Goal: Information Seeking & Learning: Learn about a topic

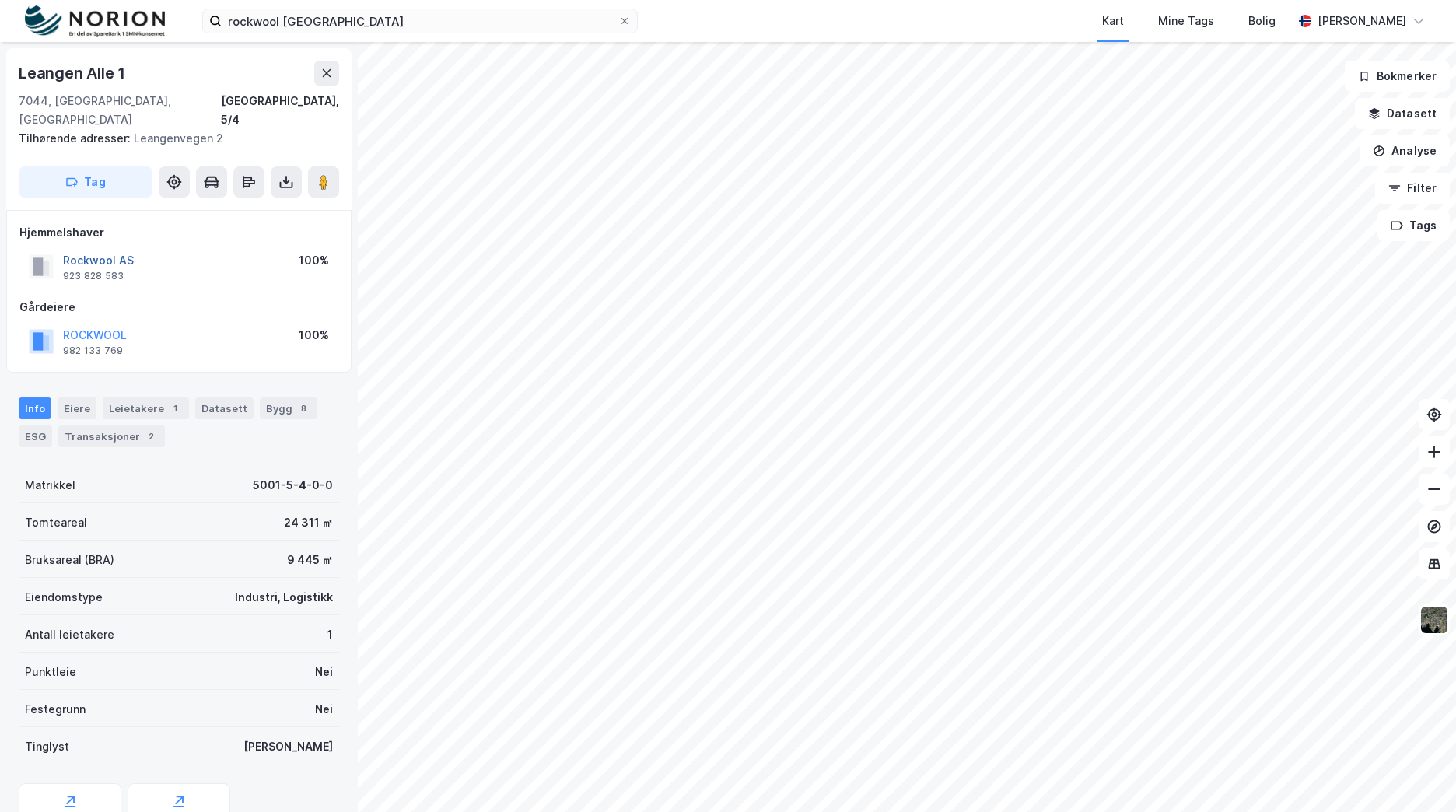
click at [0, 0] on button "Rockwool AS" at bounding box center [0, 0] width 0 height 0
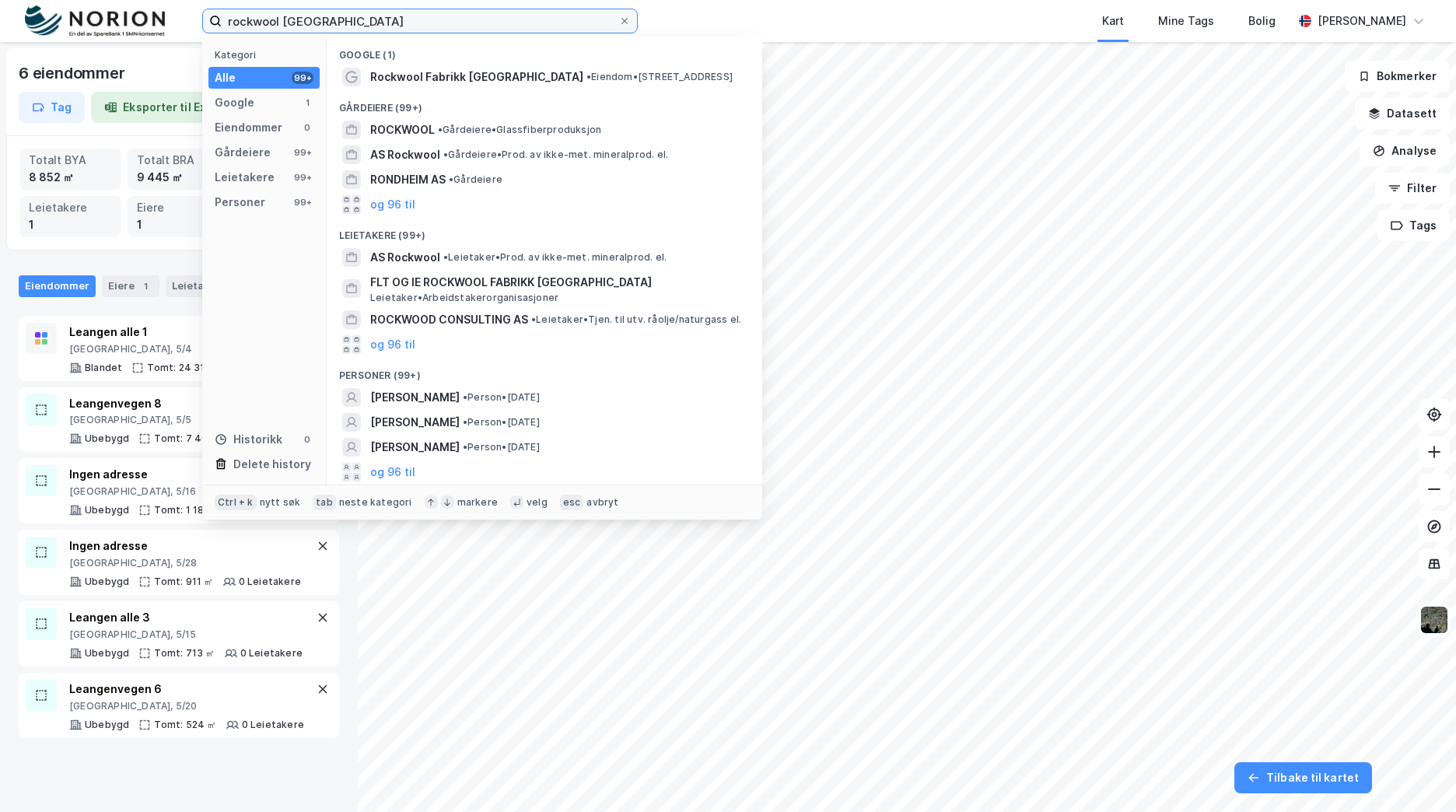
drag, startPoint x: 365, startPoint y: 15, endPoint x: 218, endPoint y: 7, distance: 147.2
click at [218, 8] on div "rockwool trondheim Kategori Alle 99+ Google 1 Eiendommer 0 Gårdeiere 99+ Leieta…" at bounding box center [728, 21] width 1456 height 42
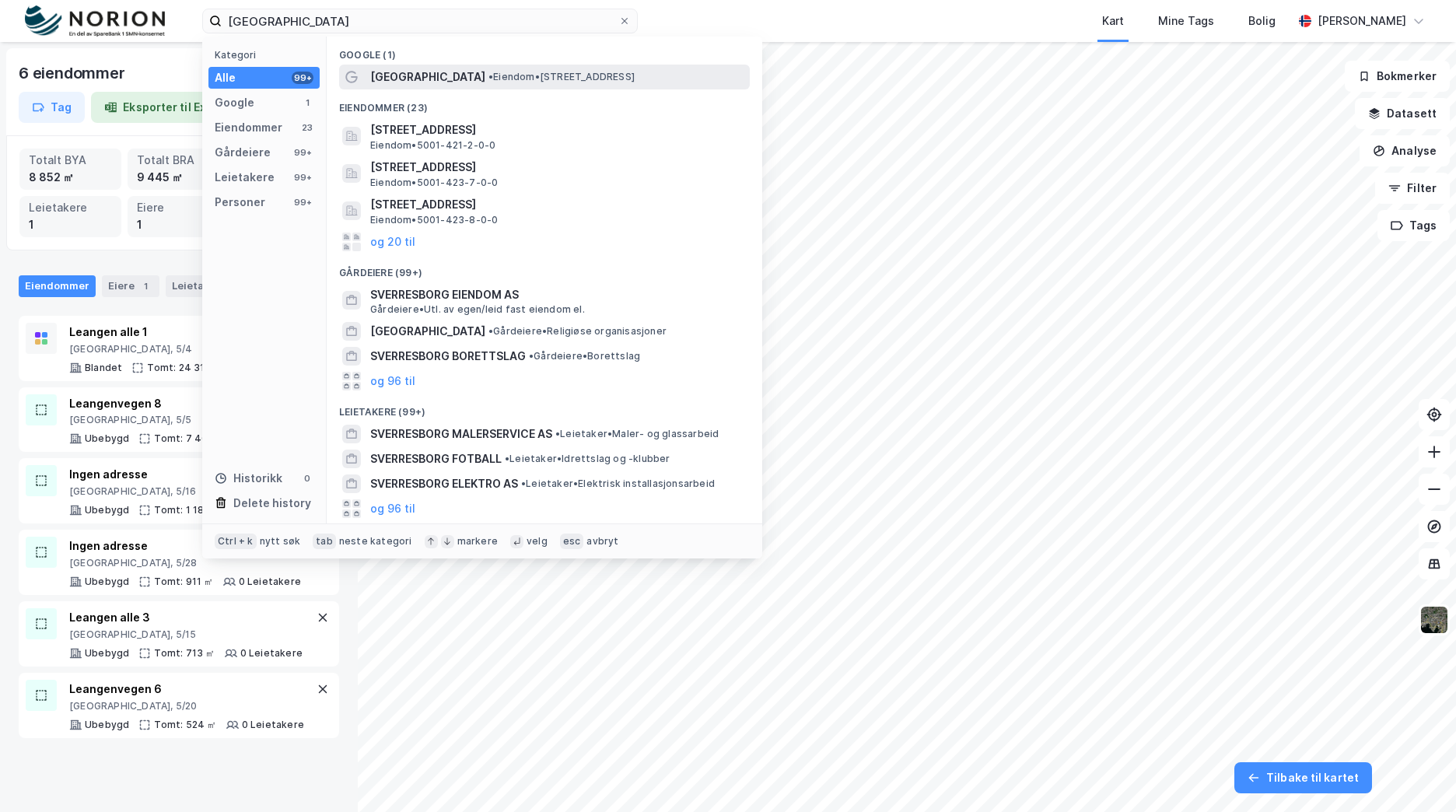
click at [541, 73] on span "• Eiendom • Gamle Oslovei 1, 7020 Trondheim" at bounding box center [561, 76] width 146 height 12
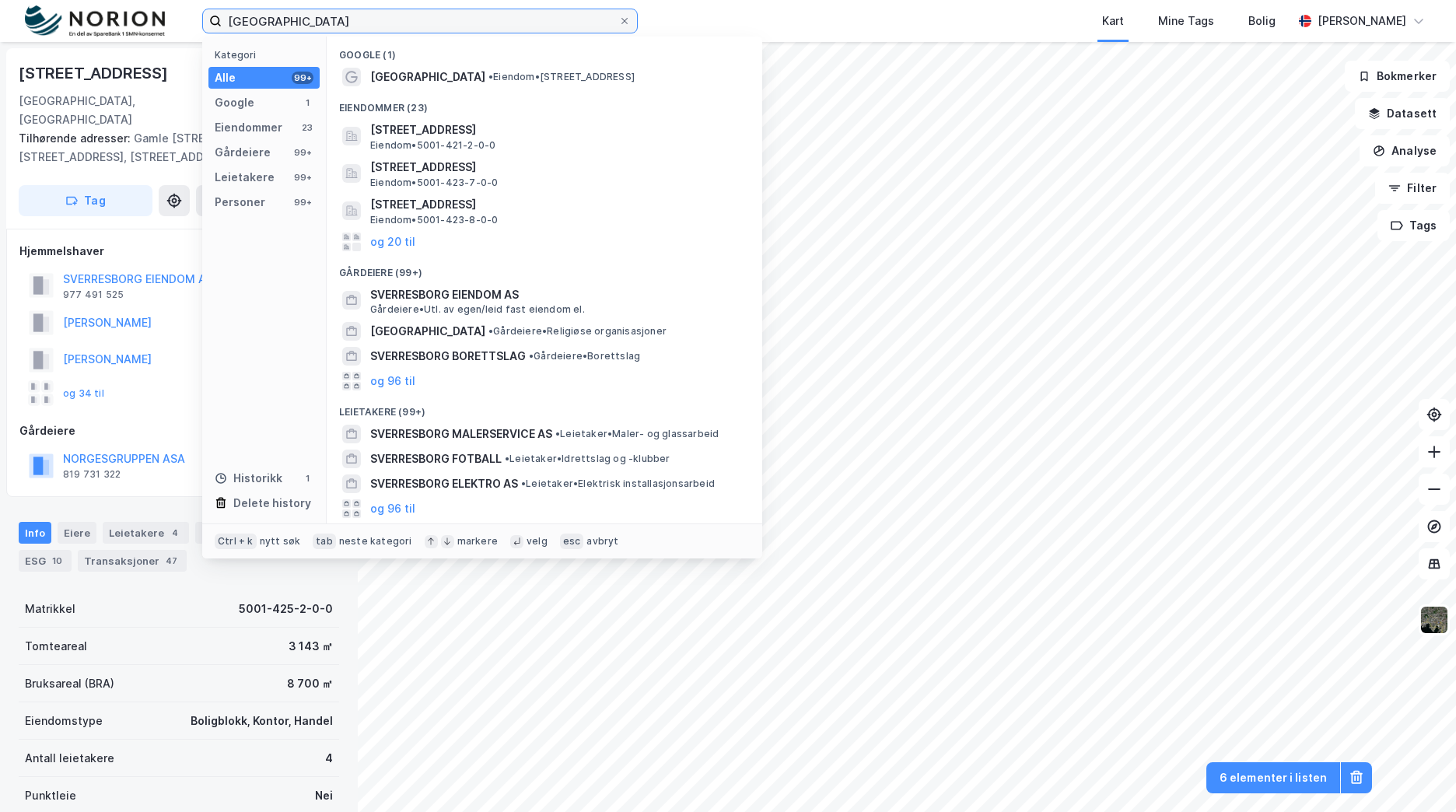
drag, startPoint x: 342, startPoint y: 25, endPoint x: 142, endPoint y: 16, distance: 200.2
click at [142, 16] on div "sverresborg senter Kategori Alle 99+ Google 1 Eiendommer 23 Gårdeiere 99+ Leiet…" at bounding box center [728, 21] width 1456 height 42
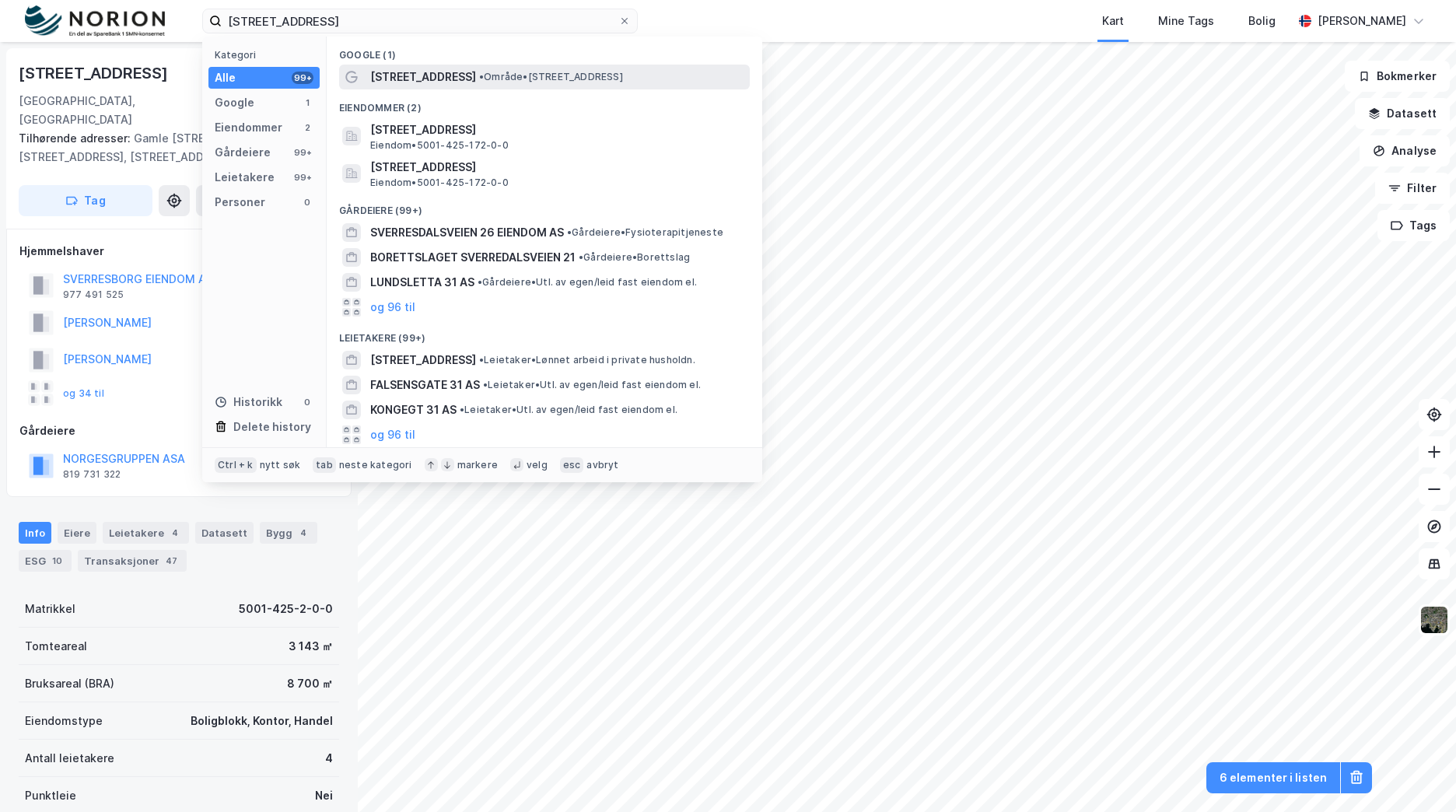
click at [443, 82] on span "Sverresdalsveien 31" at bounding box center [423, 77] width 106 height 19
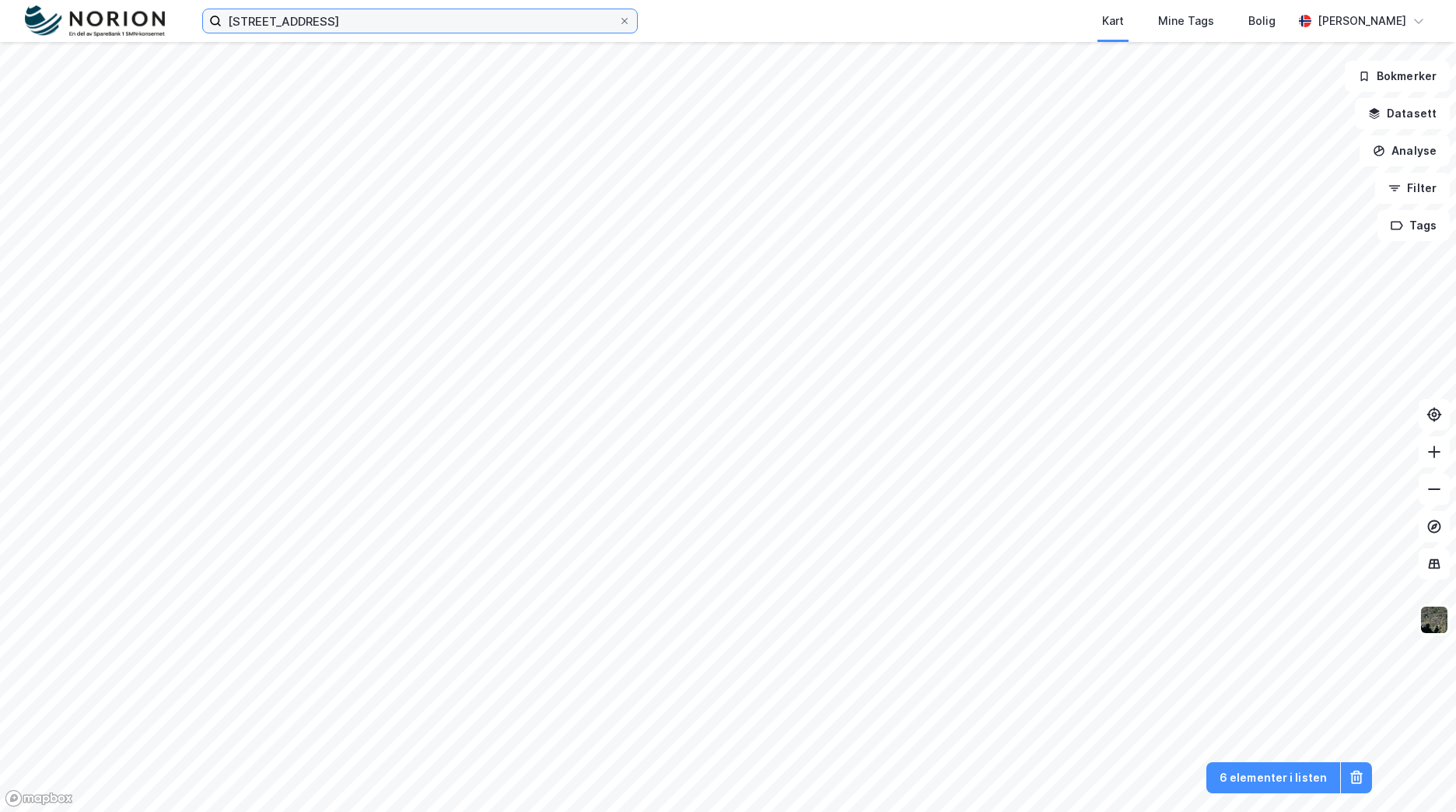
click at [426, 29] on input "sverresdalsveien 31" at bounding box center [420, 21] width 396 height 24
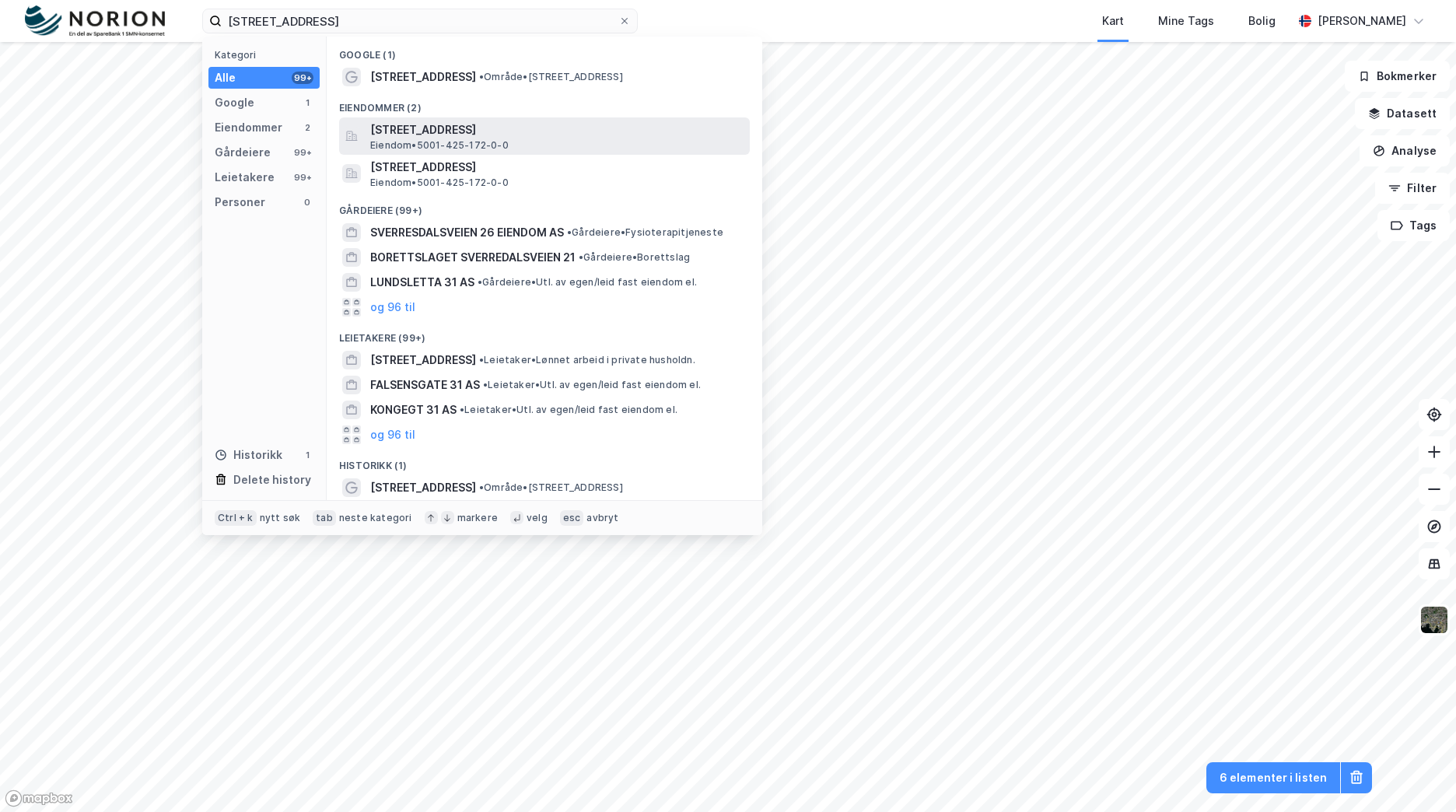
click at [495, 135] on span "Sverresdalsveien 31A, 7020, TRONDHEIM, TRONDHEIM" at bounding box center [557, 130] width 374 height 19
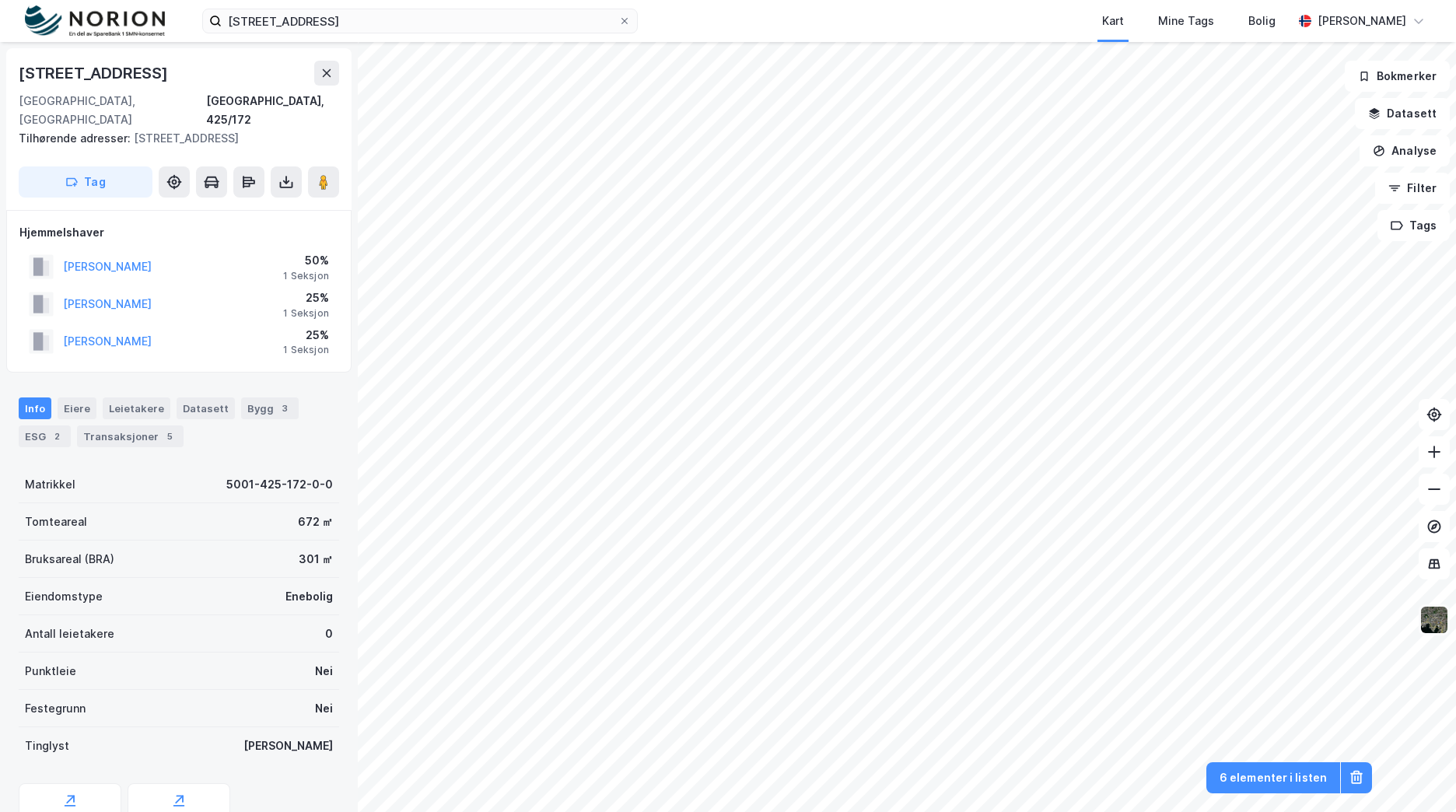
click at [1435, 617] on img at bounding box center [1433, 619] width 29 height 29
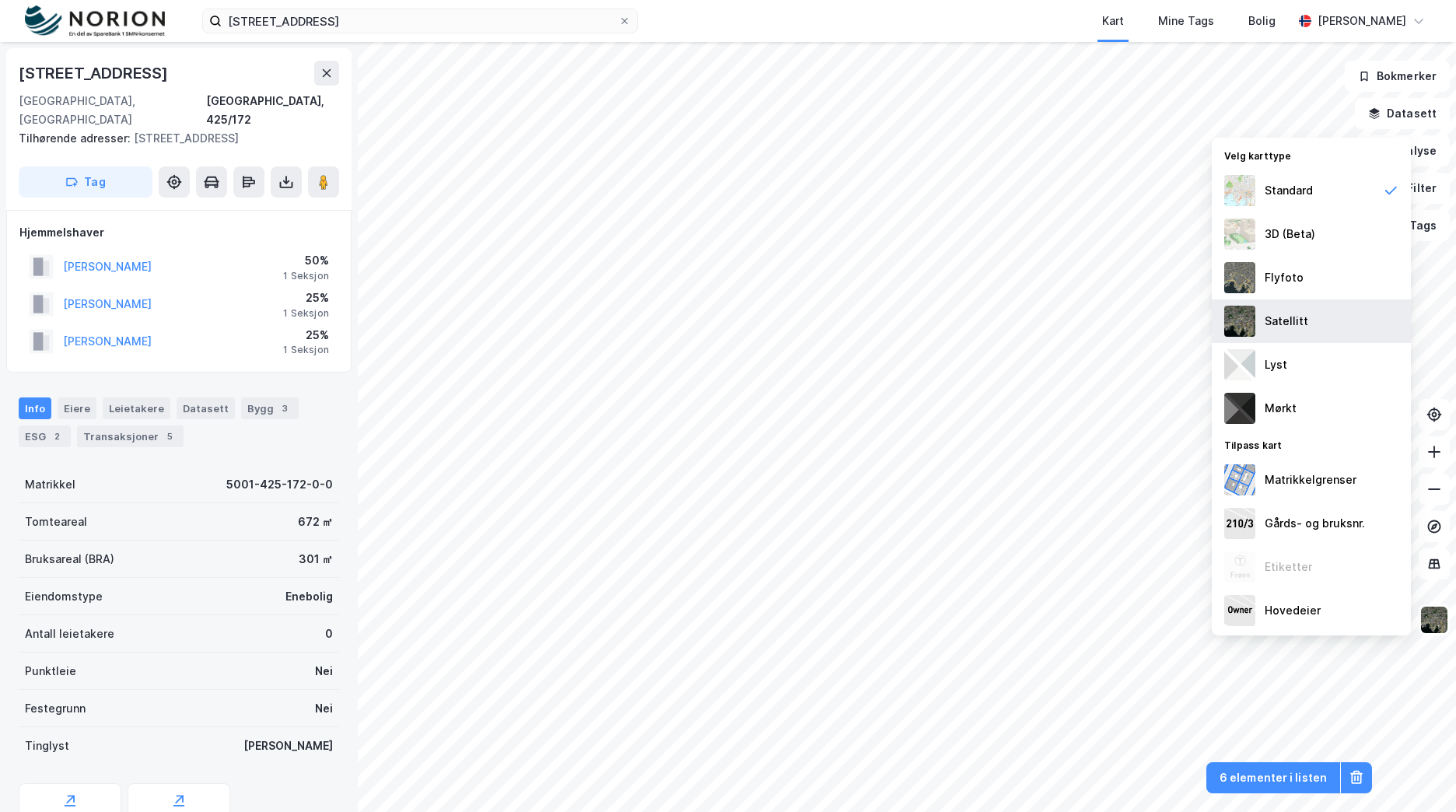
click at [1310, 319] on div "Satellitt" at bounding box center [1311, 321] width 199 height 43
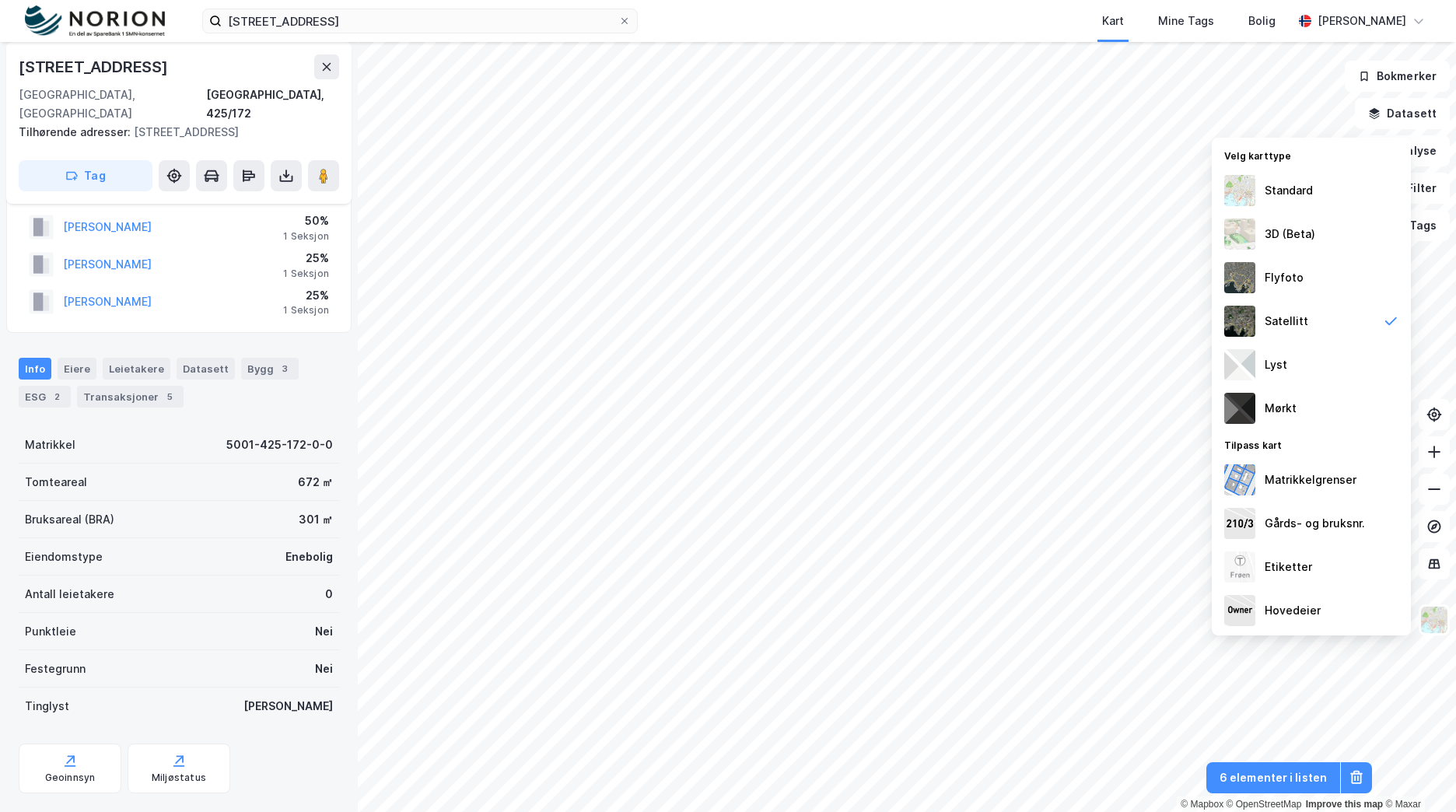
scroll to position [77, 0]
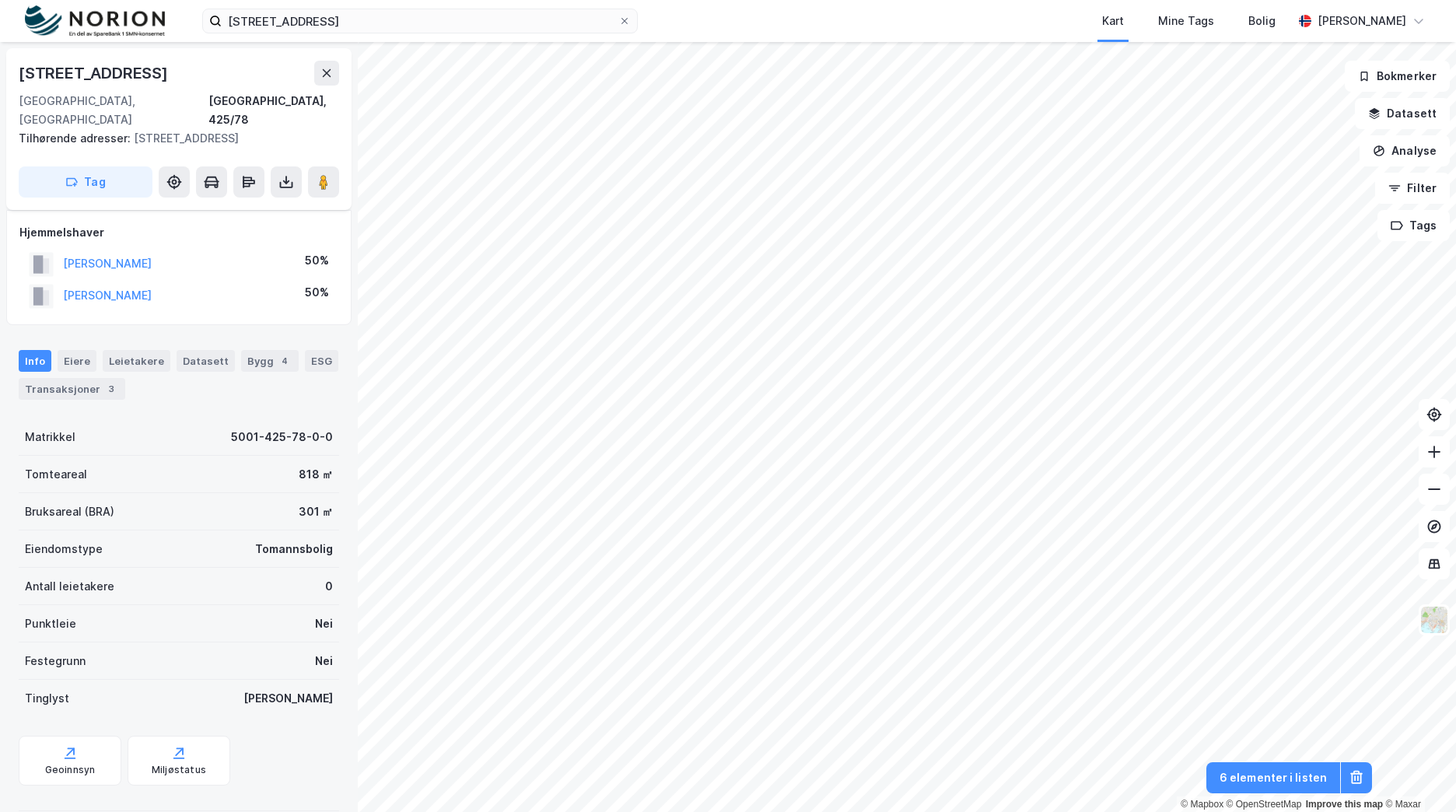
scroll to position [69, 0]
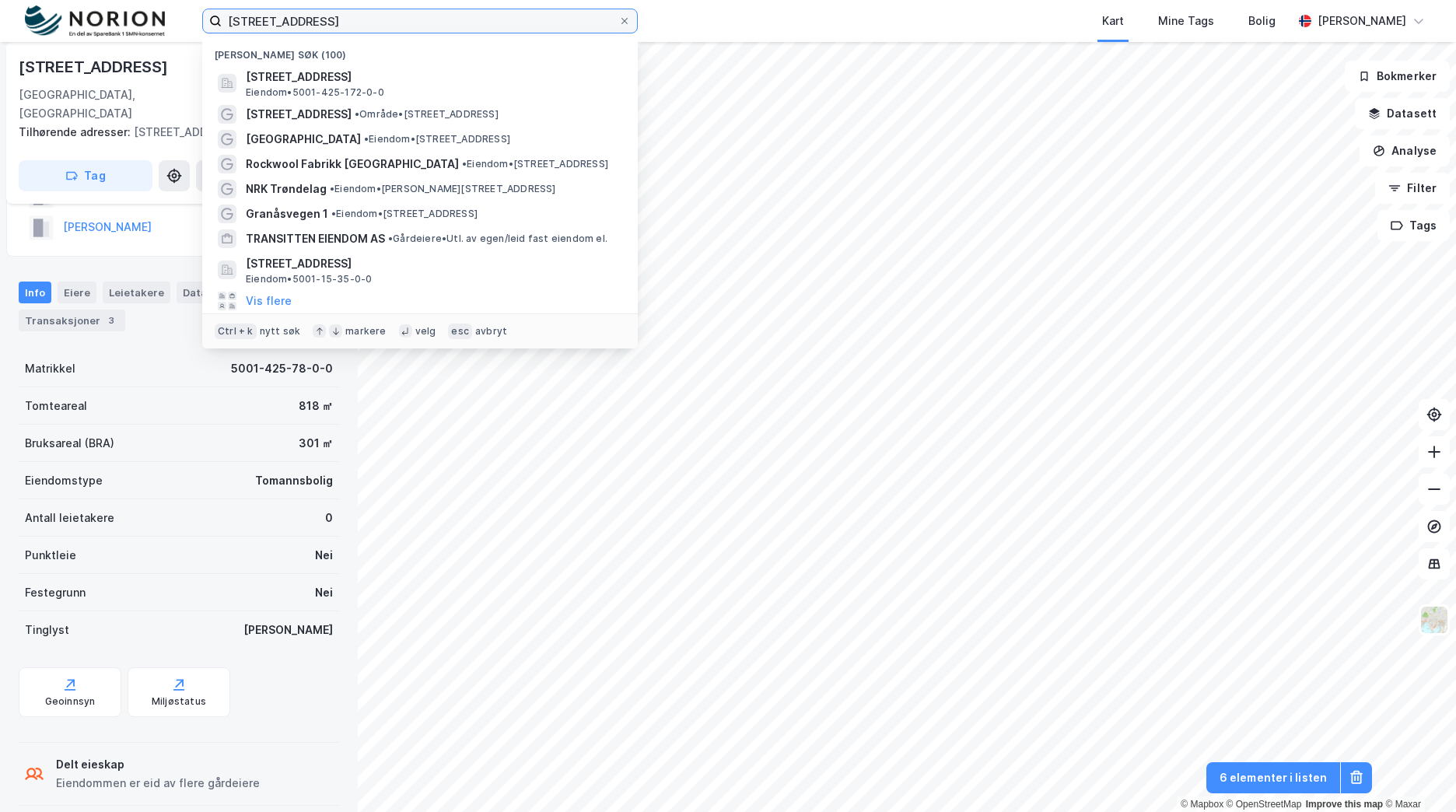
drag, startPoint x: 398, startPoint y: 20, endPoint x: 82, endPoint y: 11, distance: 316.1
click at [82, 11] on div "sverresdalsveien 31 Nylige søk (100) Sverresdalsveien 31A, 7020, TRONDHEIM, TRO…" at bounding box center [728, 21] width 1456 height 42
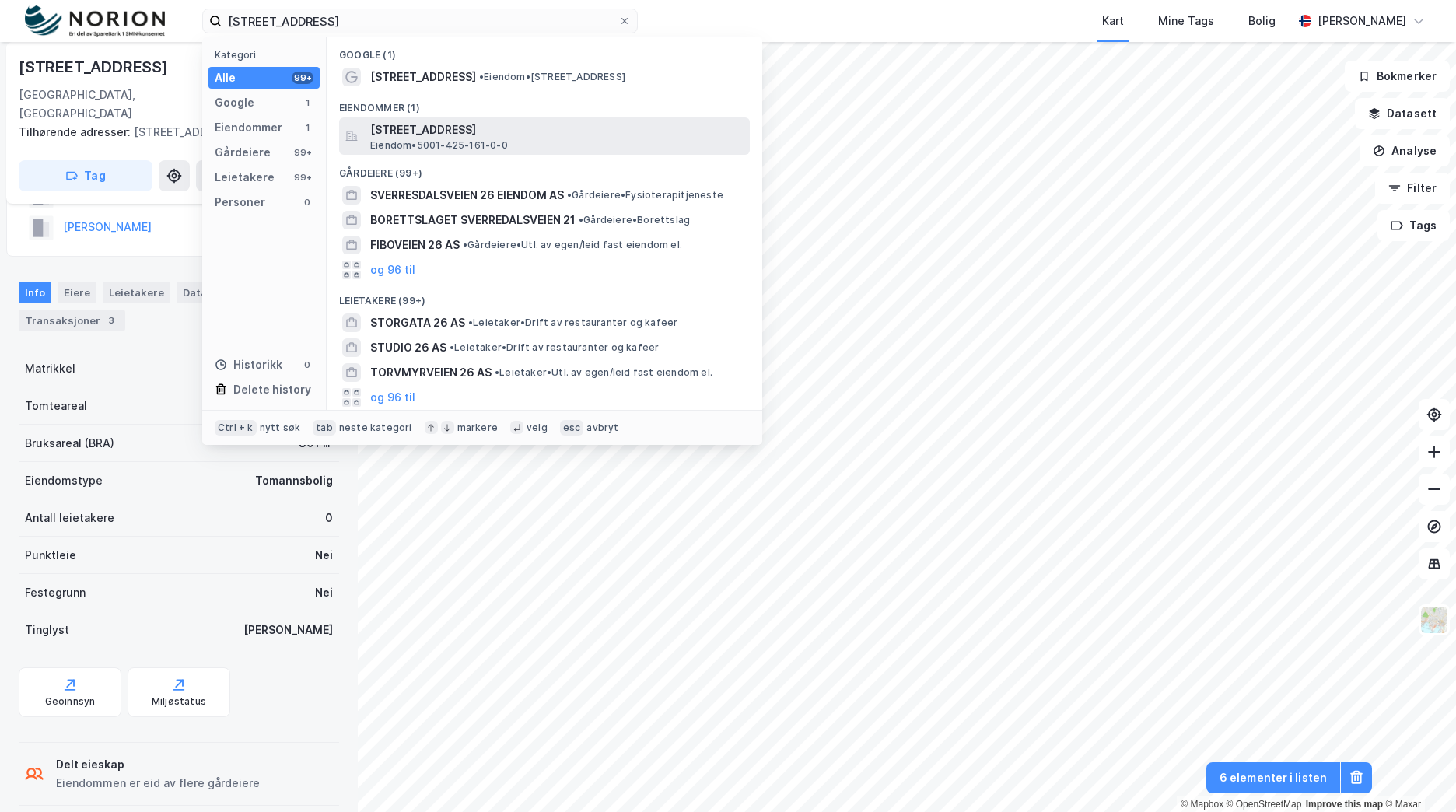
click at [458, 119] on div "Sverresdalsveien 26, 7020, TRONDHEIM, TRONDHEIM Eiendom • 5001-425-161-0-0" at bounding box center [544, 136] width 410 height 38
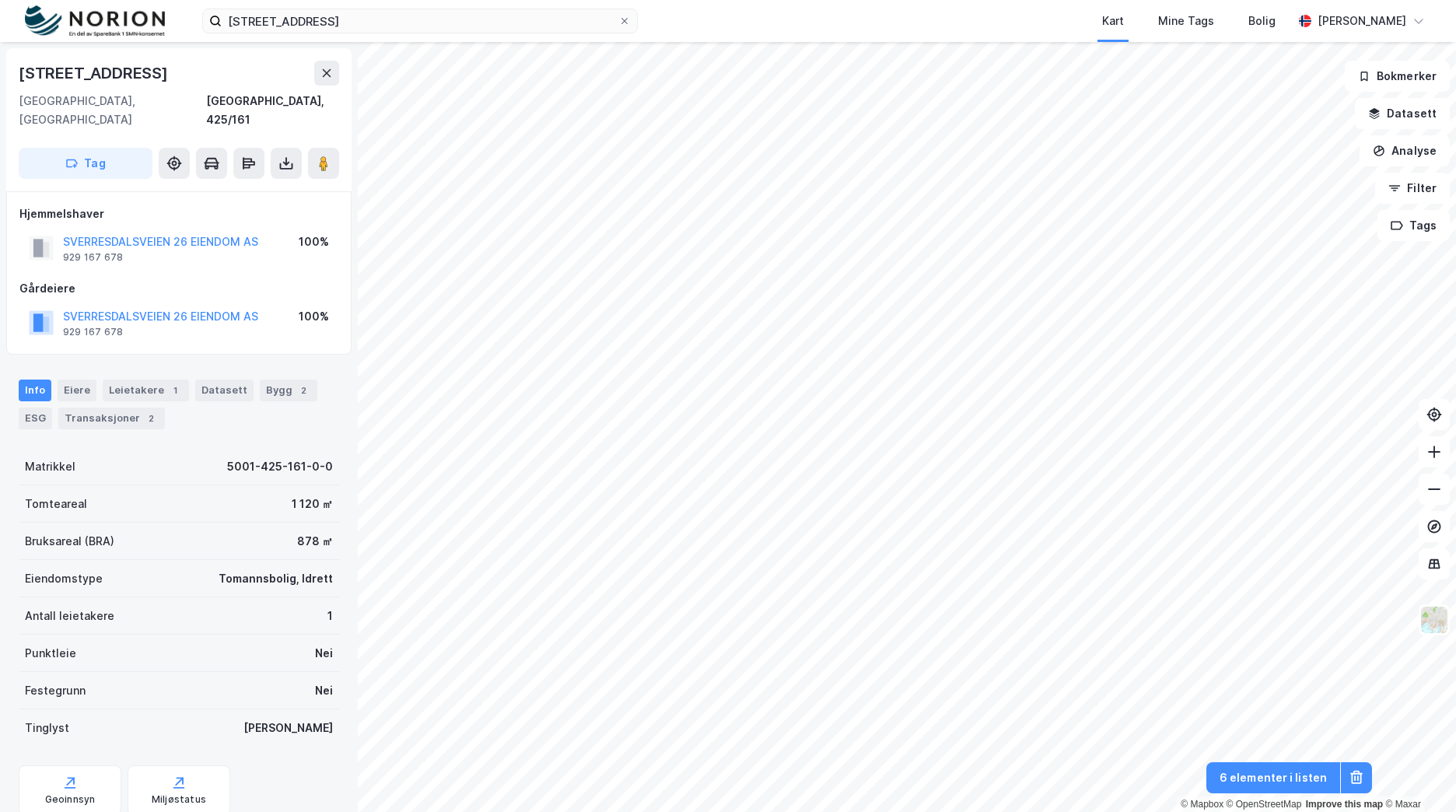
scroll to position [35, 0]
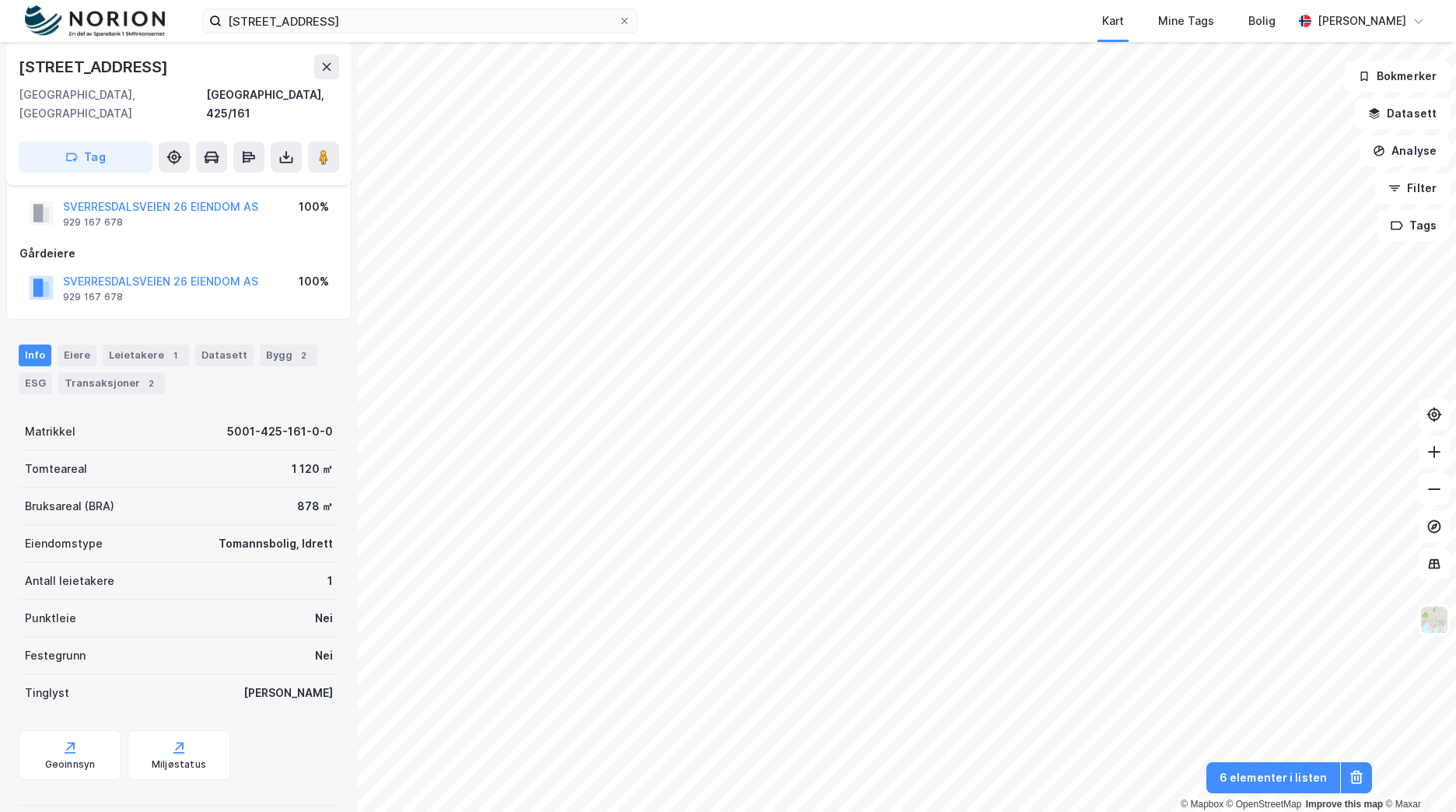
drag, startPoint x: 255, startPoint y: 188, endPoint x: 219, endPoint y: 300, distance: 117.6
click at [219, 300] on div "Hjemmelshaver SVERRESDALSVEIEN 26 EIENDOM AS 929 167 678 100% Gårdeiere SVERRES…" at bounding box center [179, 238] width 345 height 163
click at [266, 344] on div "Bygg 2" at bounding box center [288, 355] width 58 height 22
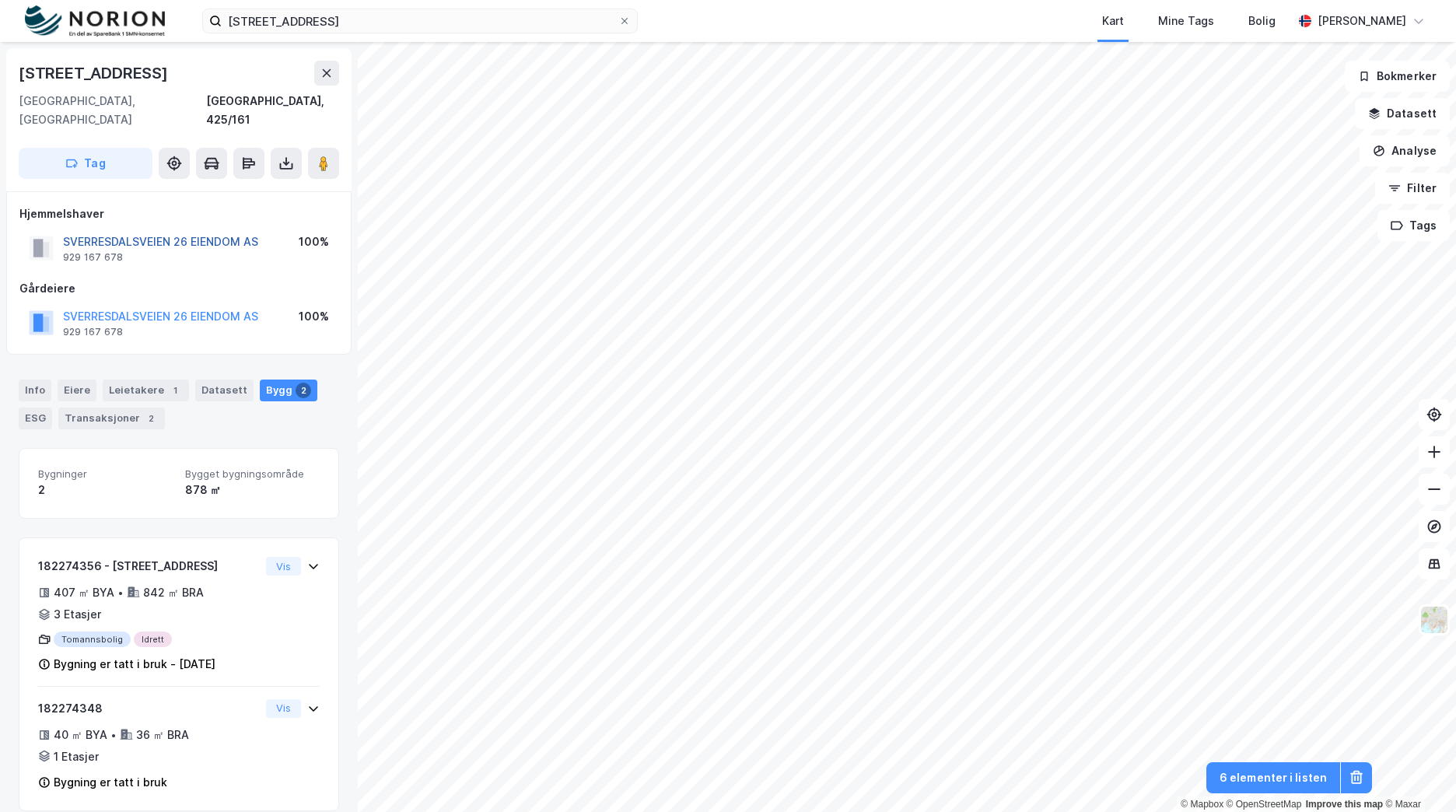
drag, startPoint x: 232, startPoint y: 224, endPoint x: 148, endPoint y: 224, distance: 84.0
click at [0, 0] on button "SVERRESDALSVEIEN 26 EIENDOM AS" at bounding box center [0, 0] width 0 height 0
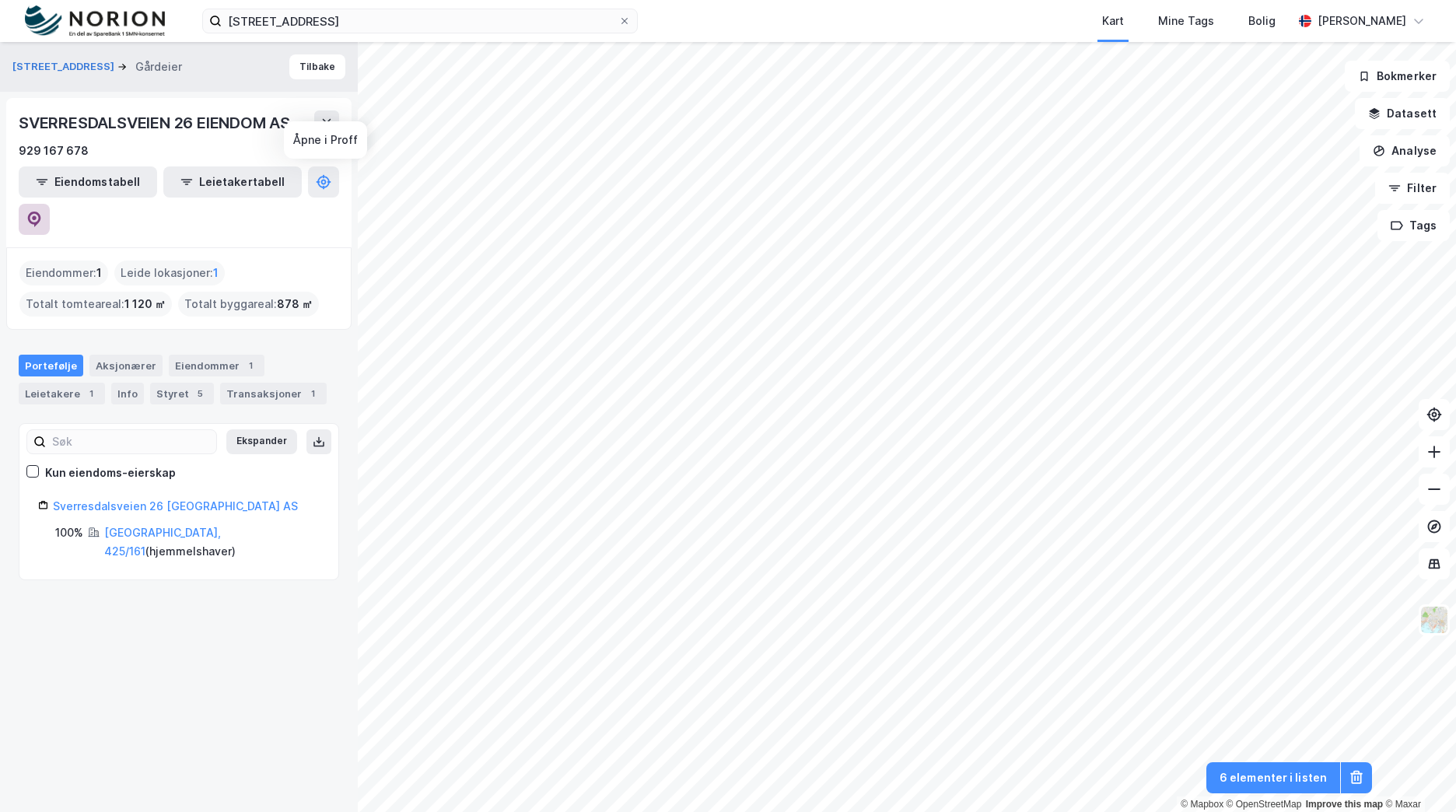
click at [42, 211] on icon at bounding box center [34, 219] width 15 height 15
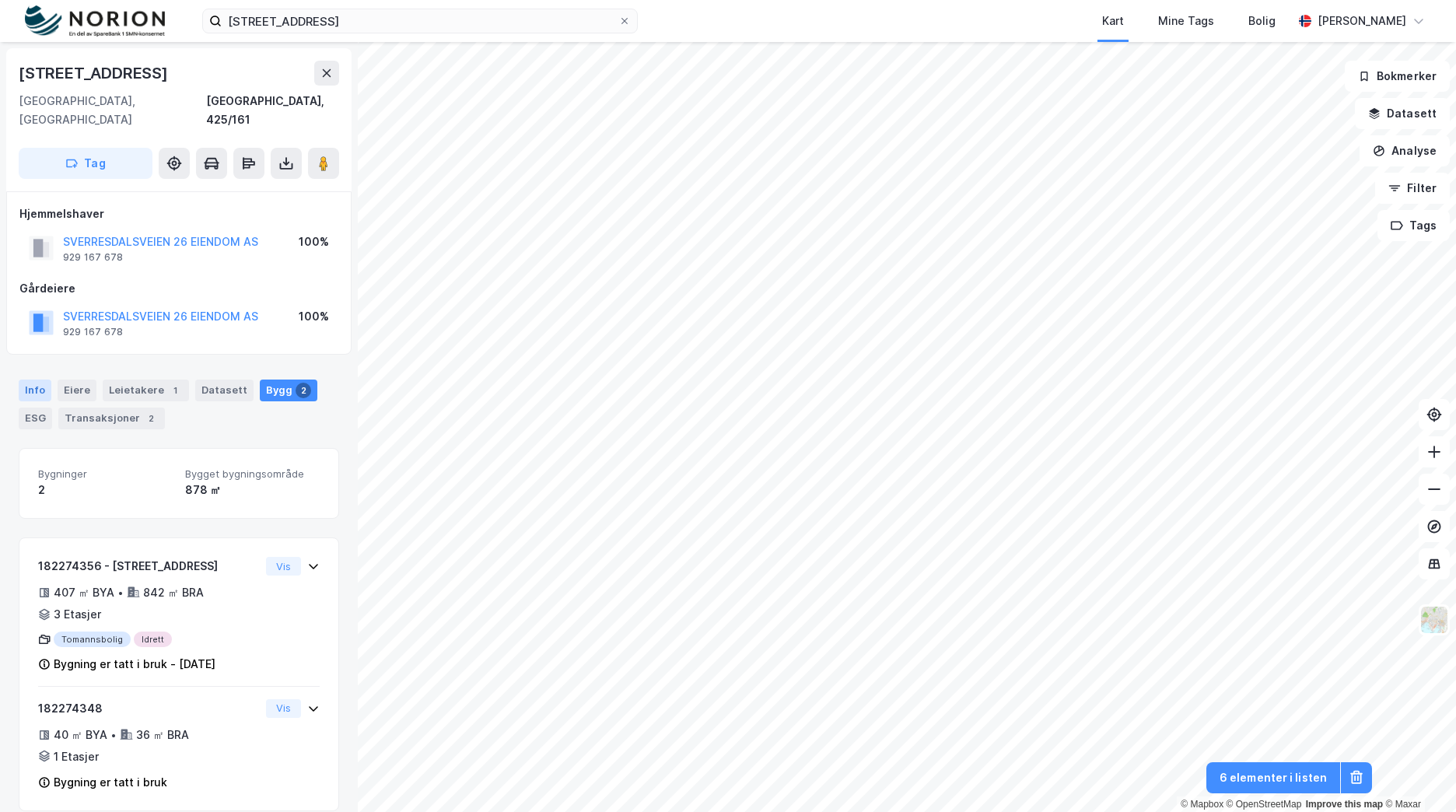
click at [50, 379] on div "Info" at bounding box center [35, 389] width 33 height 22
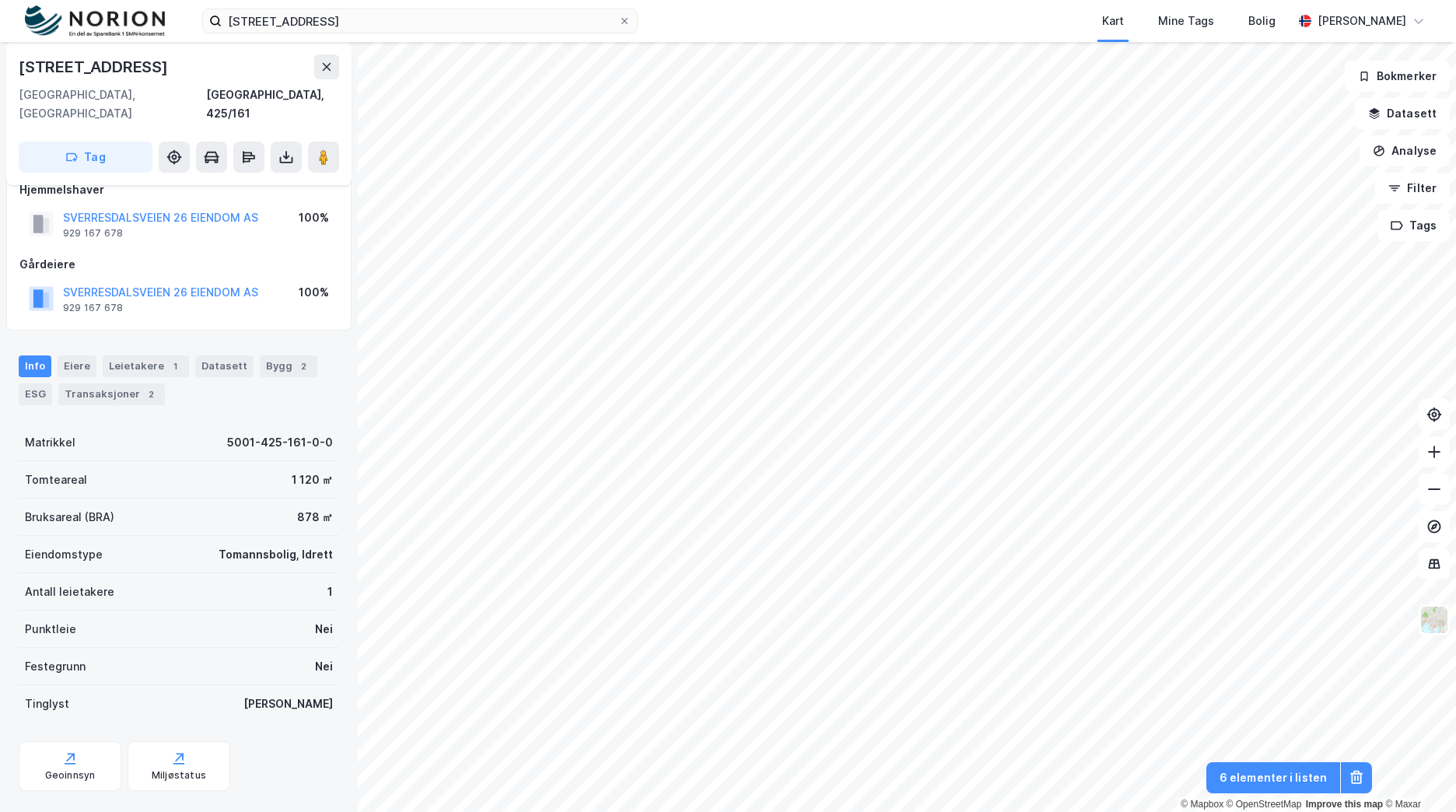
scroll to position [35, 0]
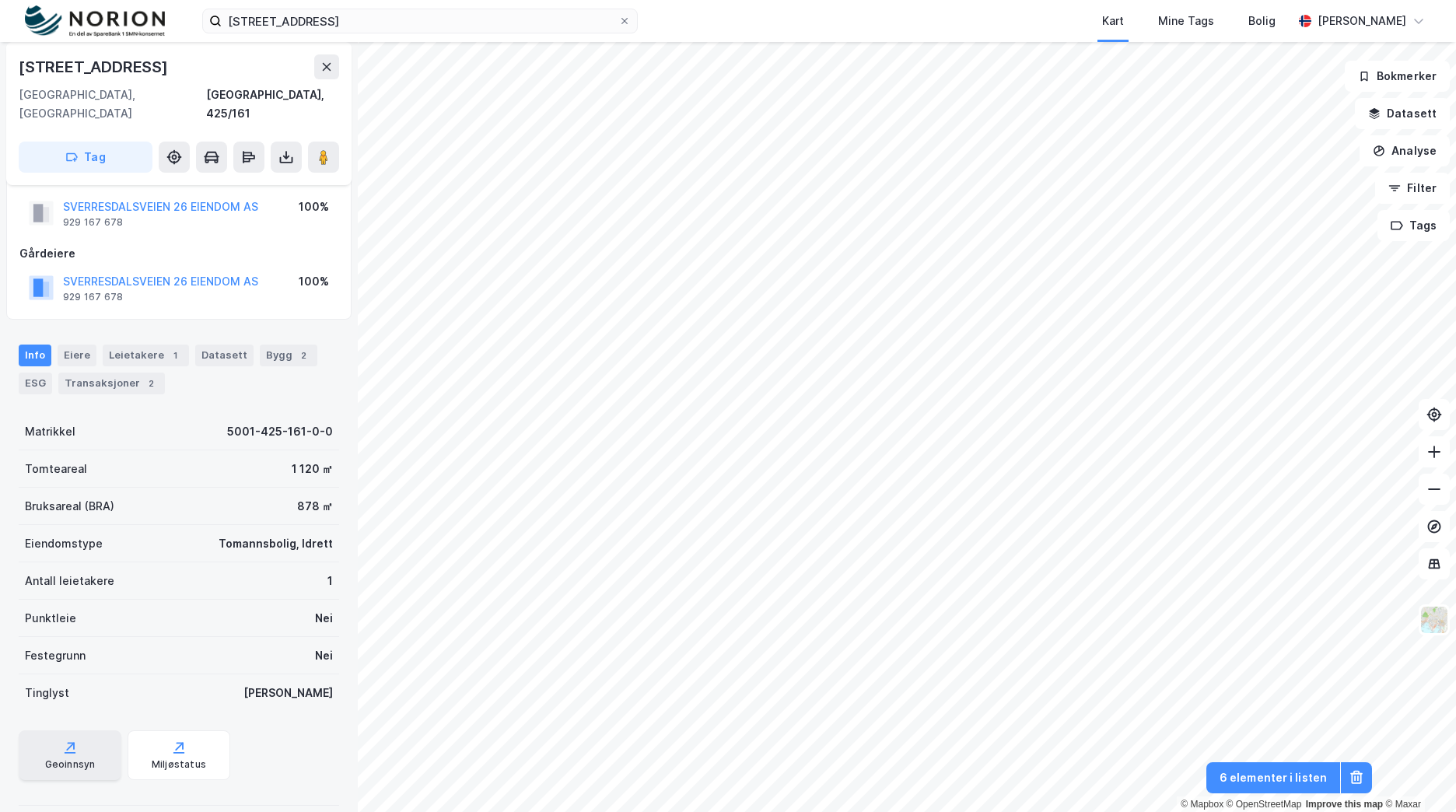
click at [86, 730] on div "Geoinnsyn" at bounding box center [70, 754] width 103 height 50
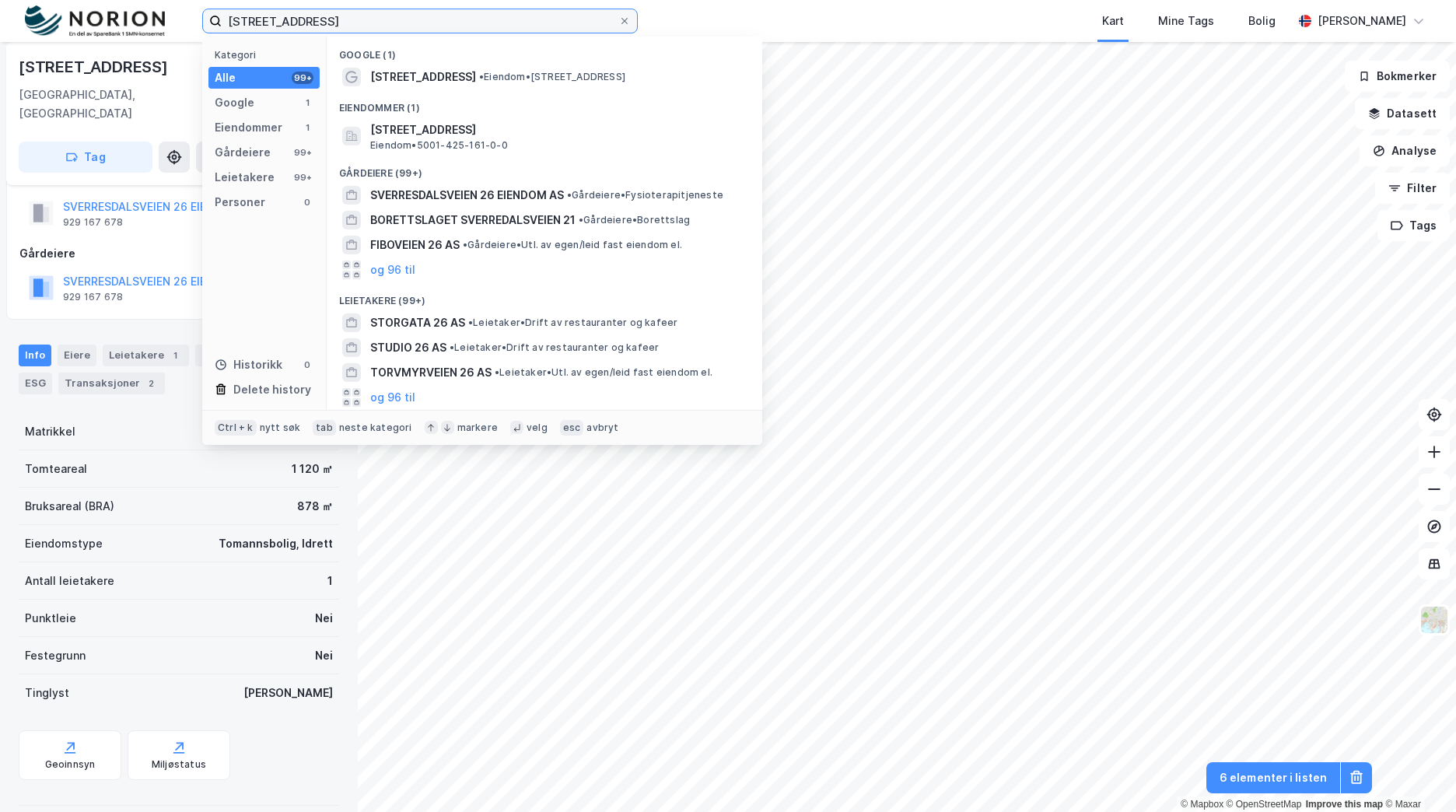
drag, startPoint x: 427, startPoint y: 19, endPoint x: 210, endPoint y: 24, distance: 217.1
click at [210, 24] on label "sverrelsdalsveien 26" at bounding box center [420, 21] width 436 height 25
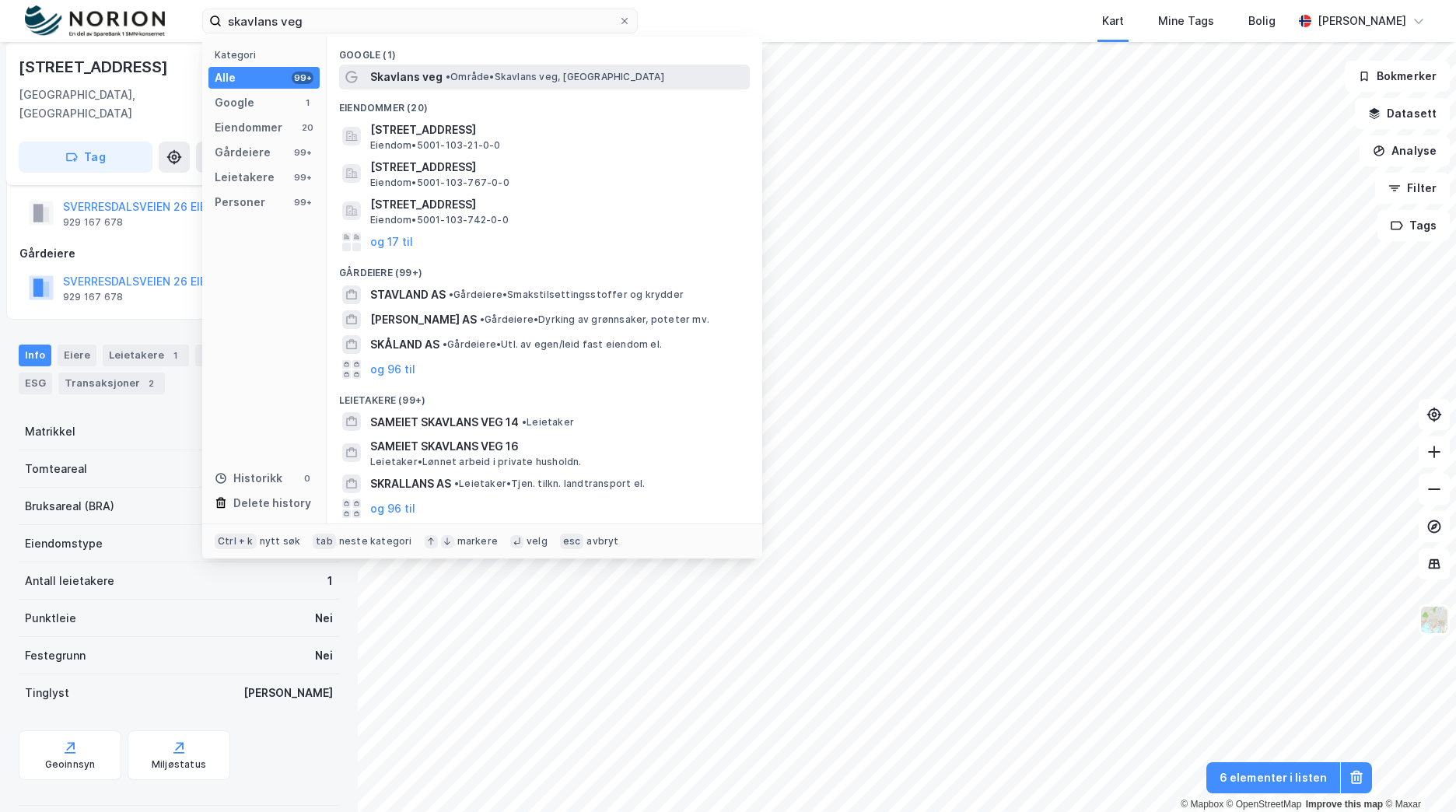
click at [600, 72] on span "• Område • Skavlans veg, 7022 Trondheim" at bounding box center [555, 76] width 219 height 12
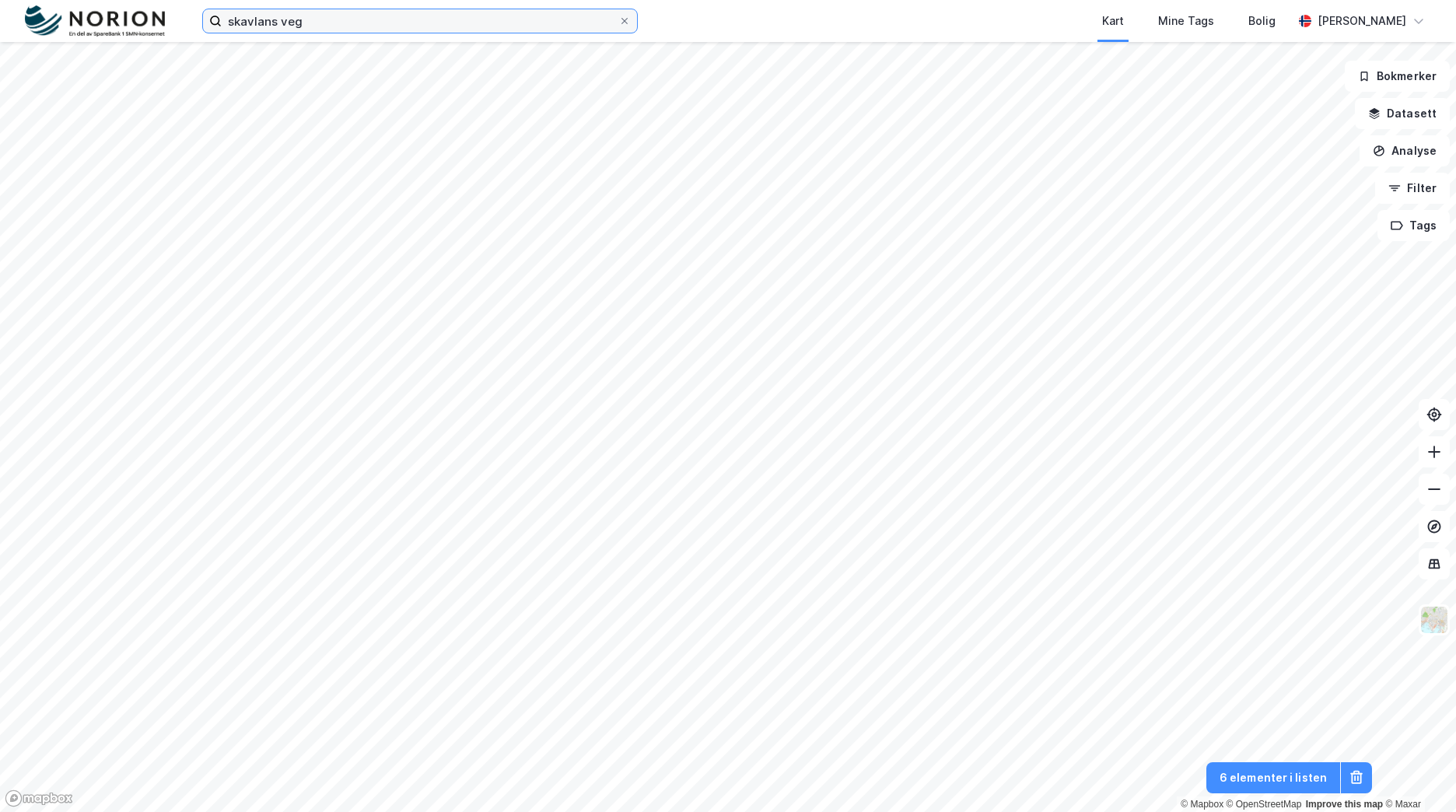
click at [331, 23] on input "skavlans veg" at bounding box center [420, 21] width 396 height 24
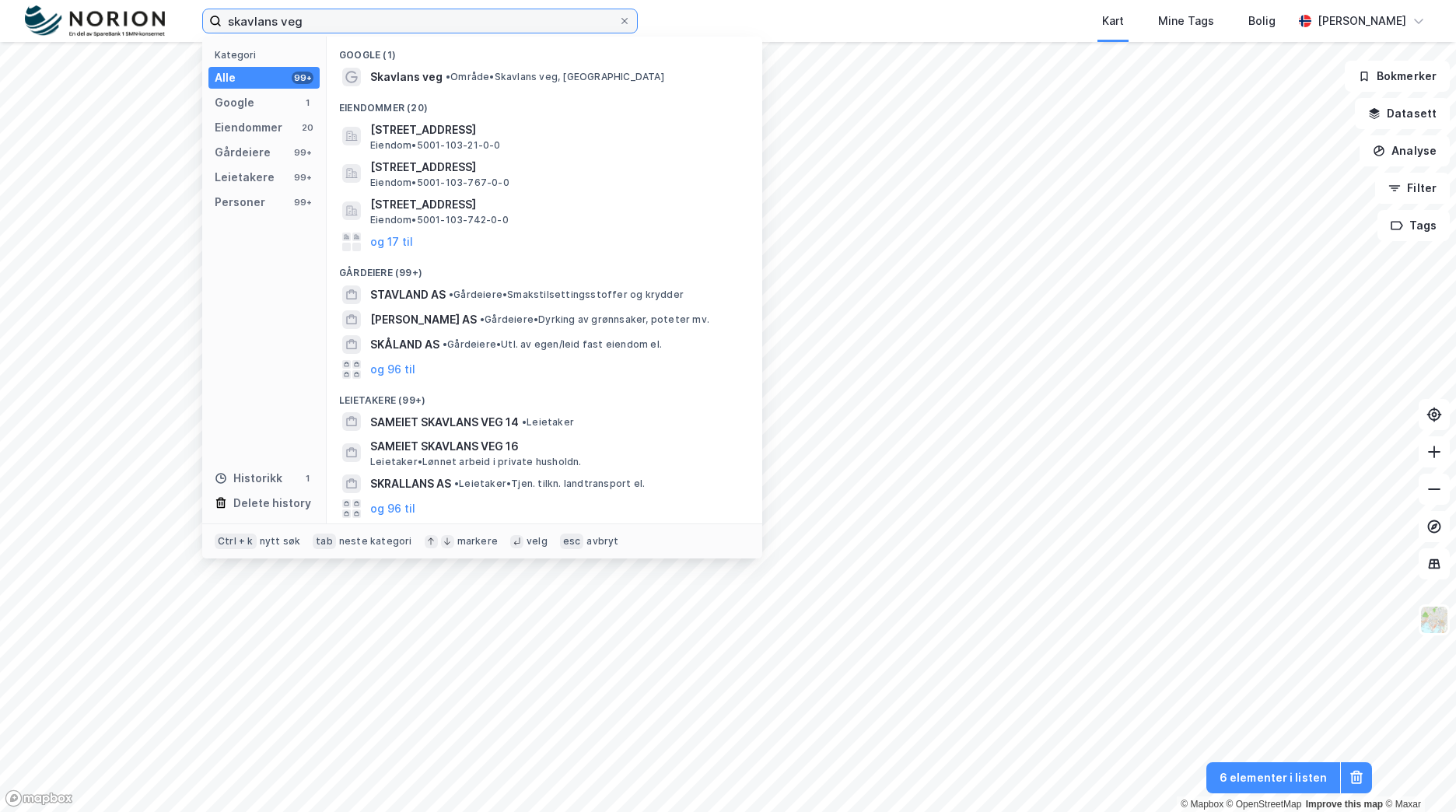
drag, startPoint x: 358, startPoint y: 22, endPoint x: 146, endPoint y: -2, distance: 213.4
click at [146, 0] on html "skavlans veg Kategori Alle 99+ Google 1 Eiendommer 20 Gårdeiere 99+ Leietakere …" at bounding box center [728, 406] width 1456 height 812
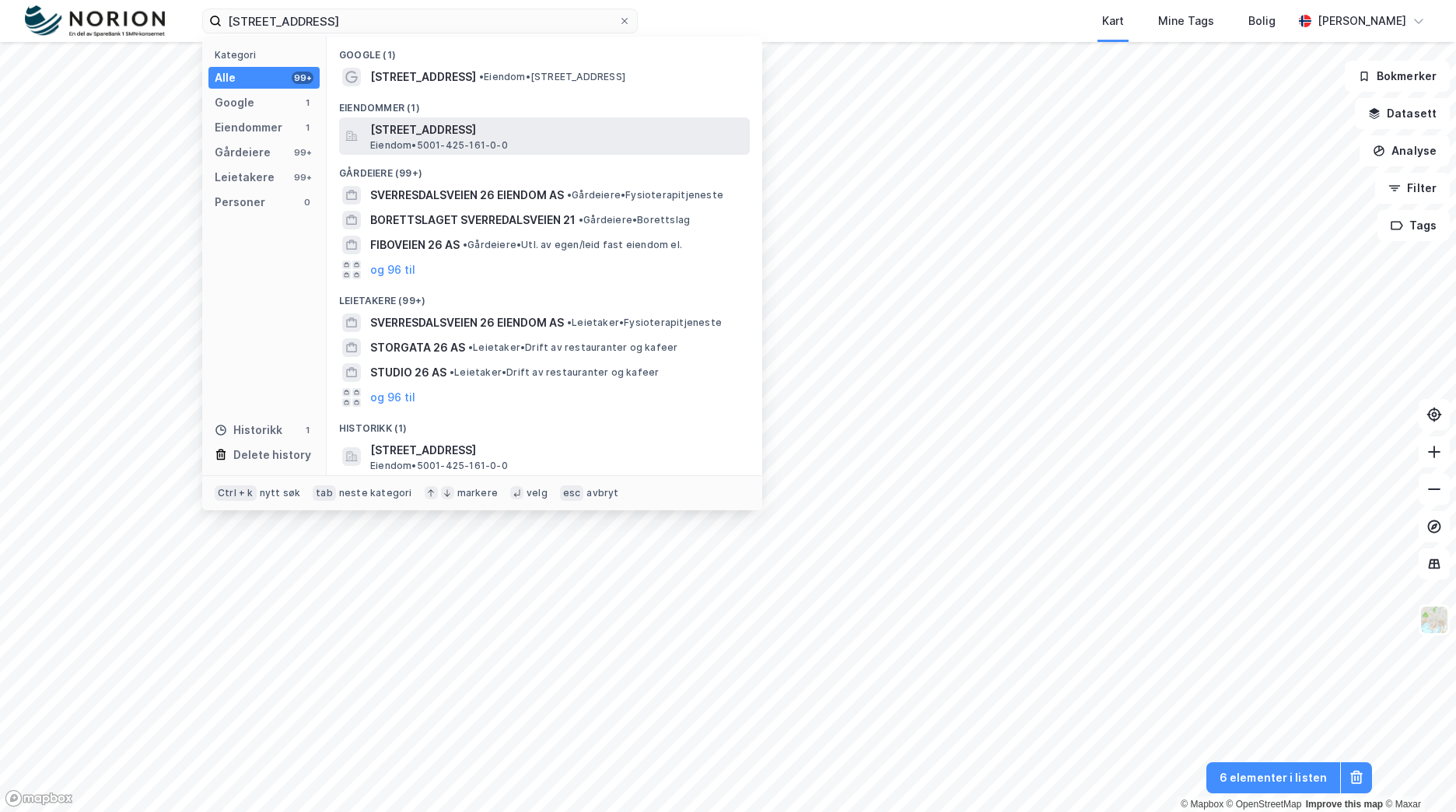
click at [474, 141] on span "Eiendom • 5001-425-161-0-0" at bounding box center [439, 145] width 138 height 12
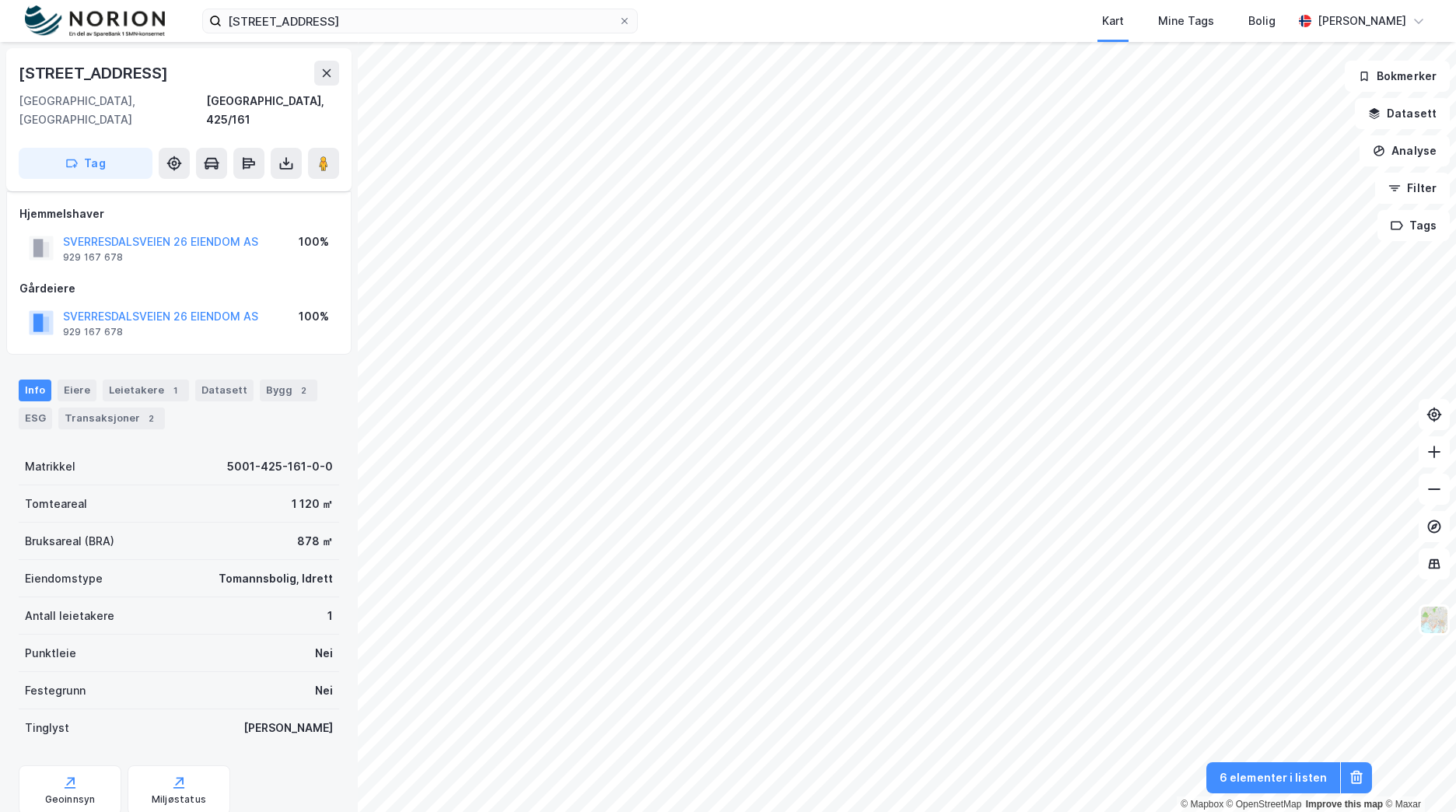
scroll to position [35, 0]
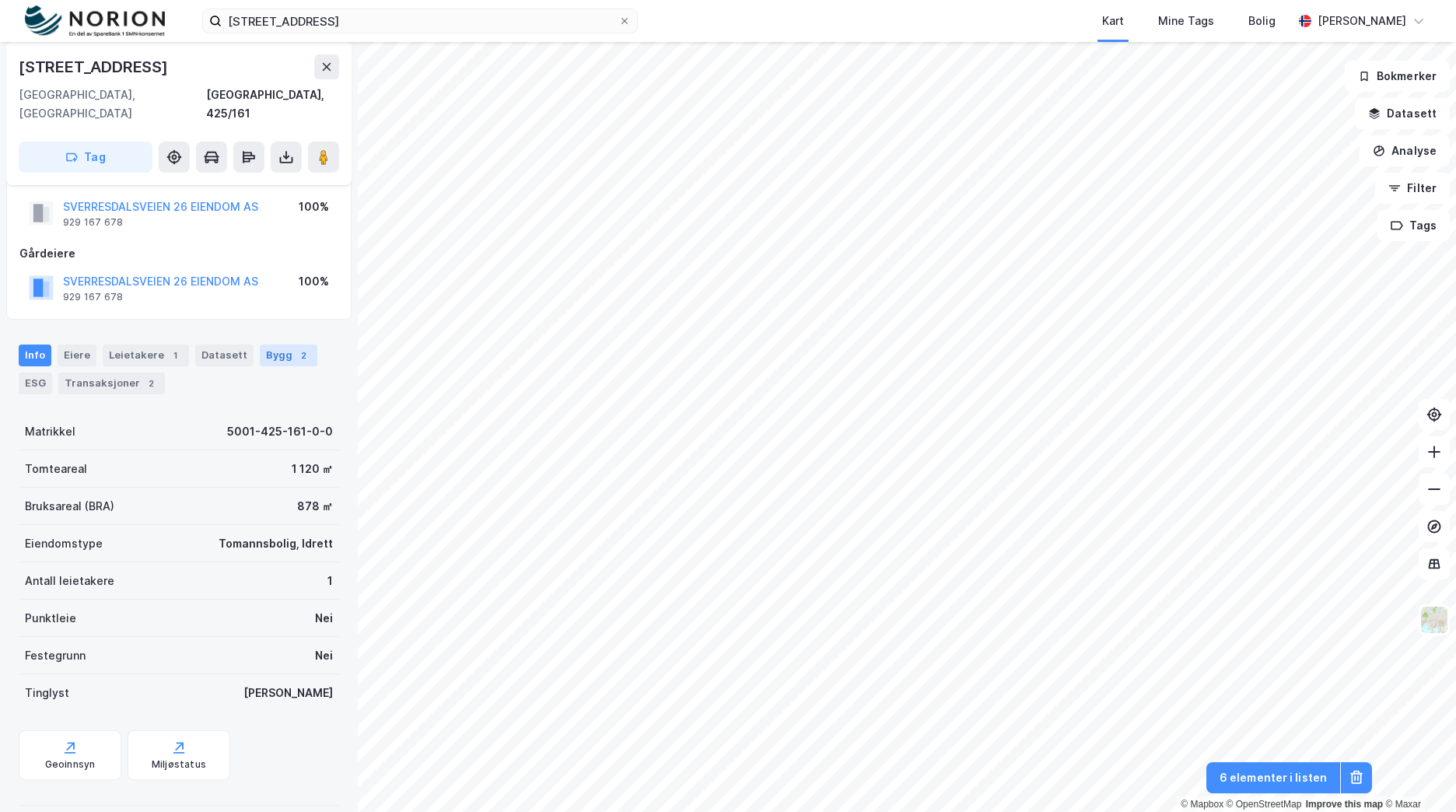
click at [284, 344] on div "Bygg 2" at bounding box center [288, 355] width 58 height 22
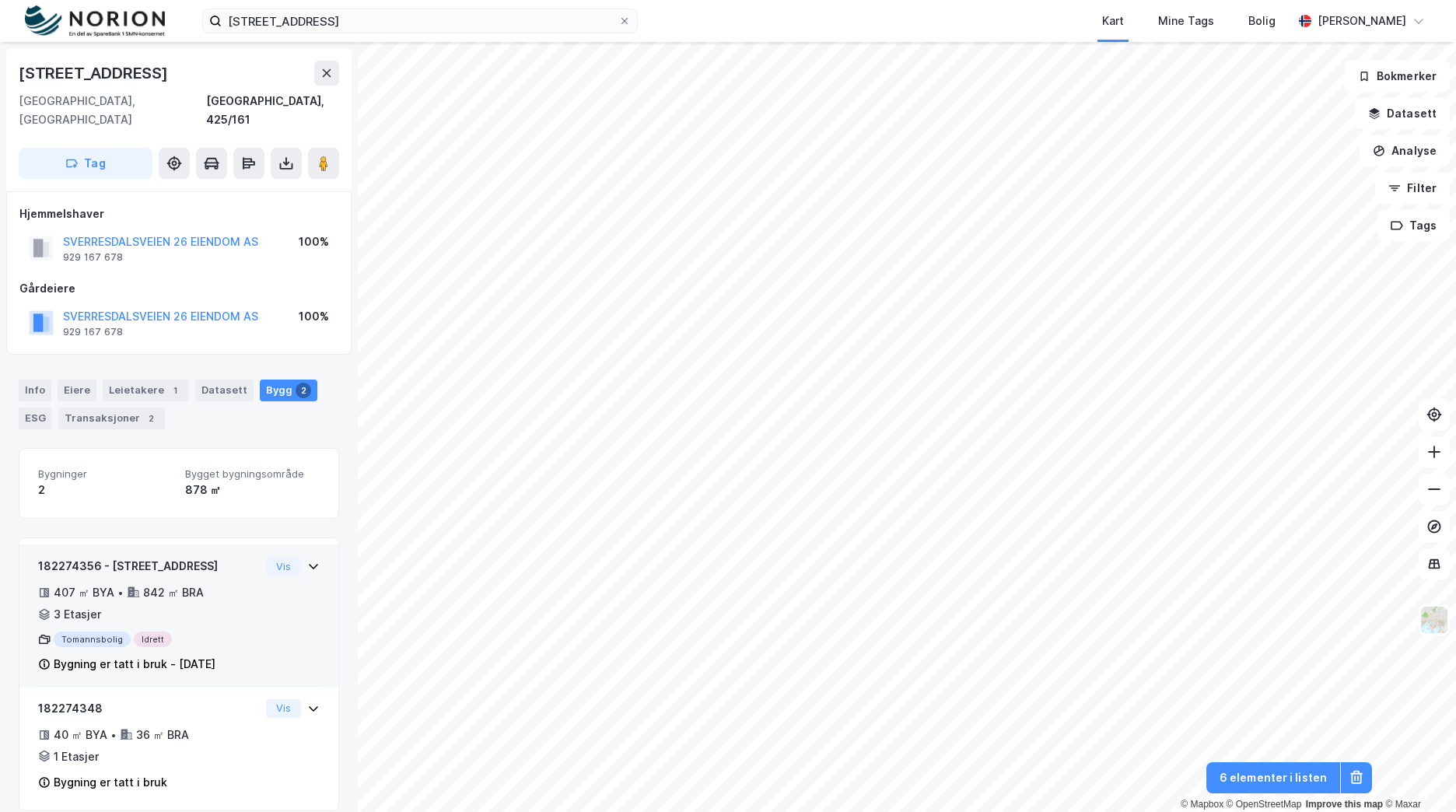
click at [224, 588] on div "407 ㎡ BYA • 842 ㎡ BRA • 3 Etasjer" at bounding box center [148, 603] width 222 height 41
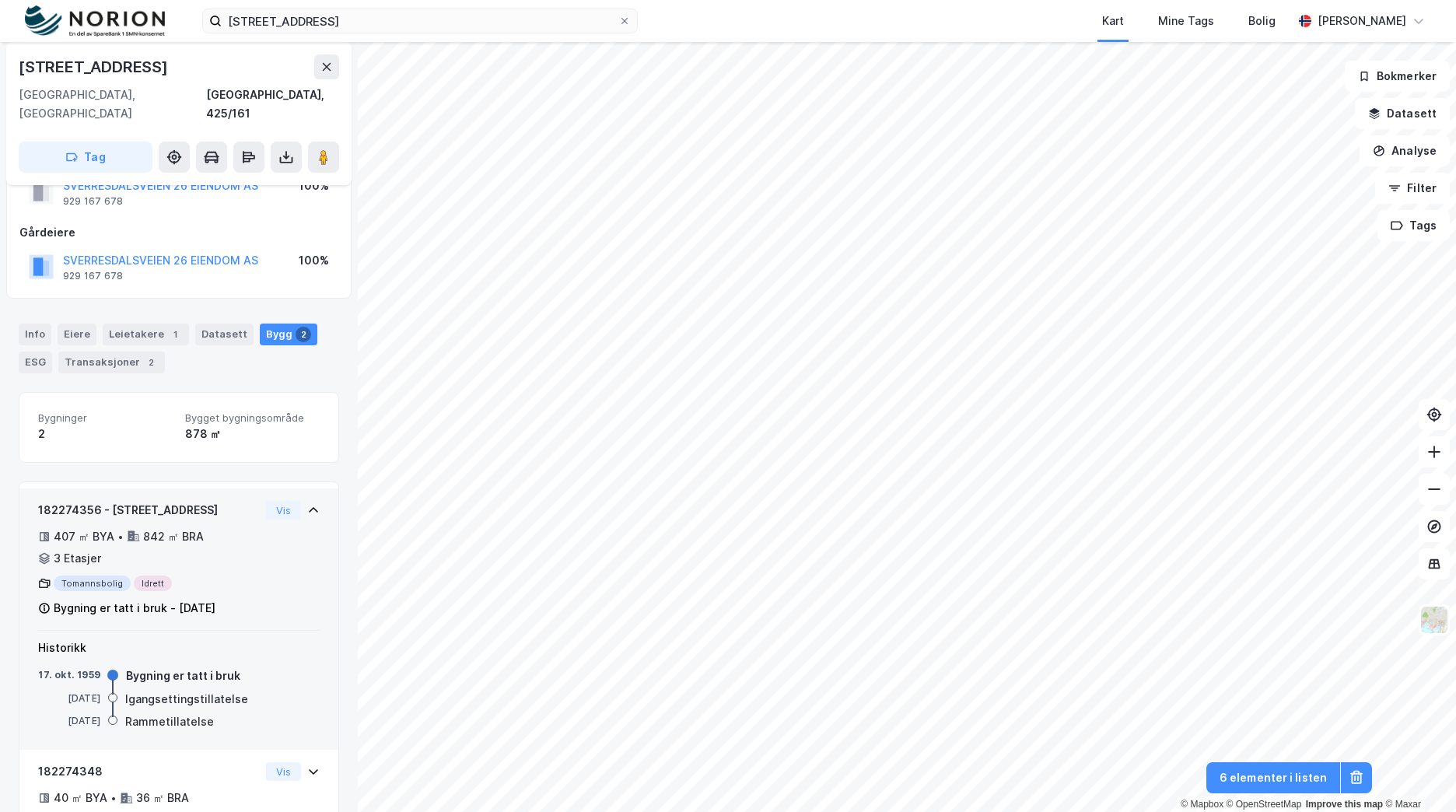
scroll to position [119, 0]
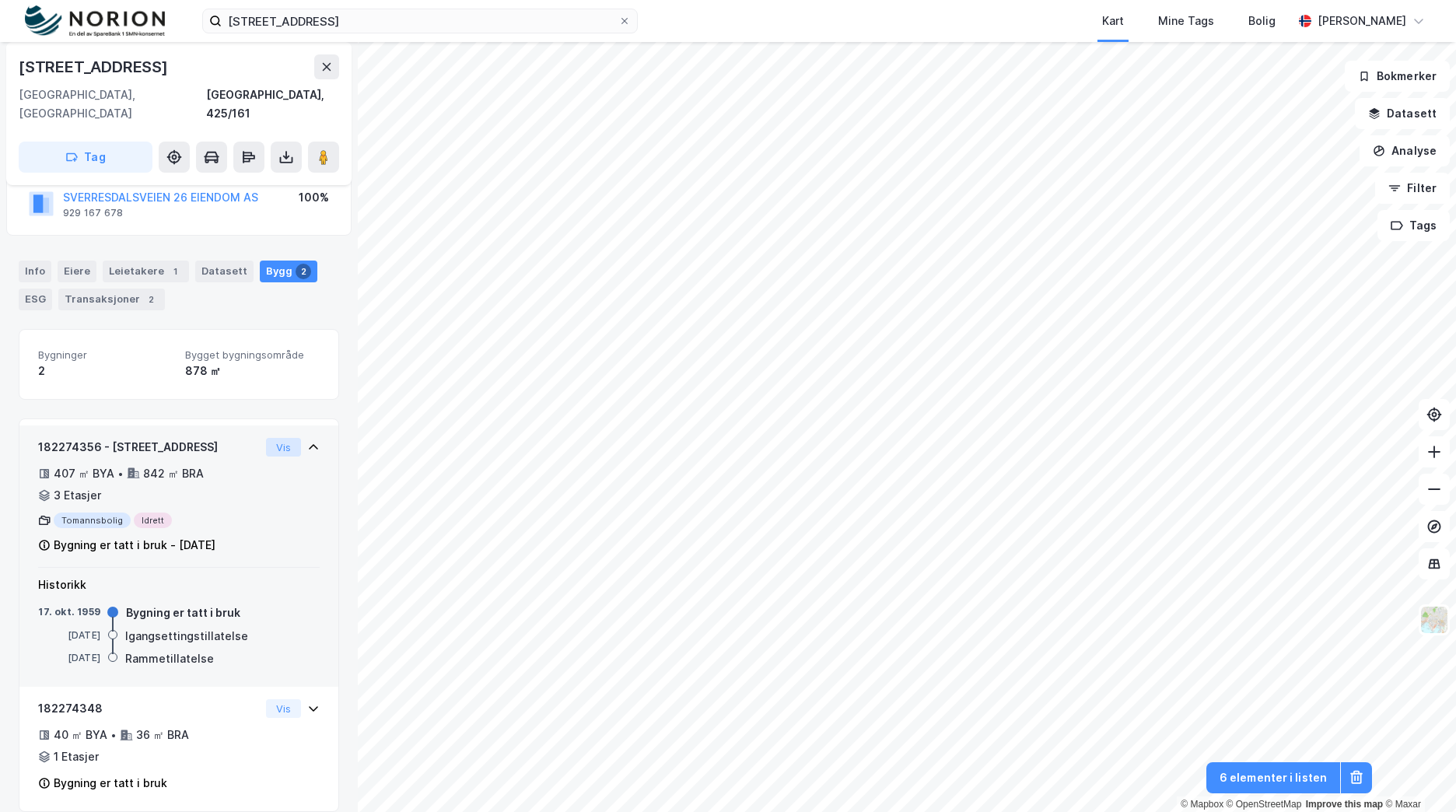
click at [282, 438] on button "Vis" at bounding box center [283, 447] width 35 height 19
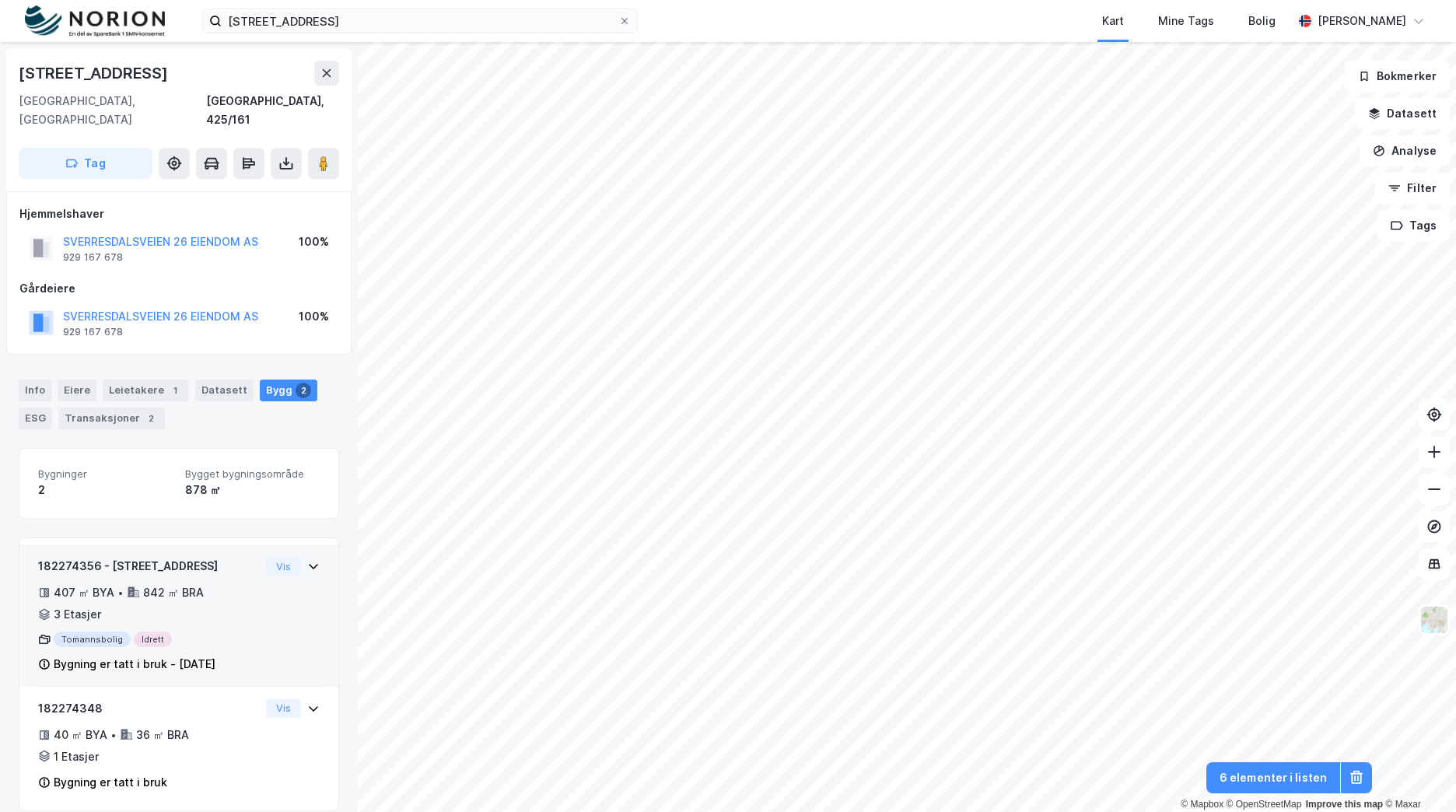
click at [275, 599] on div "182274356 - Sverresdalsveien 26 407 ㎡ BYA • 842 ㎡ BRA • 3 Etasjer Tomannsbolig …" at bounding box center [178, 621] width 281 height 130
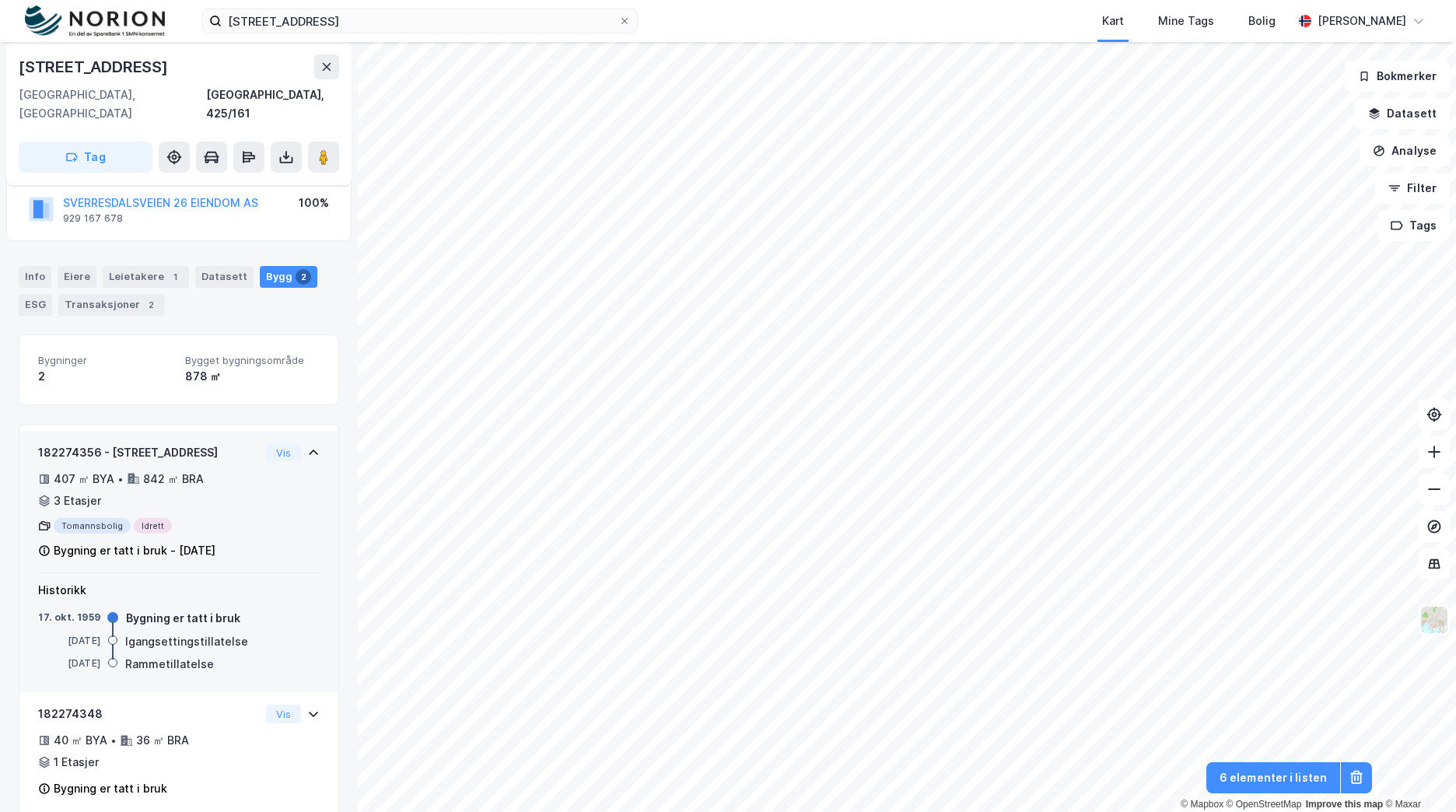
scroll to position [119, 0]
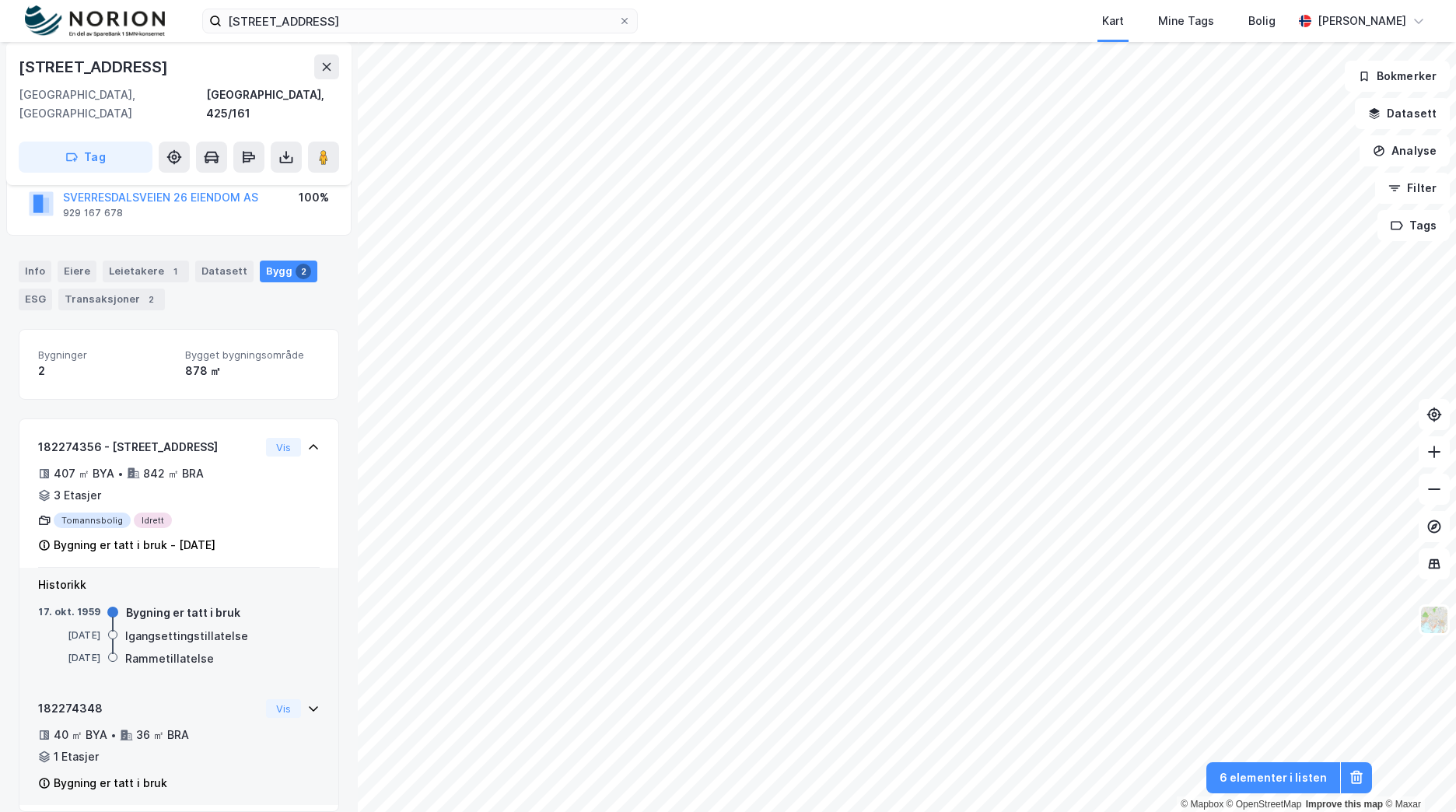
click at [244, 773] on div "Bygning er tatt i bruk" at bounding box center [148, 783] width 222 height 19
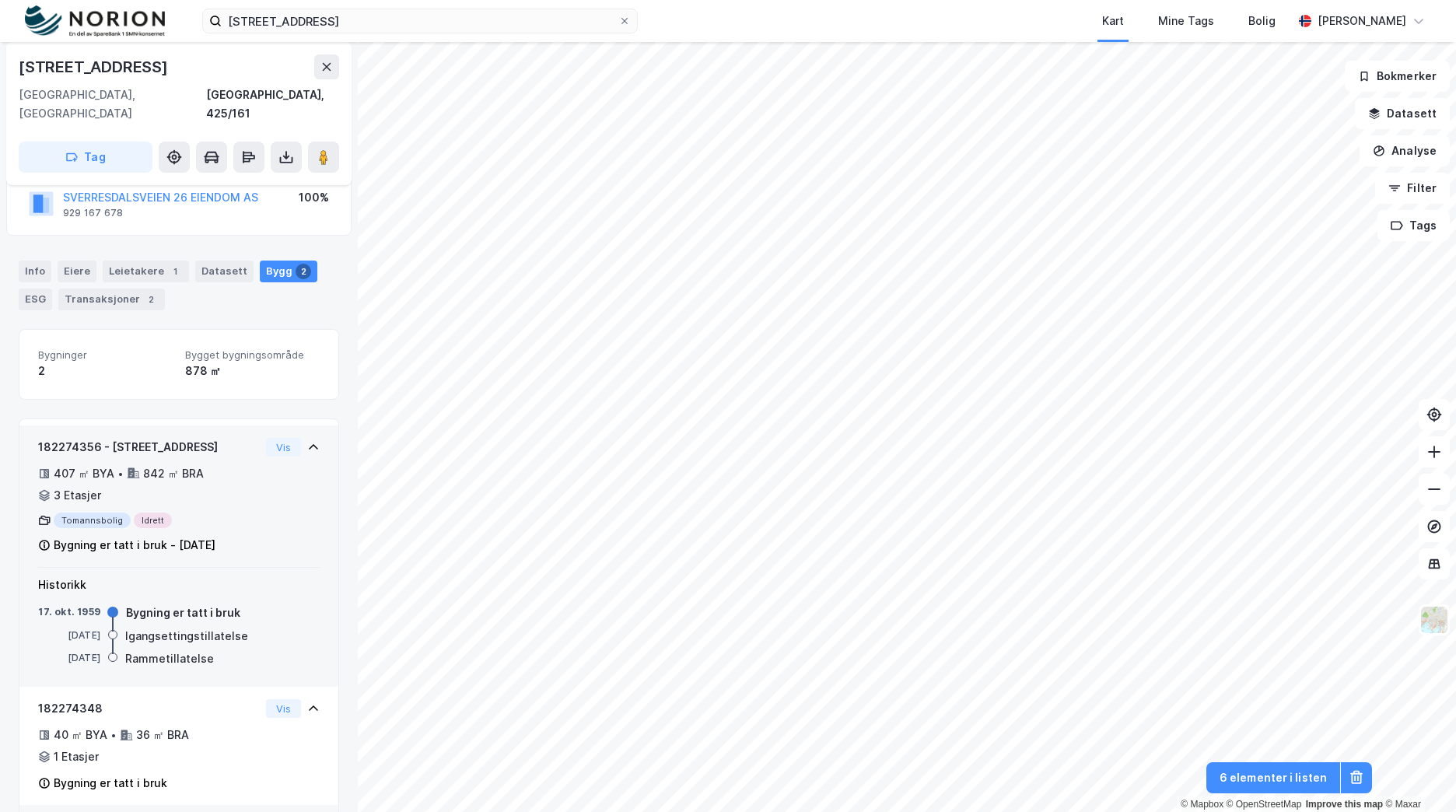
scroll to position [164, 0]
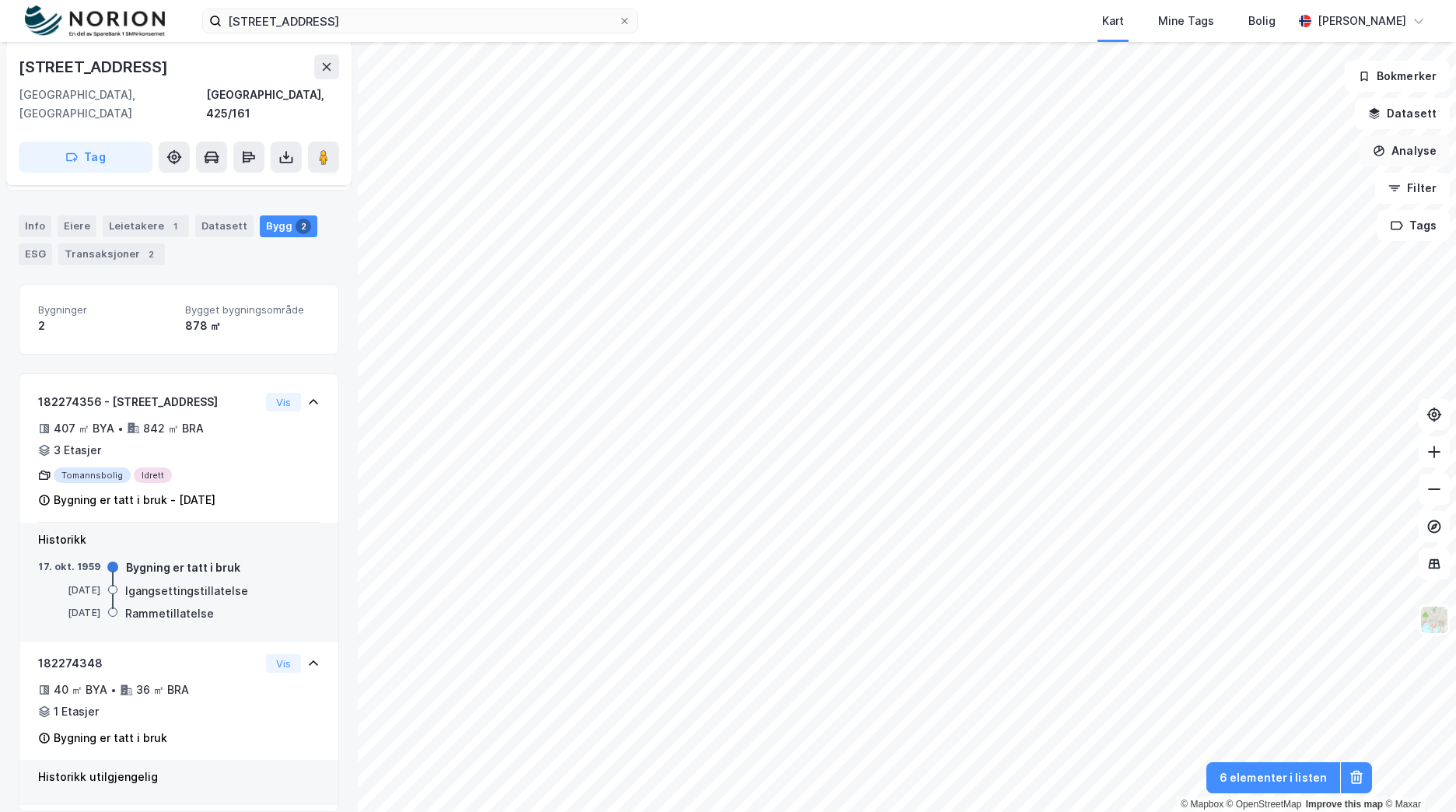
click at [1394, 148] on button "Analyse" at bounding box center [1405, 150] width 91 height 31
click at [1277, 174] on div "Tegn område" at bounding box center [1261, 183] width 179 height 25
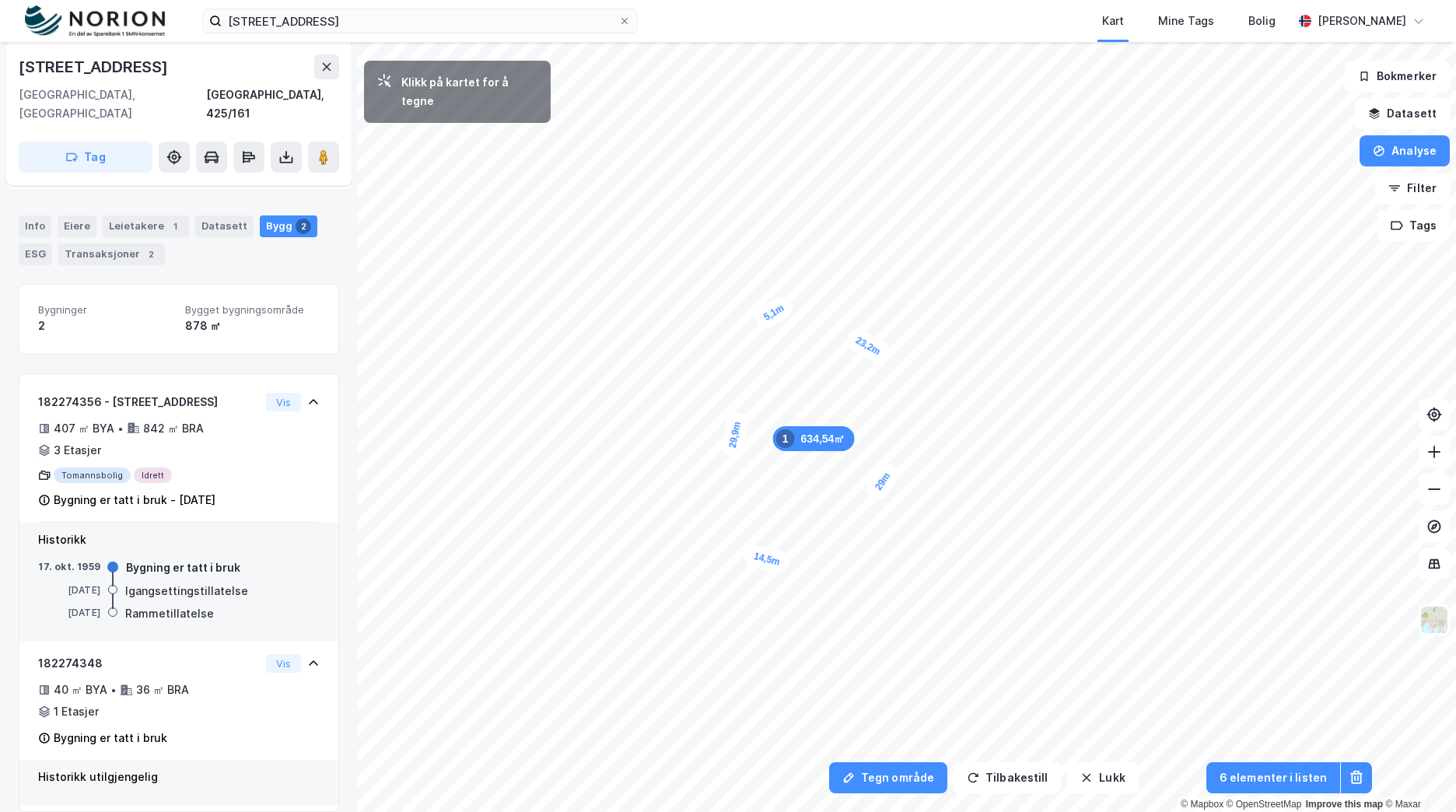
click at [756, 42] on div "634,54㎡ 1 14,5m 29m 23,2m 5,1m 29,9m" at bounding box center [728, 42] width 1456 height 0
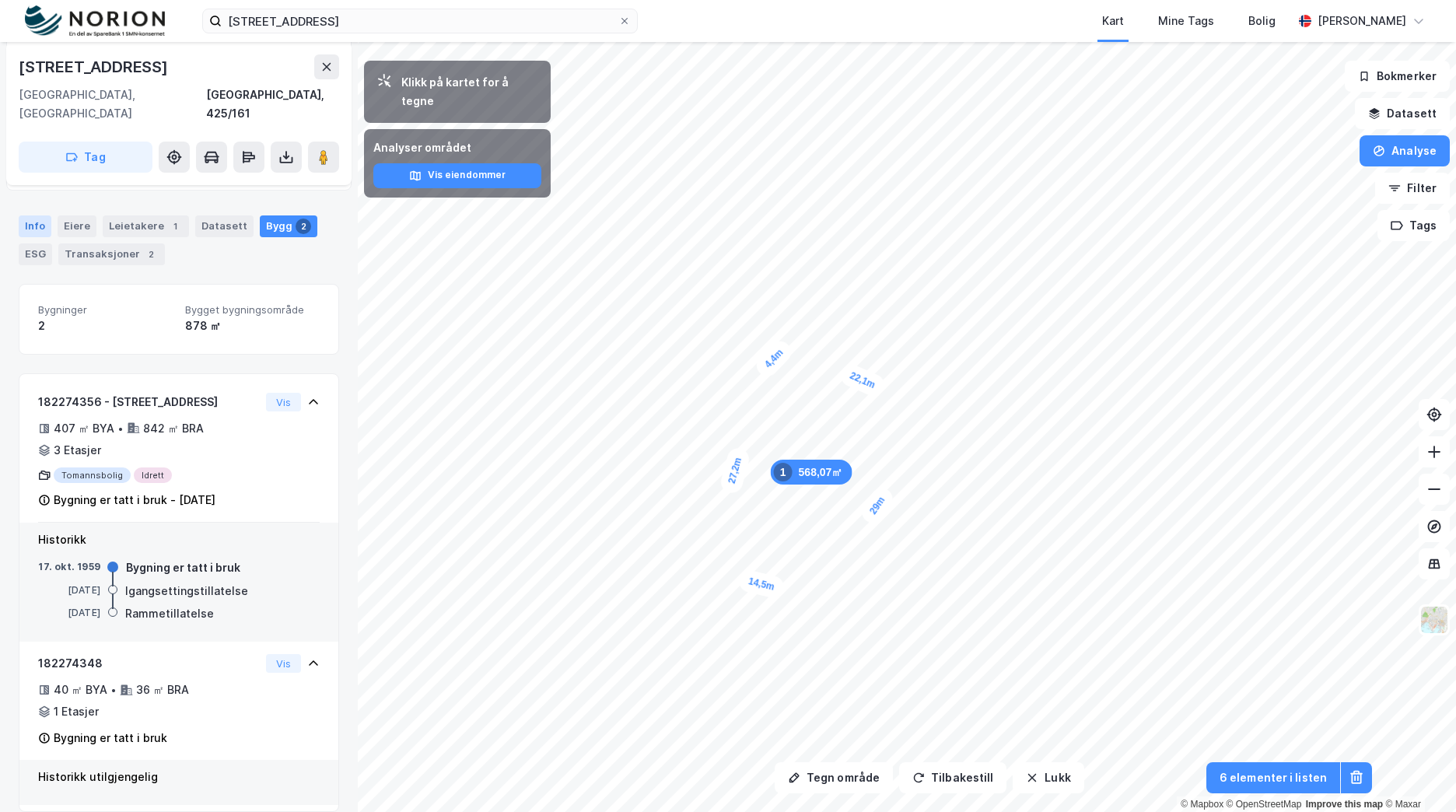
click at [46, 216] on div "Info" at bounding box center [35, 225] width 33 height 22
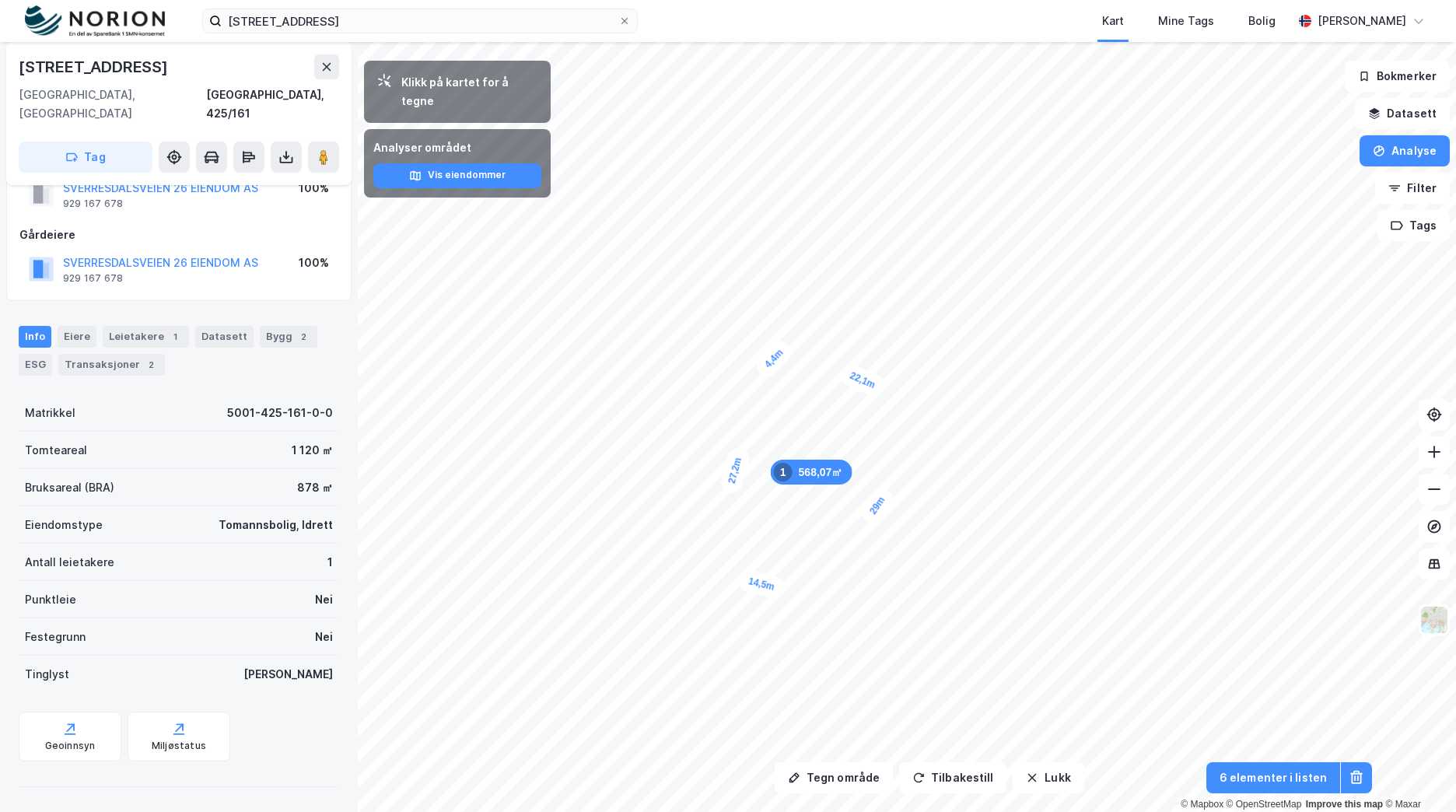
scroll to position [35, 0]
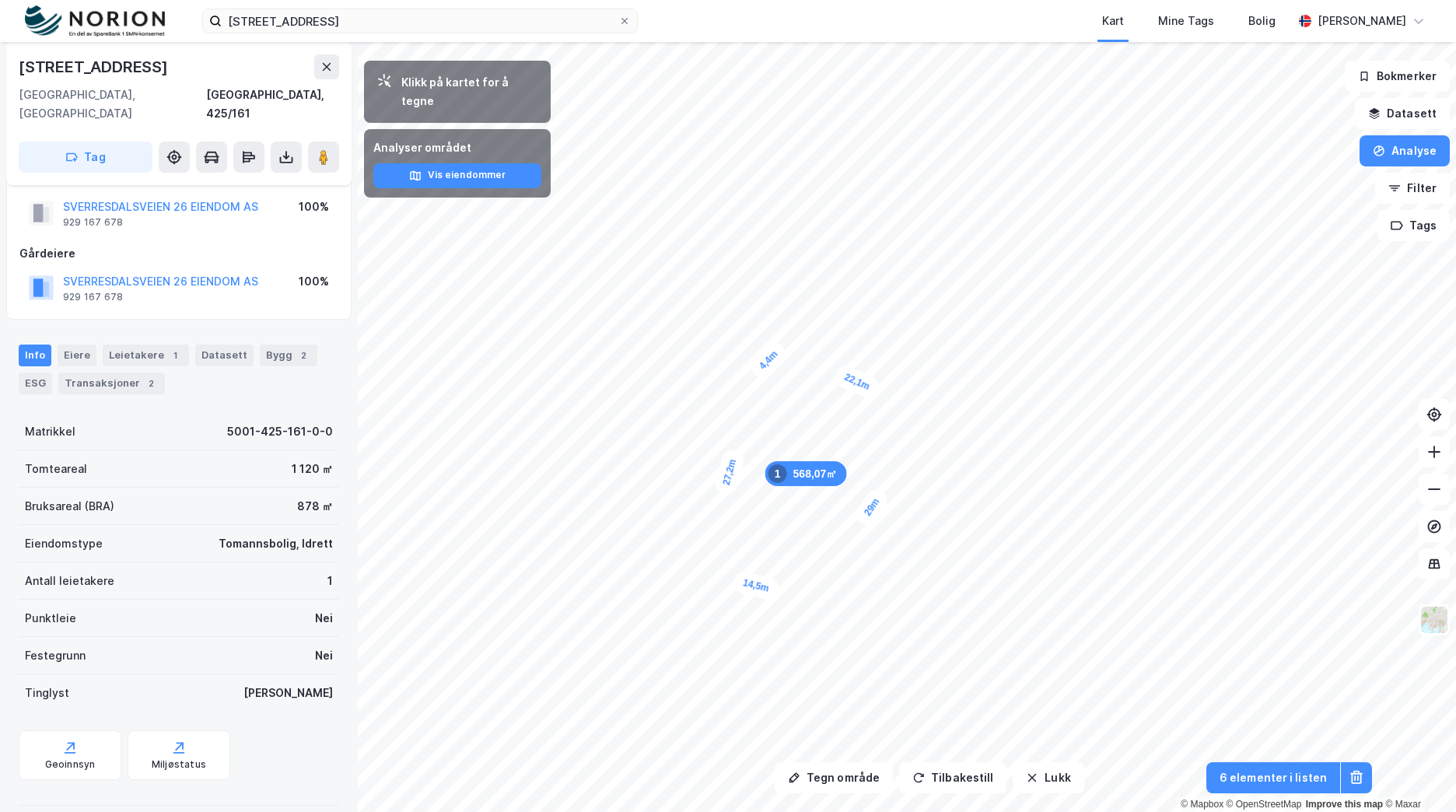
drag, startPoint x: 285, startPoint y: 338, endPoint x: 279, endPoint y: 350, distance: 13.4
click at [295, 347] on div "2" at bounding box center [303, 355] width 15 height 15
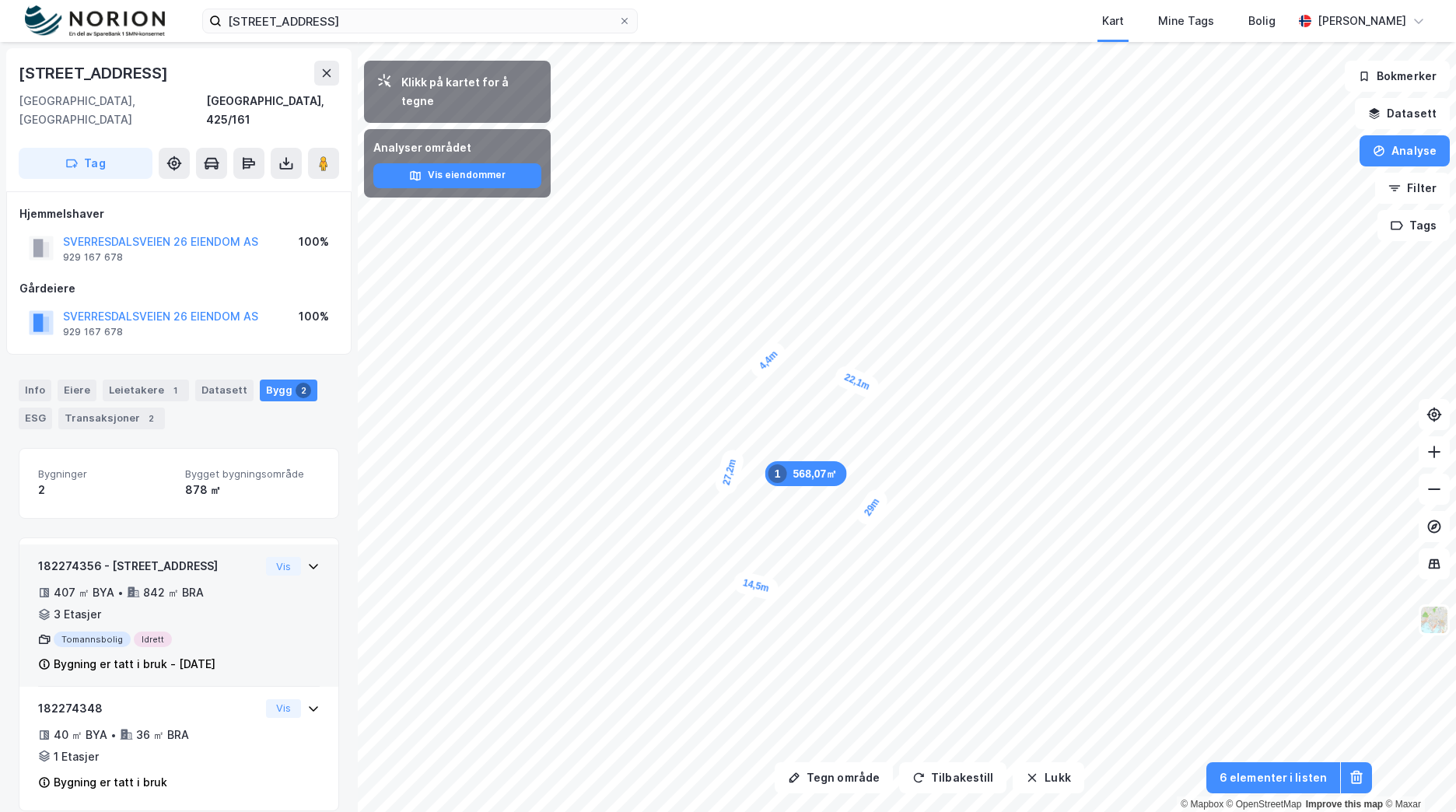
click at [180, 583] on div "842 ㎡ BRA" at bounding box center [174, 592] width 60 height 19
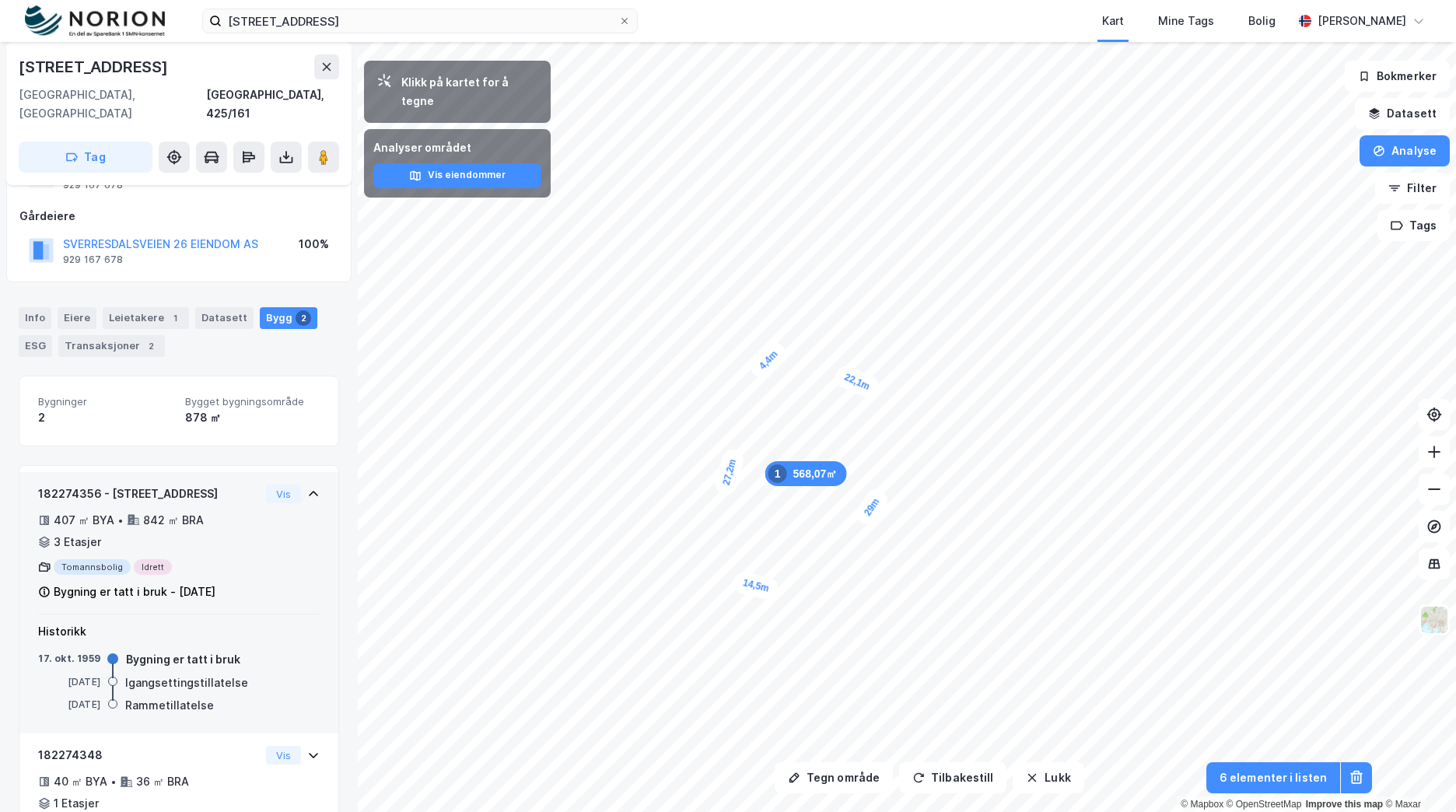
scroll to position [119, 0]
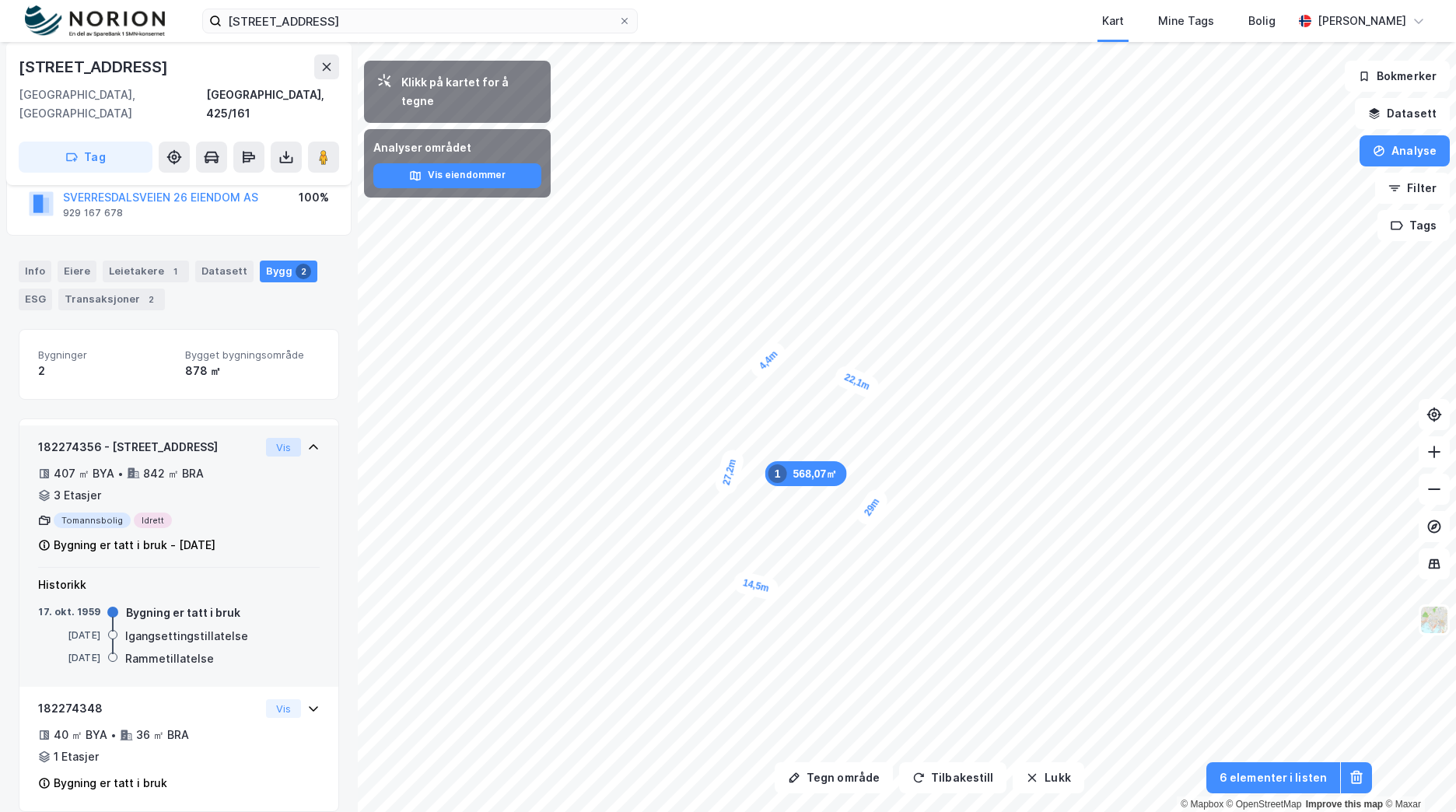
click at [276, 438] on button "Vis" at bounding box center [283, 447] width 35 height 19
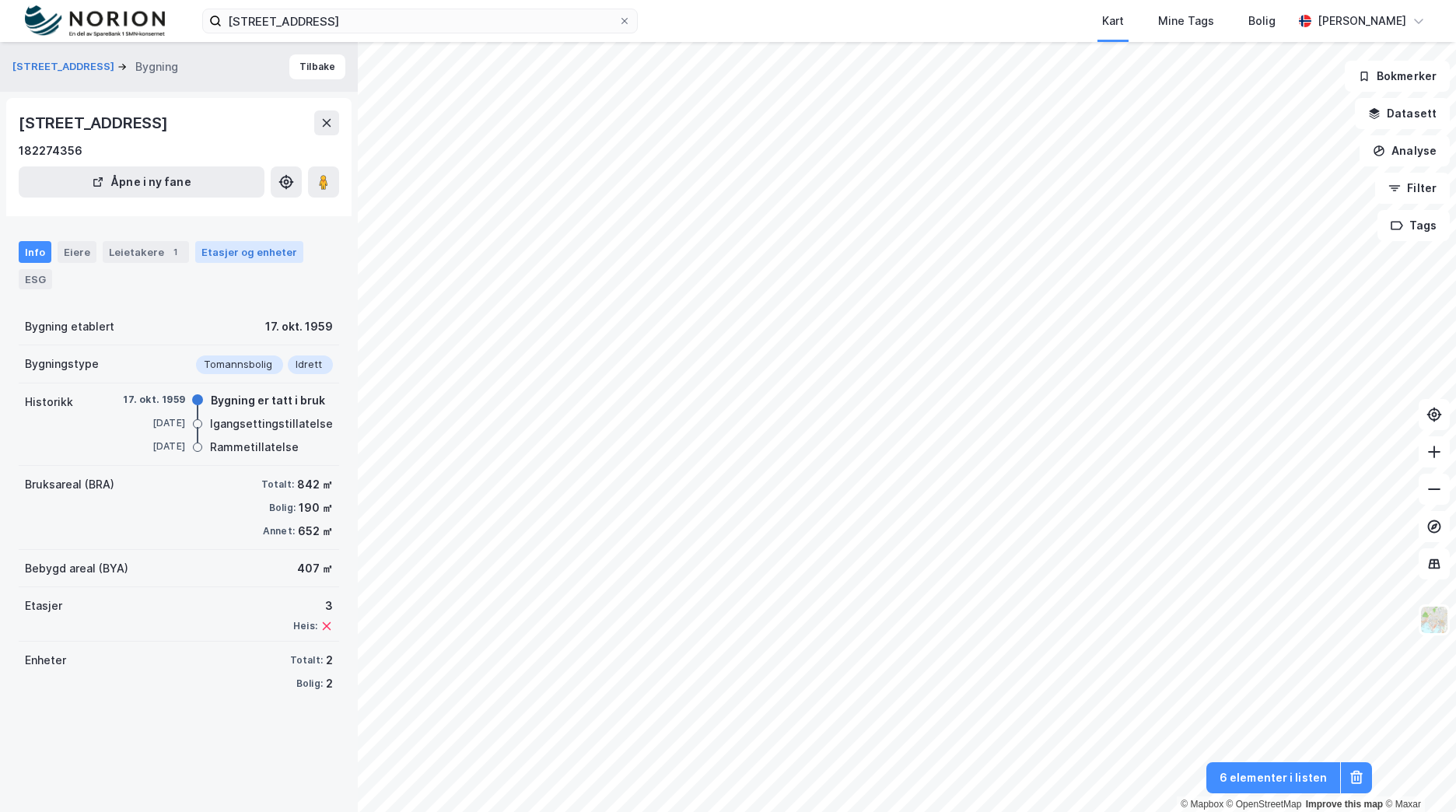
click at [231, 258] on div "Etasjer og enheter" at bounding box center [248, 252] width 95 height 14
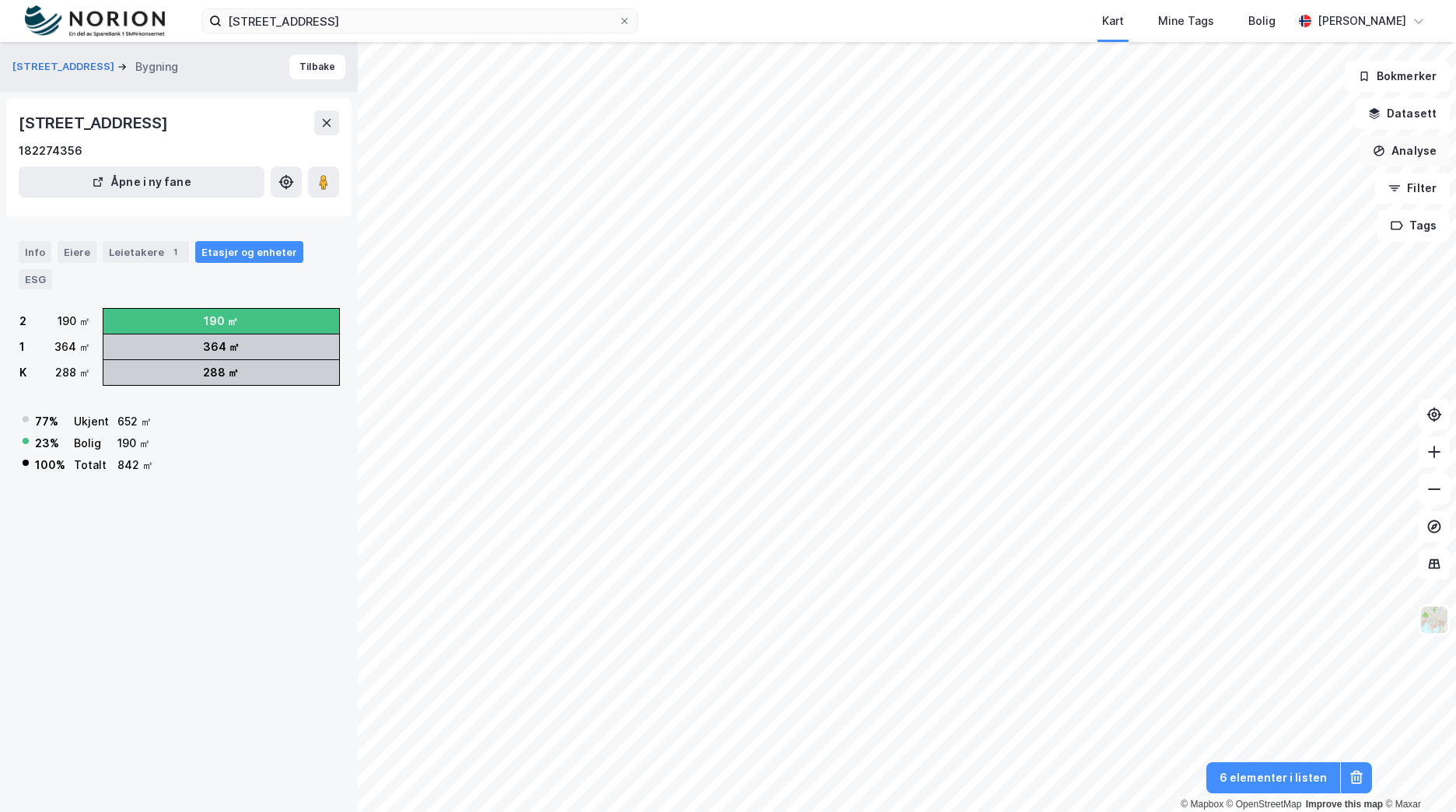
click at [1423, 143] on button "Analyse" at bounding box center [1405, 150] width 91 height 31
click at [1274, 188] on div "Tegn område" at bounding box center [1268, 184] width 135 height 13
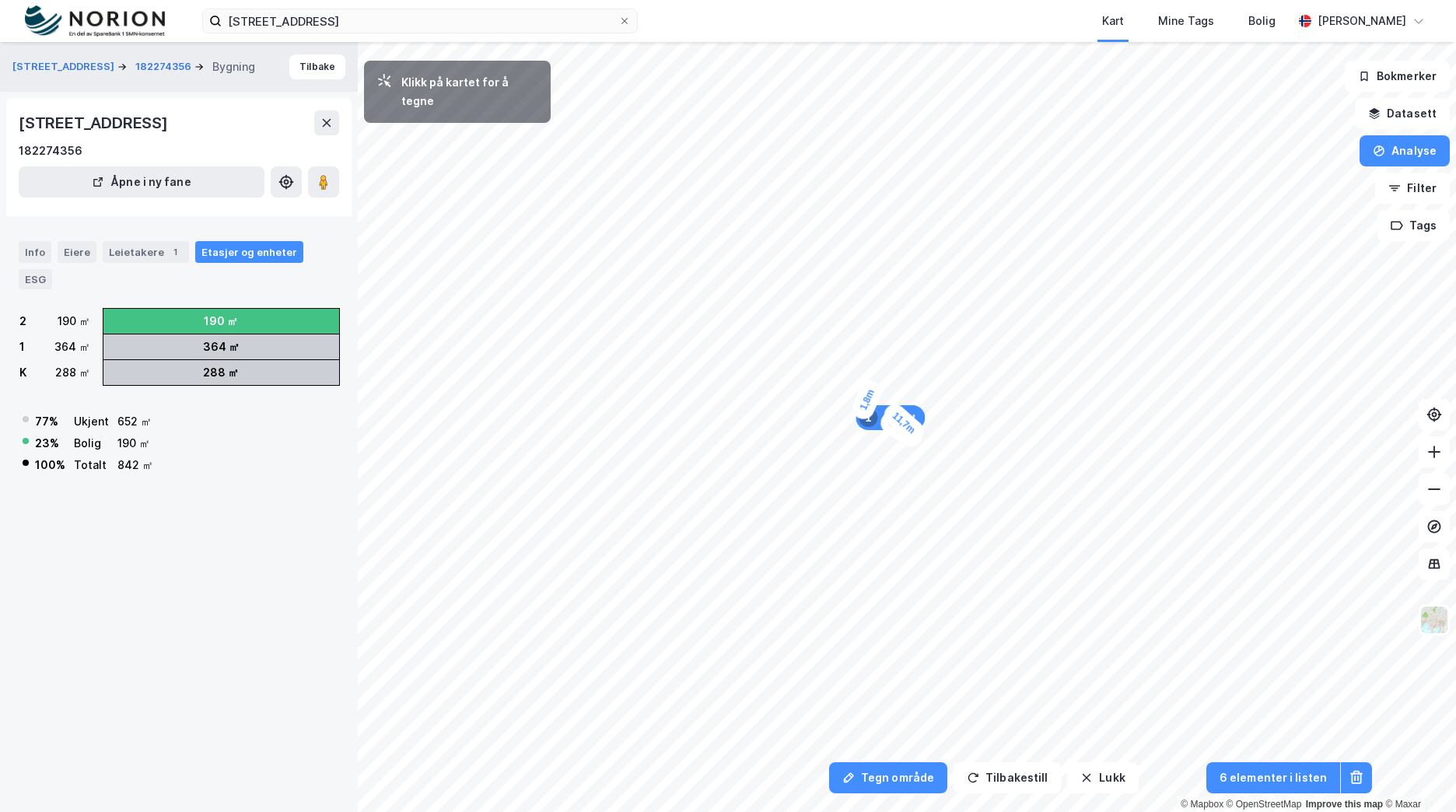
click at [870, 392] on div "1,8m" at bounding box center [867, 400] width 36 height 45
click at [847, 379] on div "3,4m" at bounding box center [860, 386] width 45 height 38
click at [842, 387] on div "1,2m" at bounding box center [844, 383] width 42 height 44
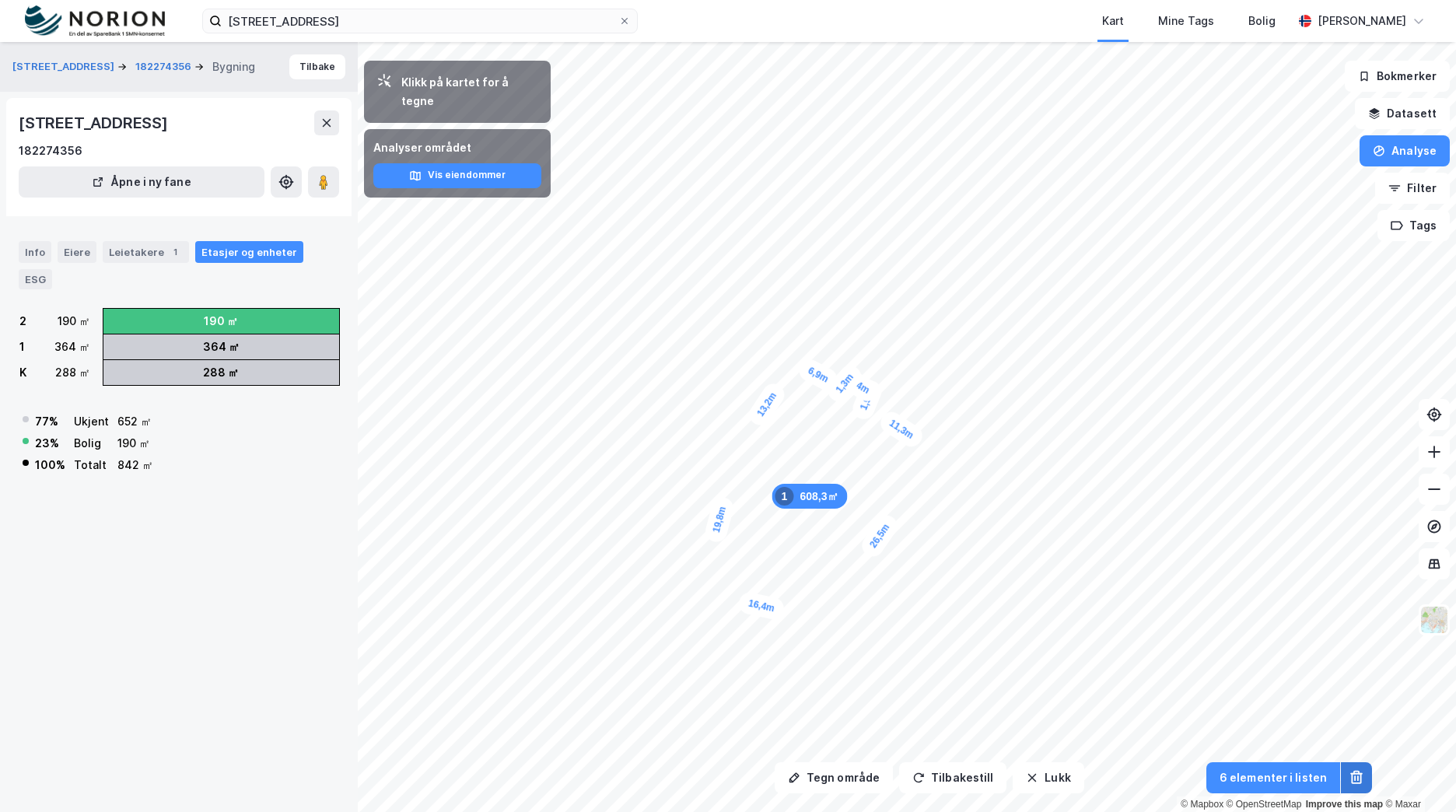
click at [1355, 771] on icon at bounding box center [1356, 772] width 7 height 4
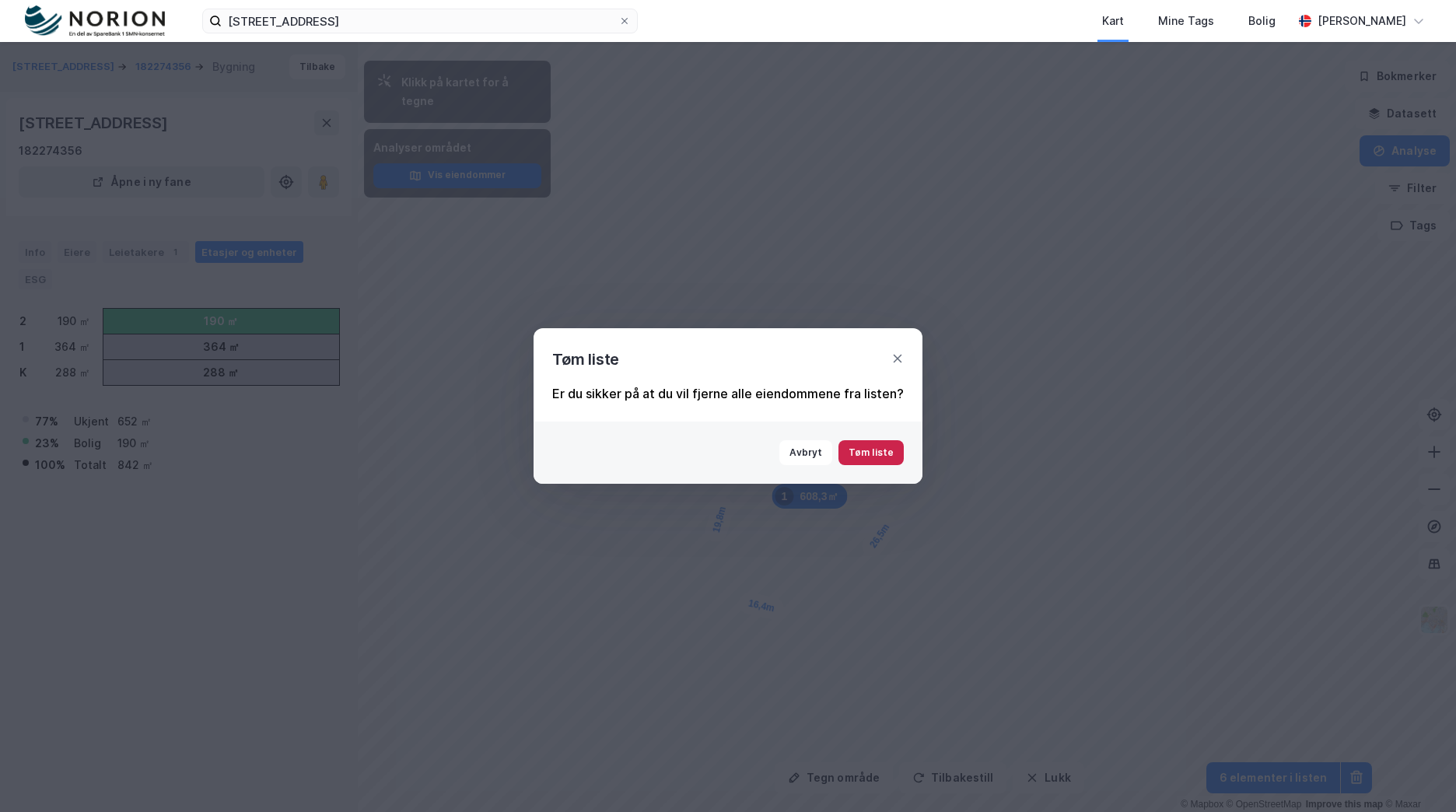
click at [892, 444] on button "Tøm liste" at bounding box center [871, 453] width 65 height 25
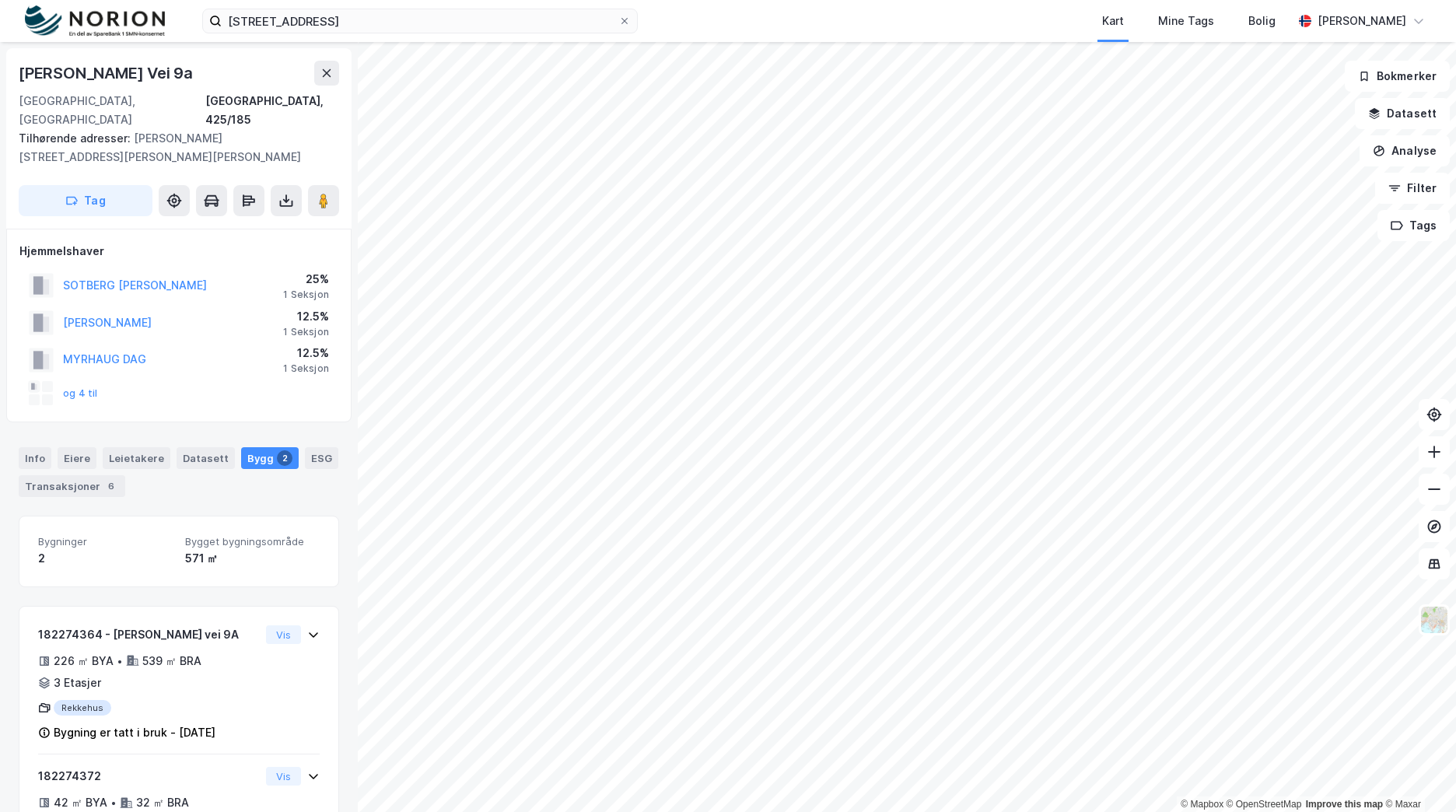
scroll to position [68, 0]
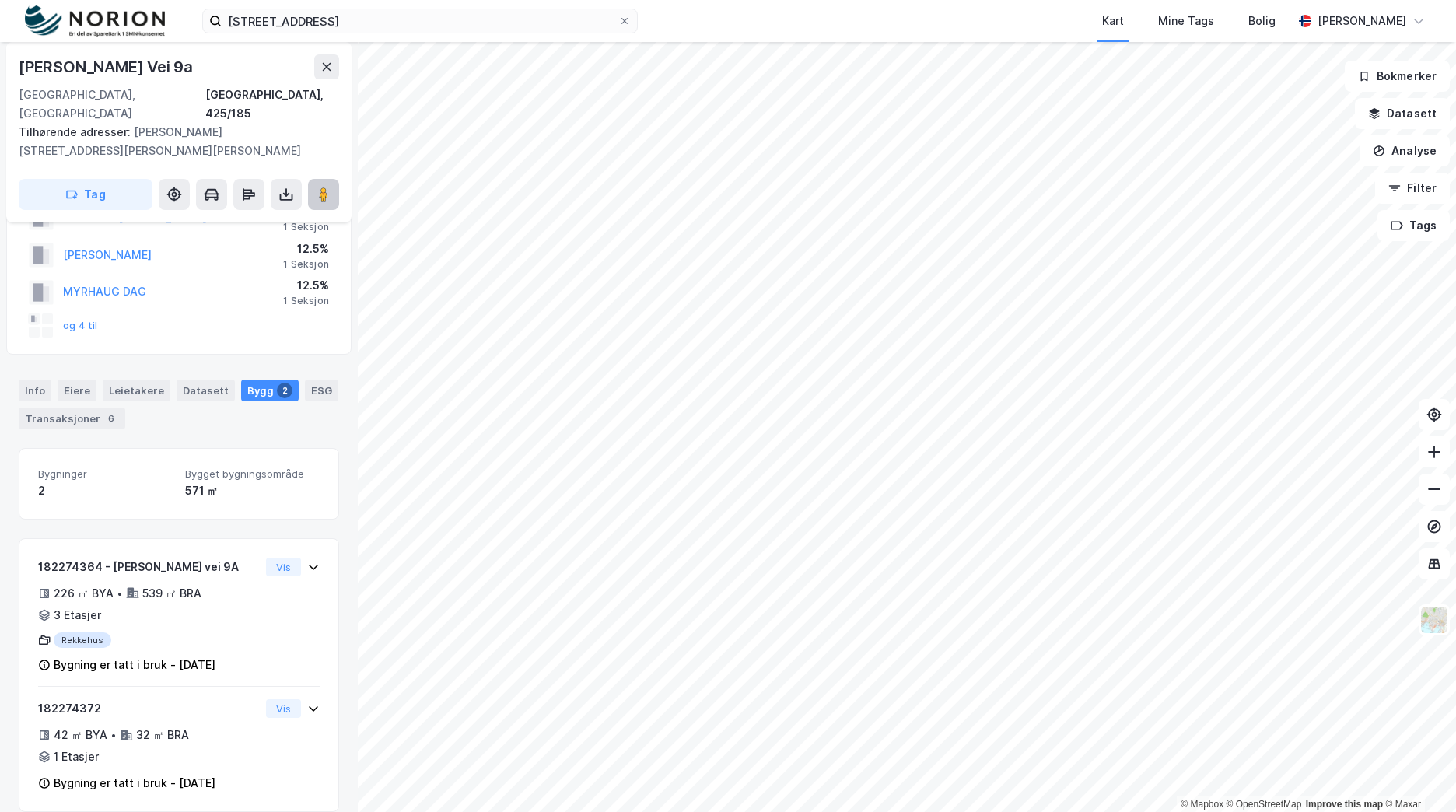
click at [322, 187] on image at bounding box center [324, 194] width 9 height 15
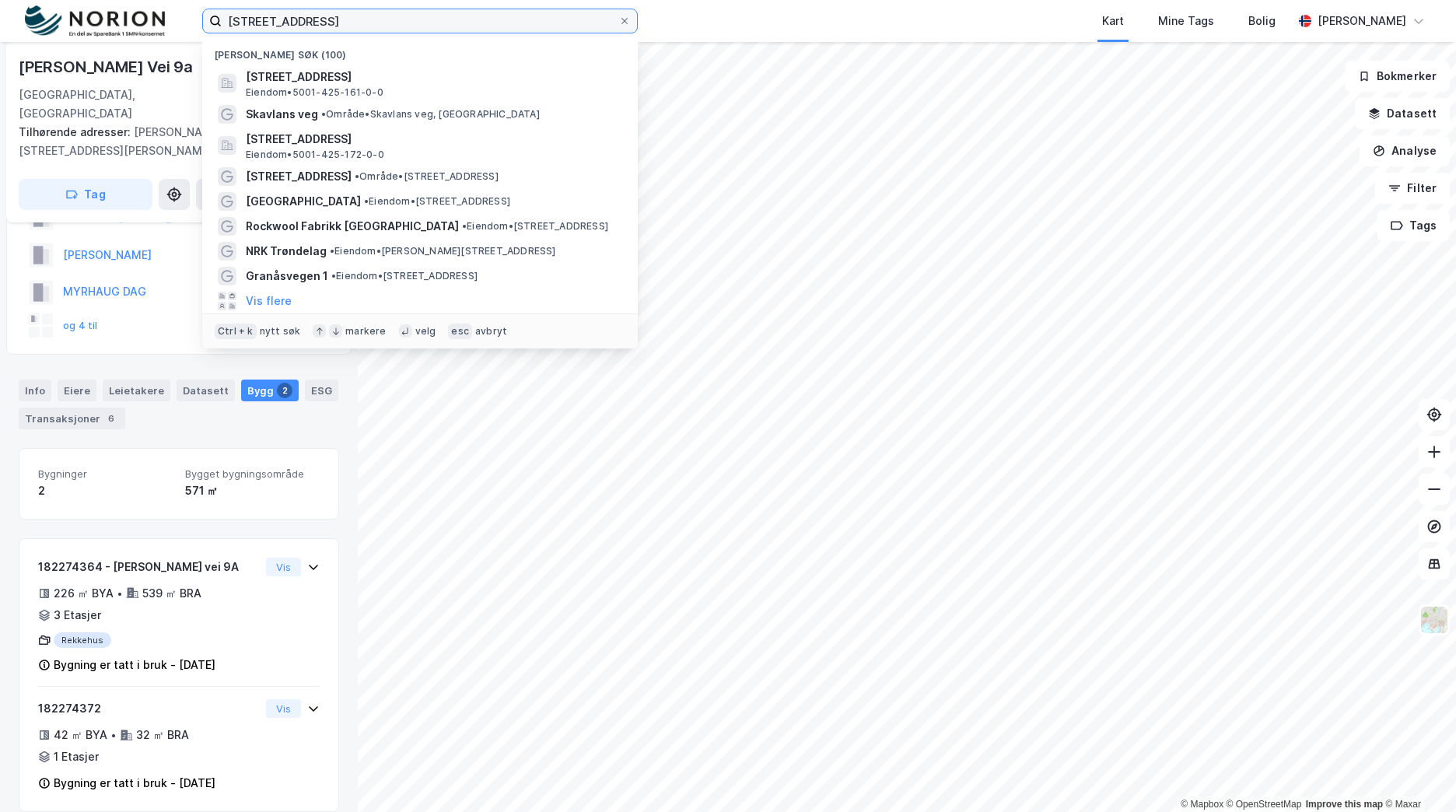
drag, startPoint x: 373, startPoint y: 22, endPoint x: 159, endPoint y: 15, distance: 214.1
click at [159, 15] on div "sverresdalsveien 26 Nylige søk (100) Sverresdalsveien 26, 7020, TRONDHEIM, TRON…" at bounding box center [728, 21] width 1456 height 42
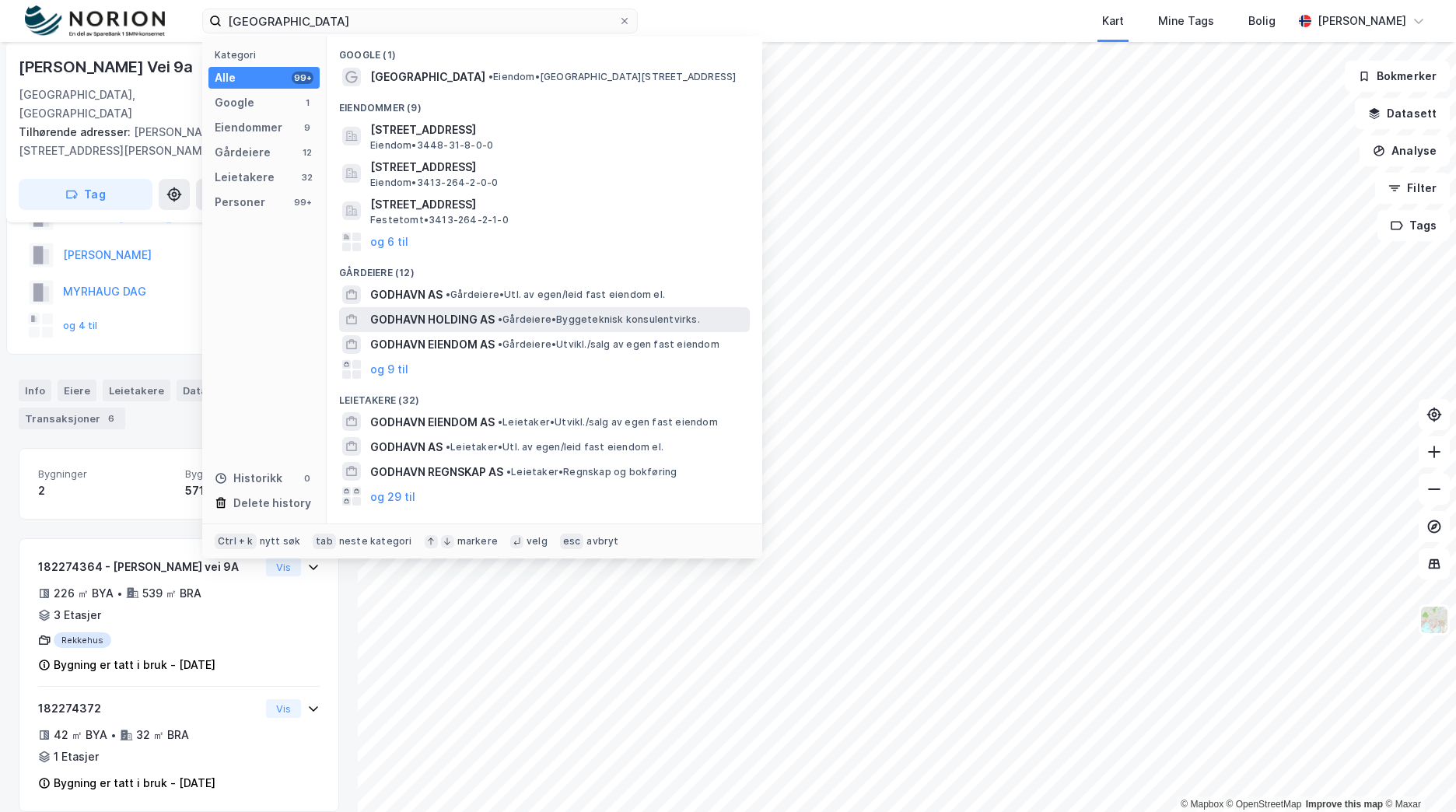
click at [577, 320] on span "• Gårdeiere • Byggeteknisk konsulentvirks." at bounding box center [599, 319] width 202 height 12
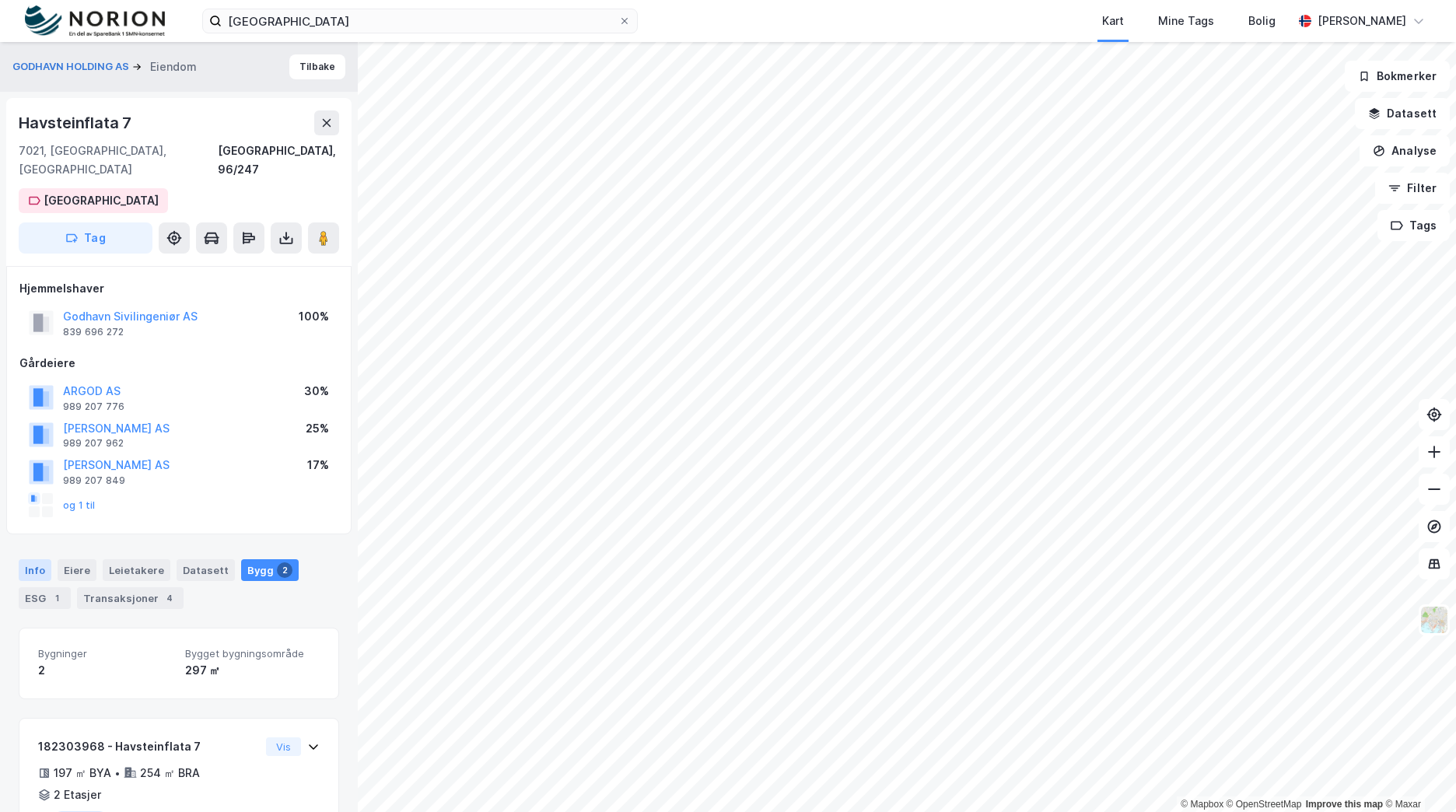
click at [43, 559] on div "Info" at bounding box center [35, 570] width 33 height 22
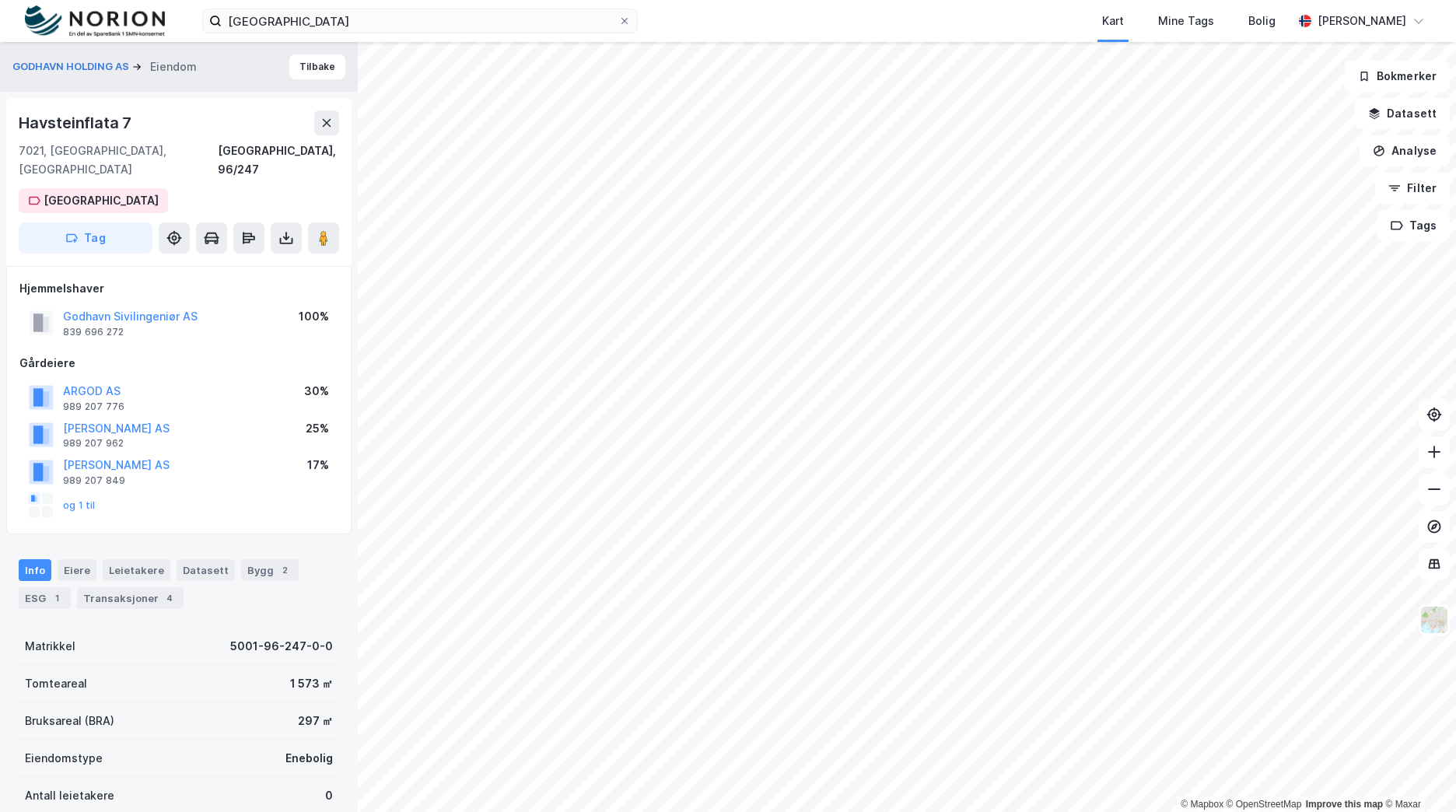
scroll to position [214, 0]
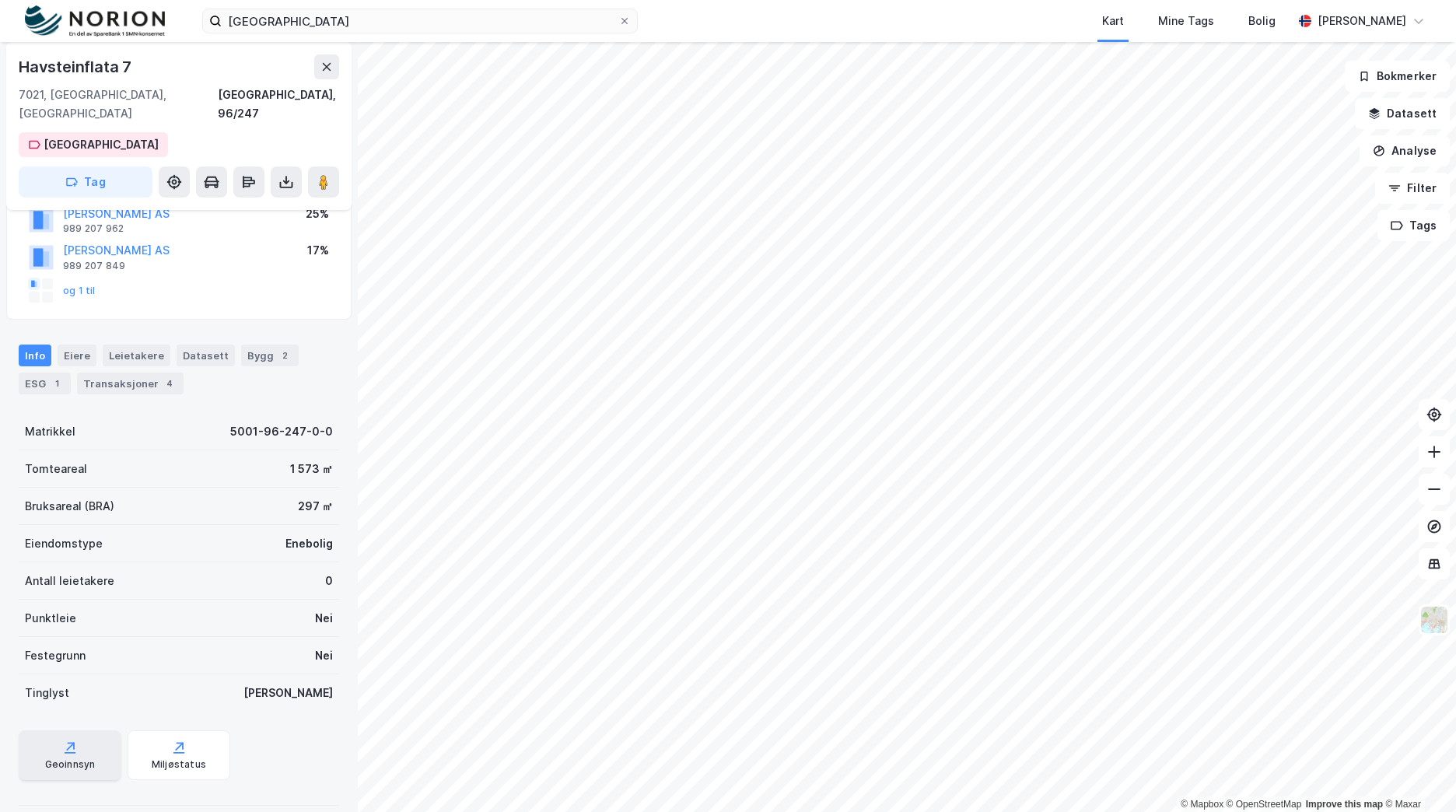
click at [60, 738] on div "Geoinnsyn" at bounding box center [70, 754] width 103 height 50
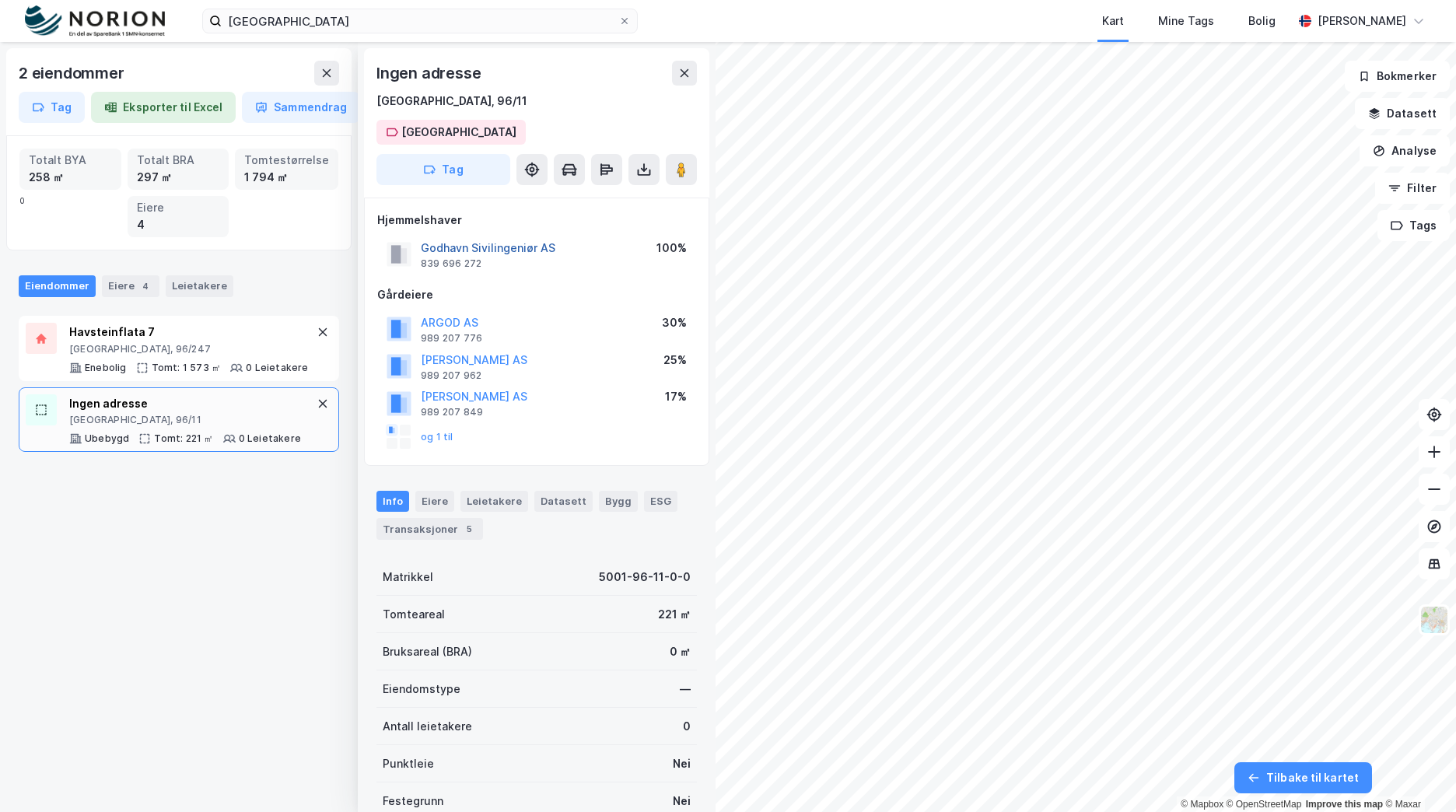
click at [0, 0] on button "Godhavn Sivilingeniør AS" at bounding box center [0, 0] width 0 height 0
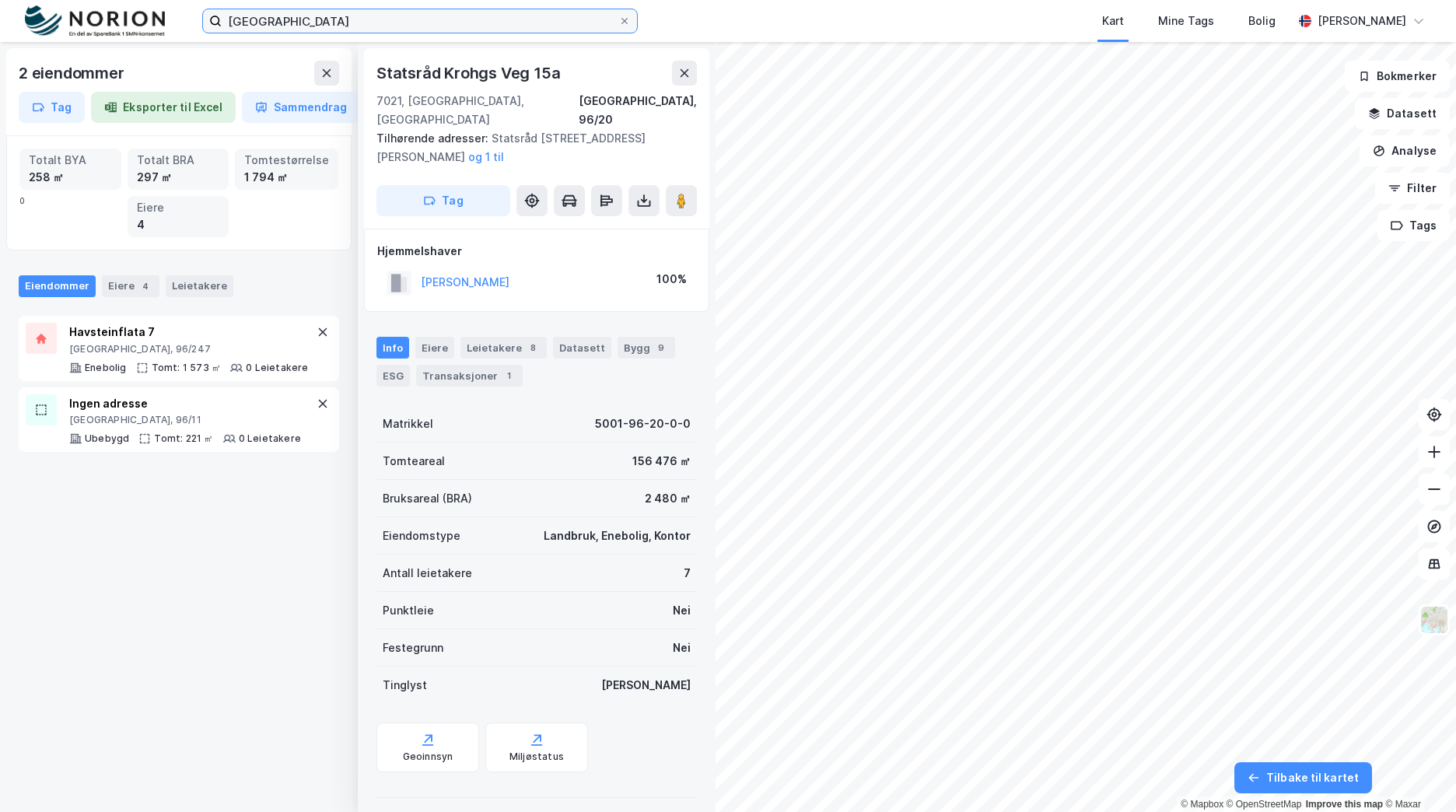
click at [412, 25] on input "godhavn" at bounding box center [420, 21] width 396 height 24
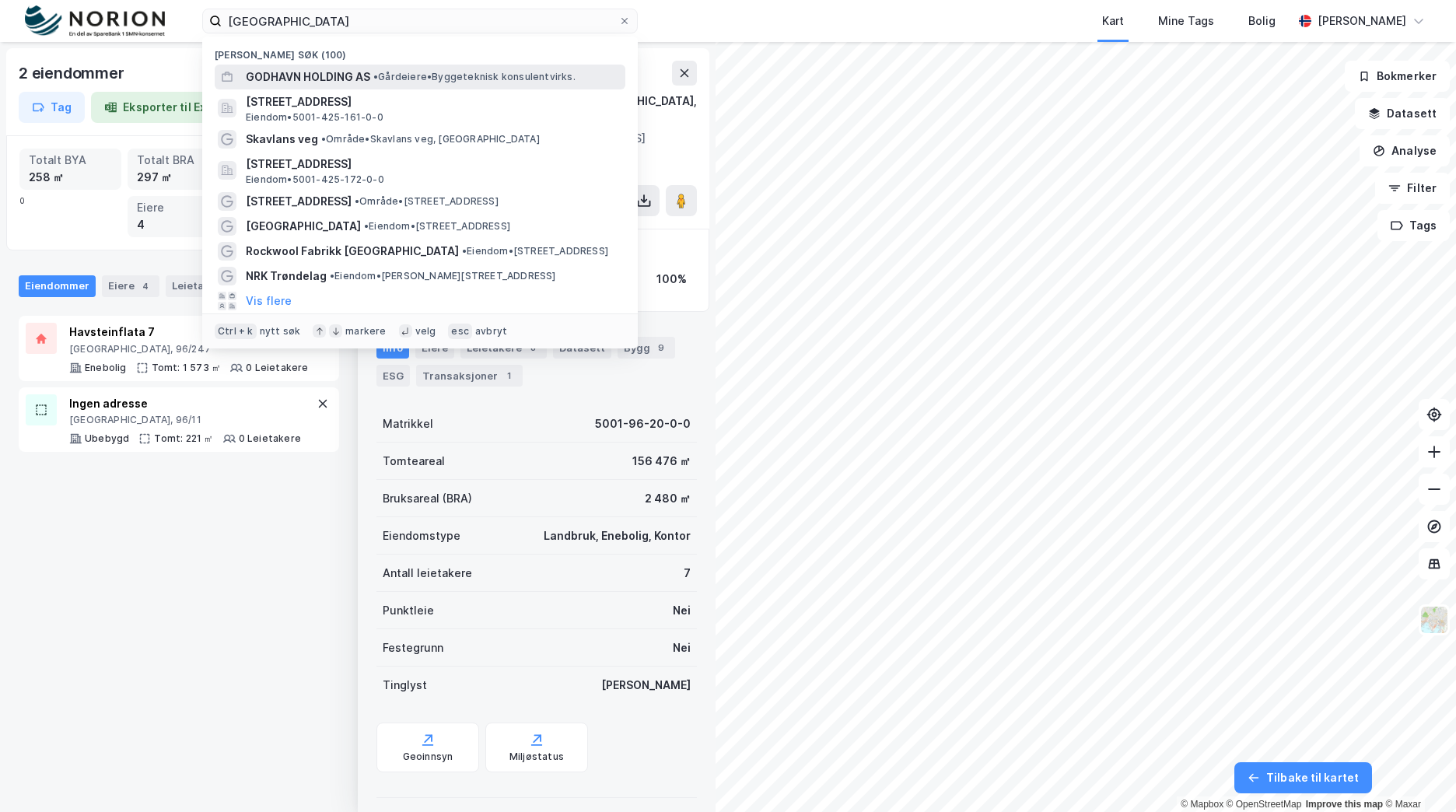
click at [414, 75] on span "• Gårdeiere • Byggeteknisk konsulentvirks." at bounding box center [475, 76] width 202 height 12
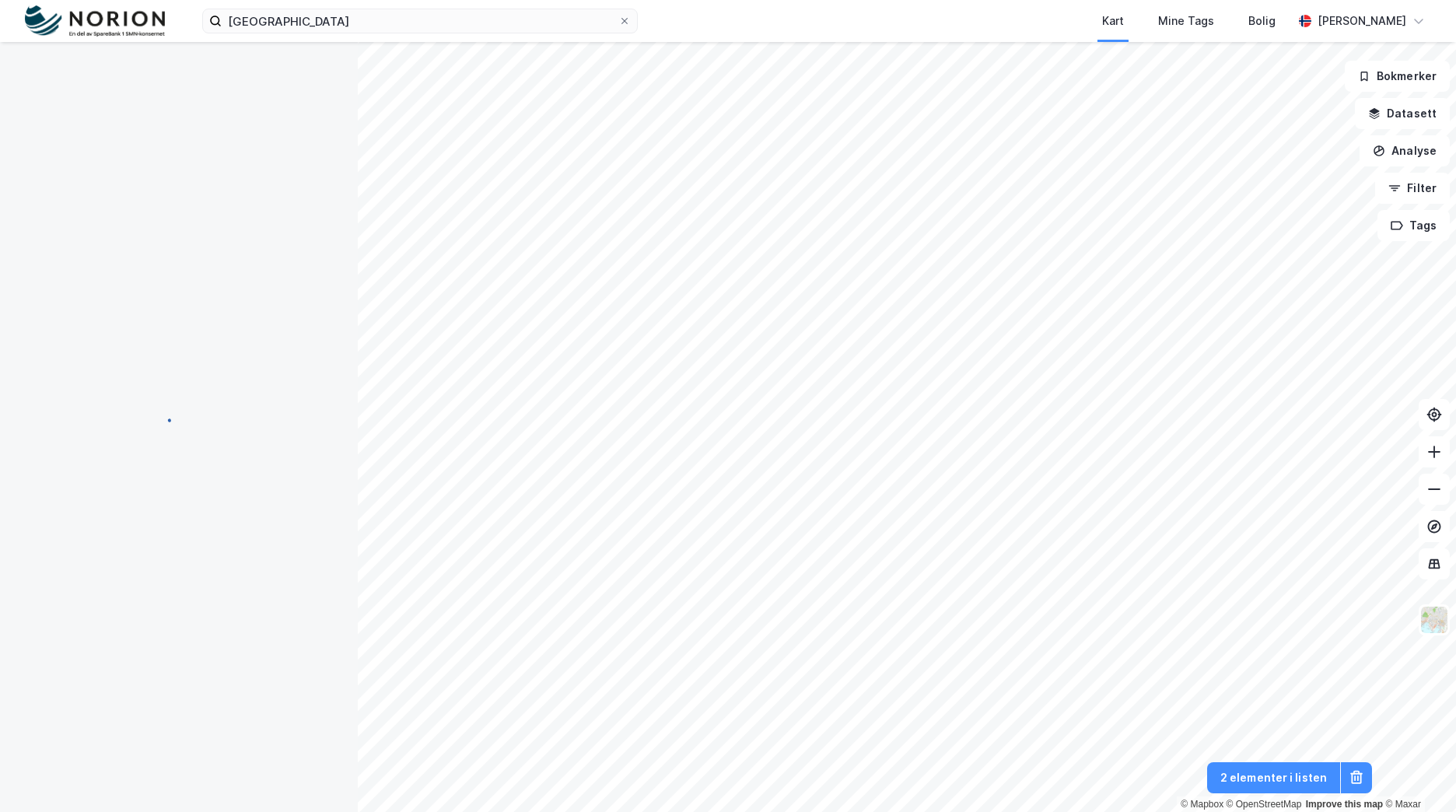
scroll to position [2, 0]
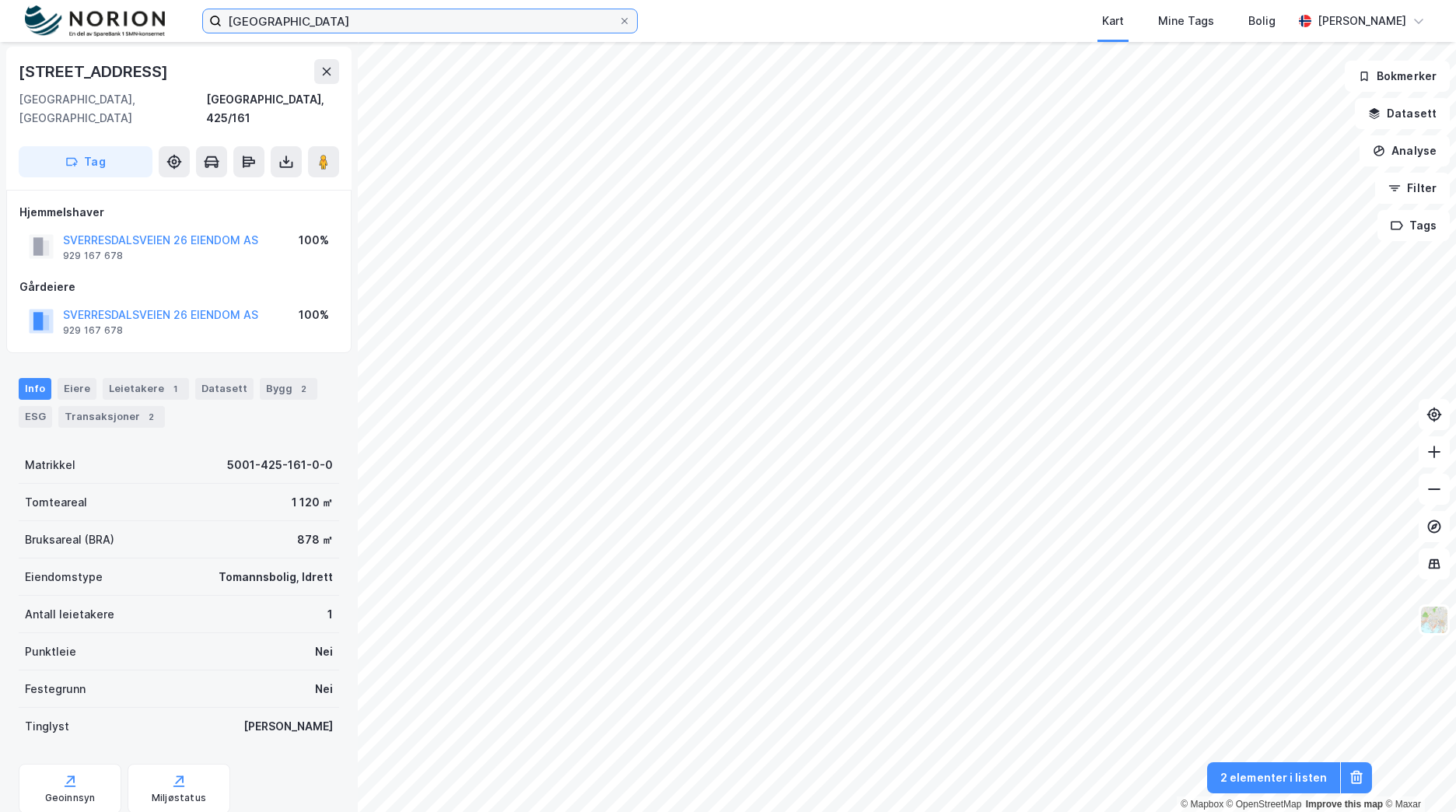
click at [292, 25] on input "godhavn" at bounding box center [420, 21] width 396 height 24
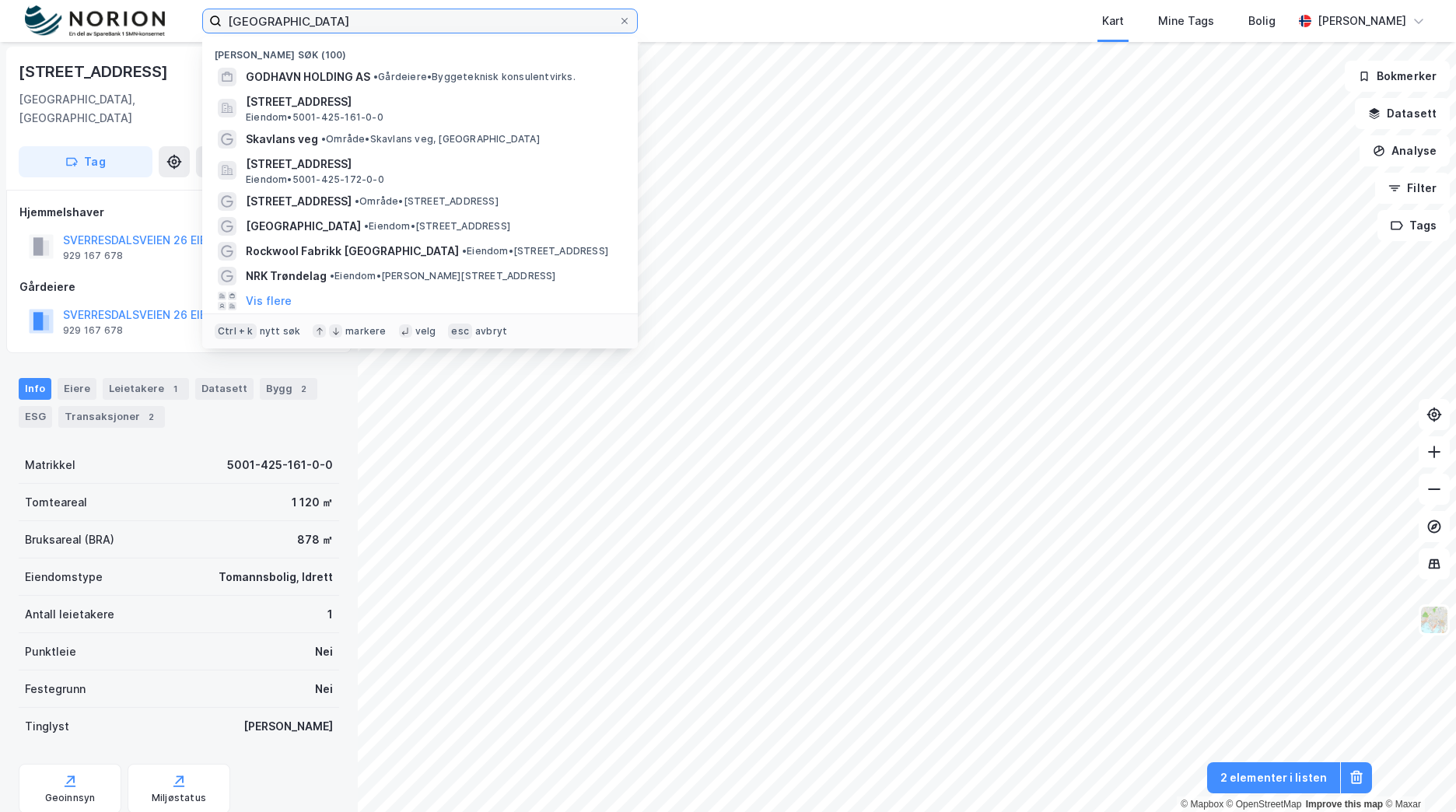
click at [292, 25] on input "godhavn" at bounding box center [420, 21] width 396 height 24
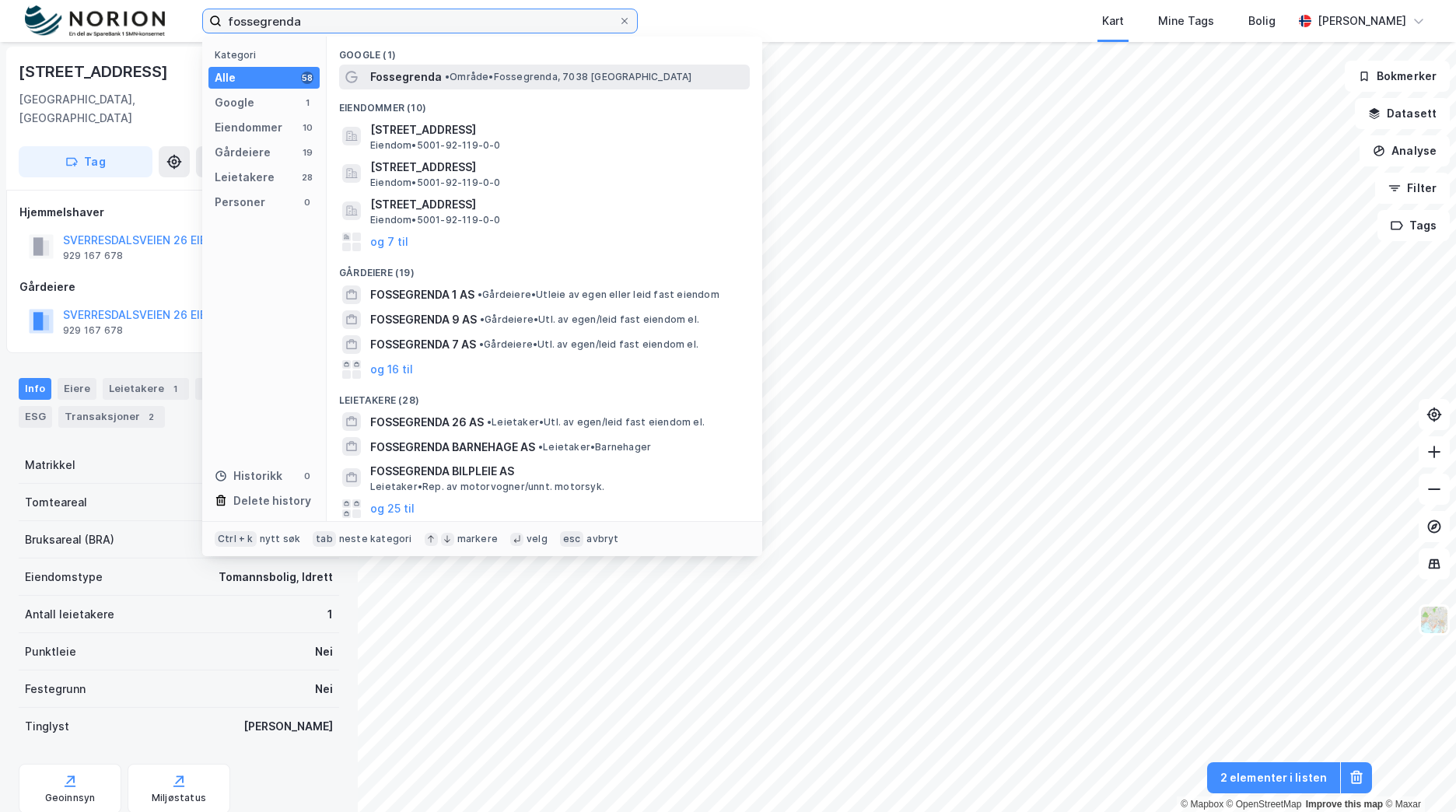
type input "fossegrenda"
click at [560, 82] on span "• Område • Fossegrenda, 7038 Trondheim" at bounding box center [568, 76] width 247 height 12
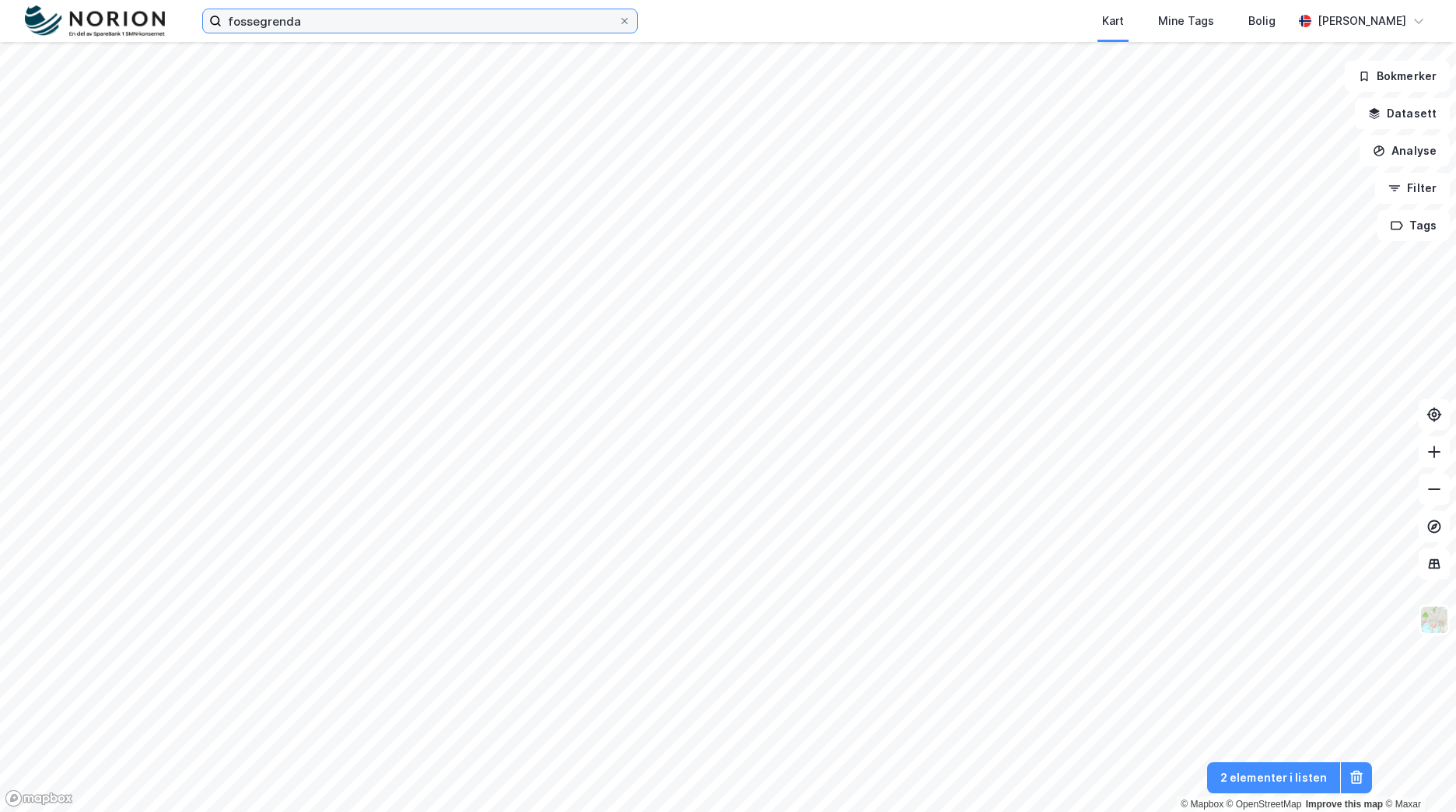
click at [334, 13] on input "fossegrenda" at bounding box center [420, 21] width 396 height 24
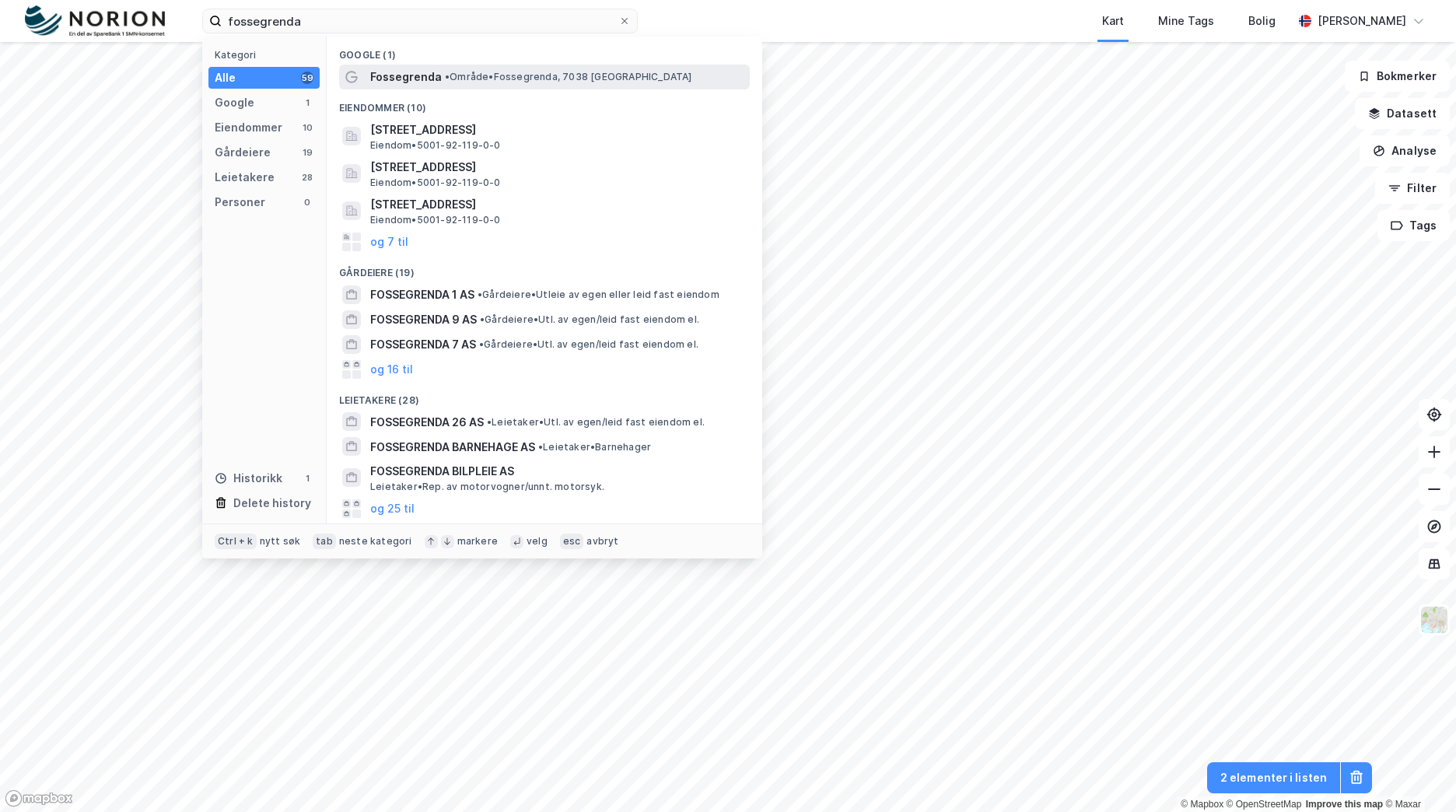
click at [578, 78] on span "• Område • Fossegrenda, 7038 Trondheim" at bounding box center [568, 76] width 247 height 12
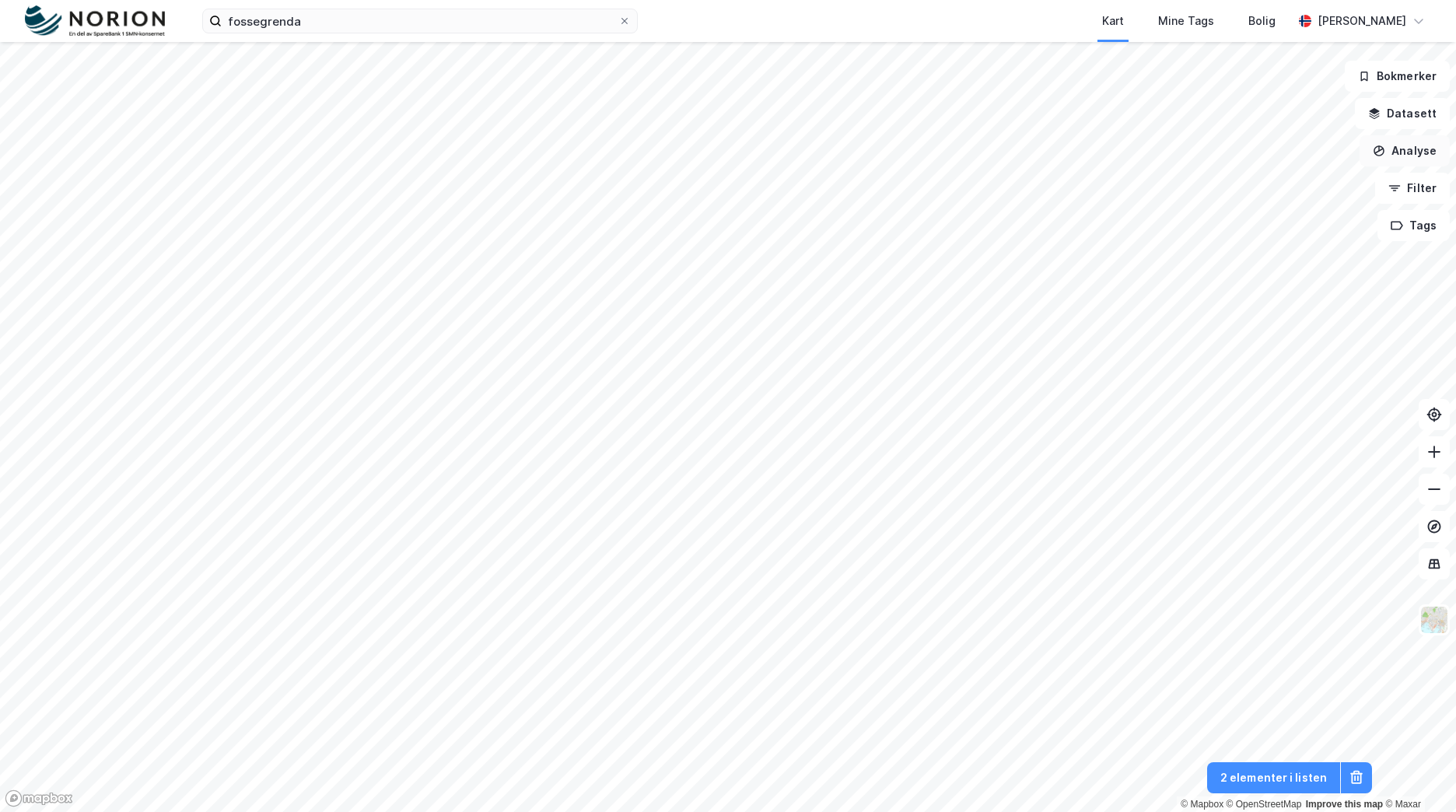
click at [1430, 153] on button "Analyse" at bounding box center [1405, 150] width 91 height 31
click at [1421, 115] on button "Datasett" at bounding box center [1402, 113] width 95 height 31
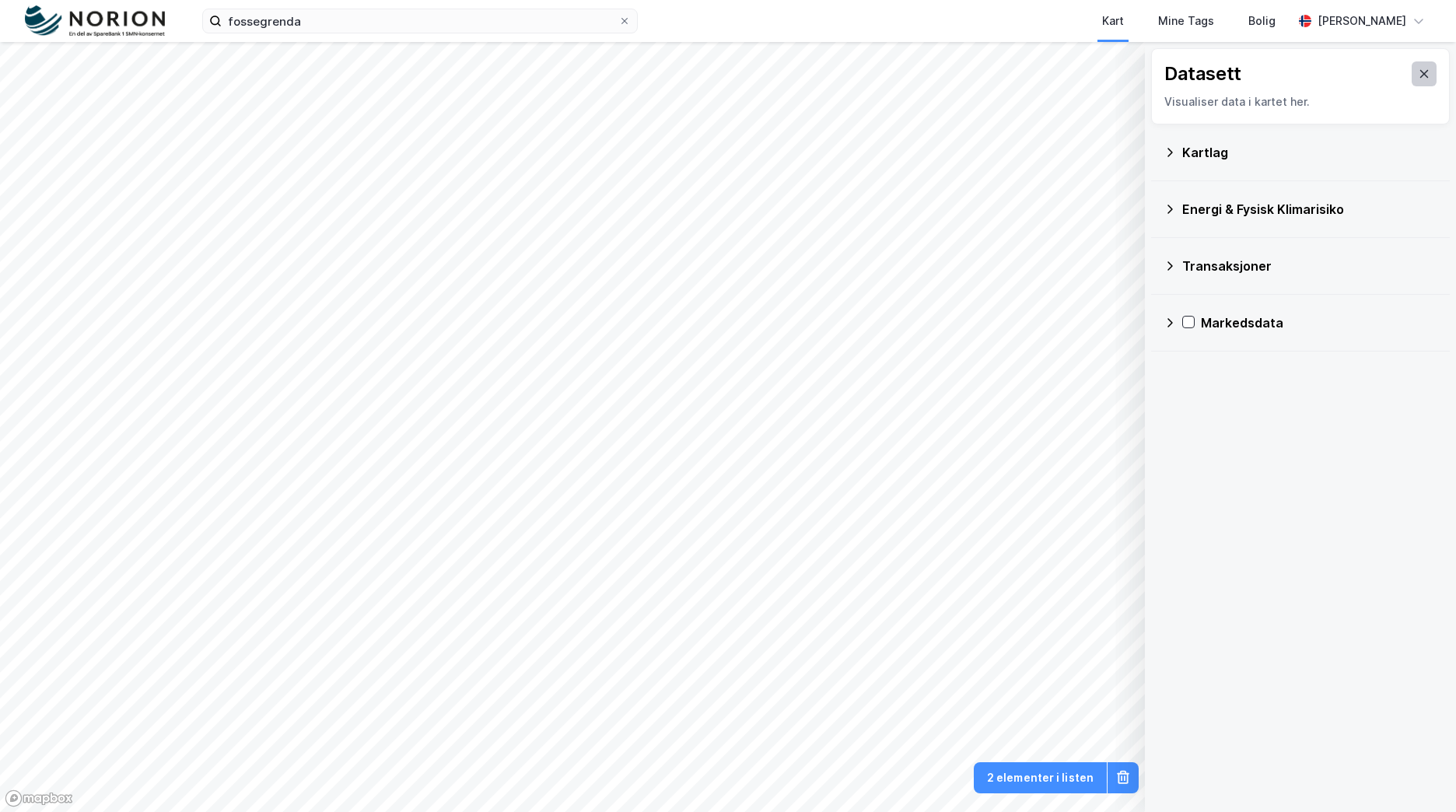
click at [1418, 72] on button at bounding box center [1424, 74] width 25 height 25
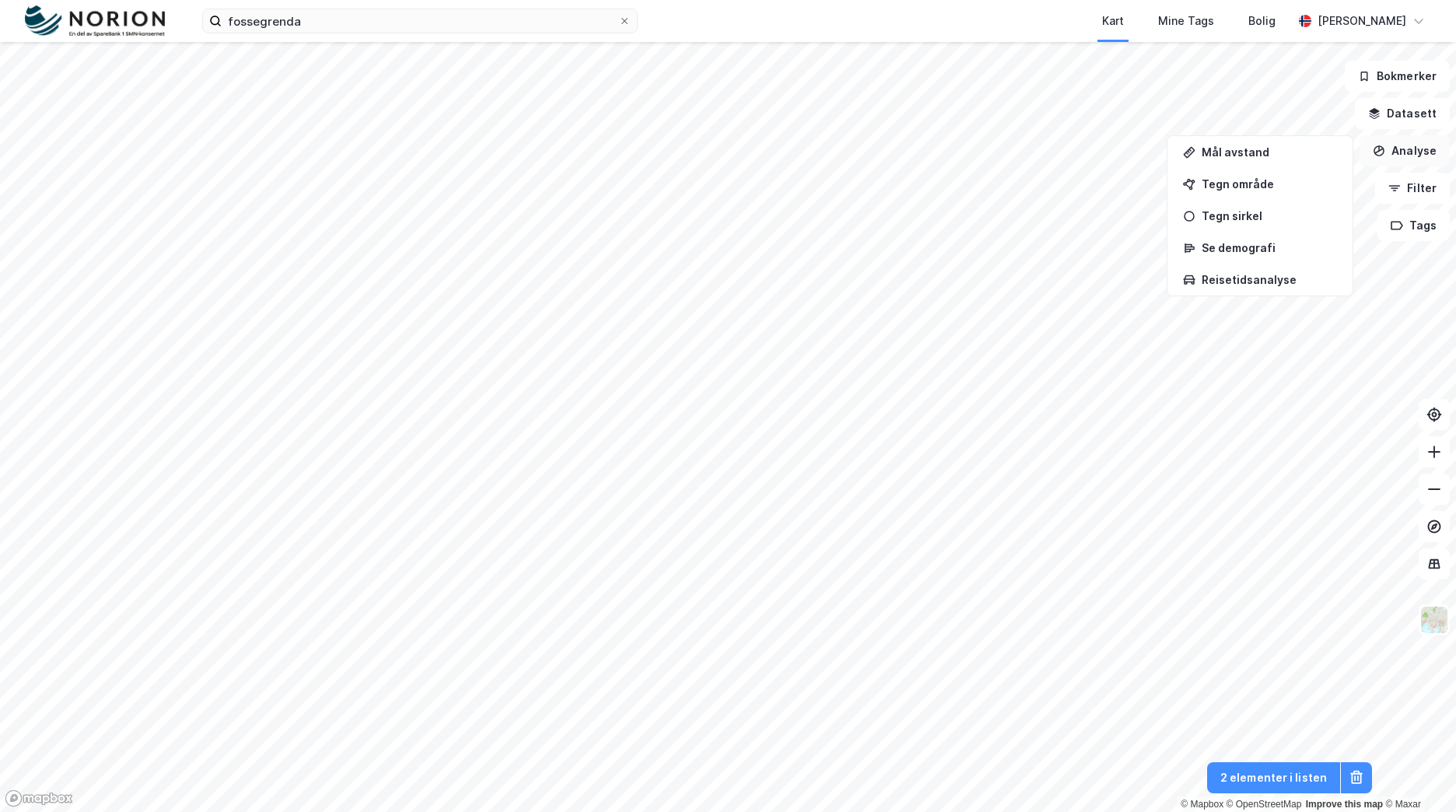
click at [1427, 156] on button "Analyse" at bounding box center [1405, 150] width 91 height 31
click at [1429, 148] on button "Analyse" at bounding box center [1405, 150] width 91 height 31
click at [1403, 232] on button "Tags" at bounding box center [1414, 225] width 73 height 31
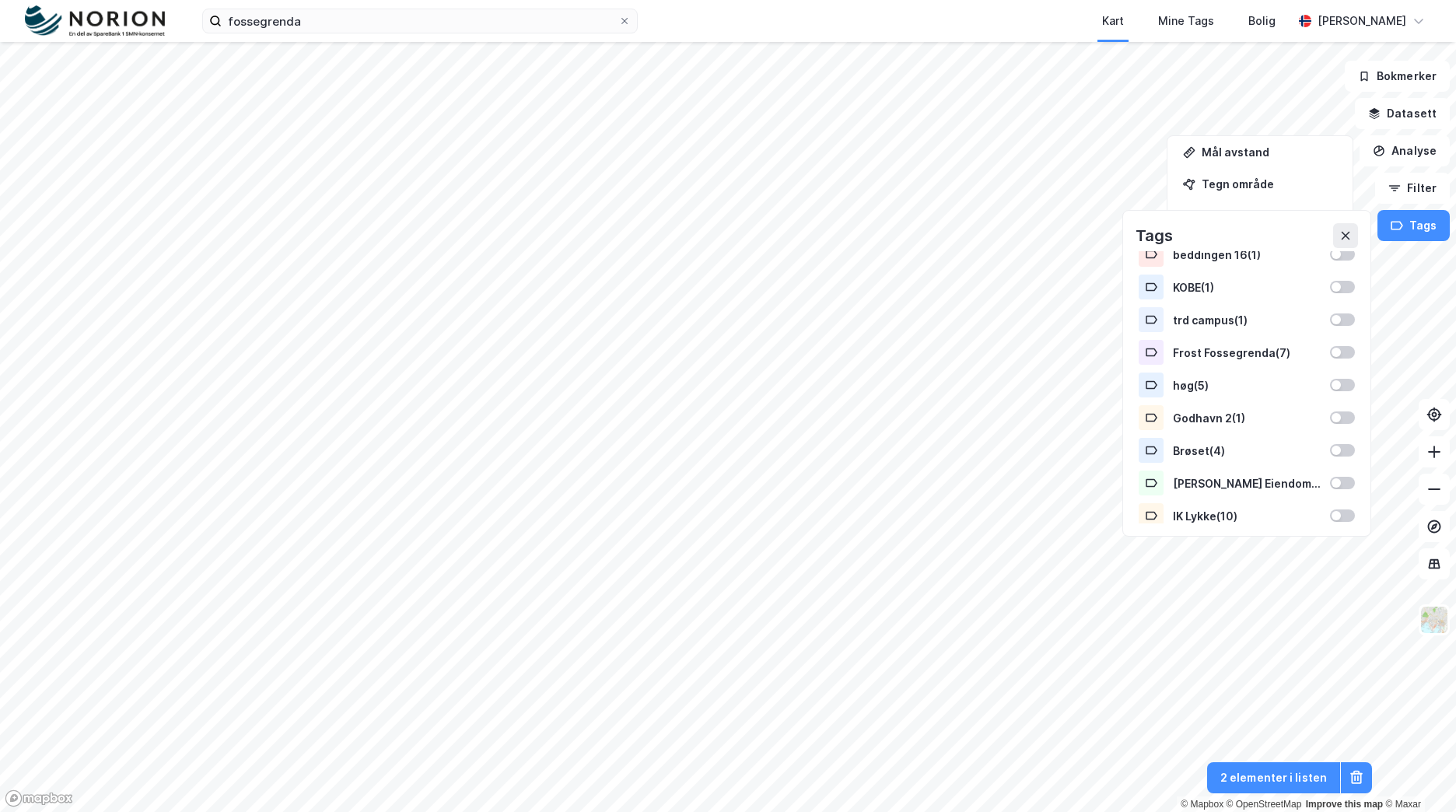
scroll to position [544, 0]
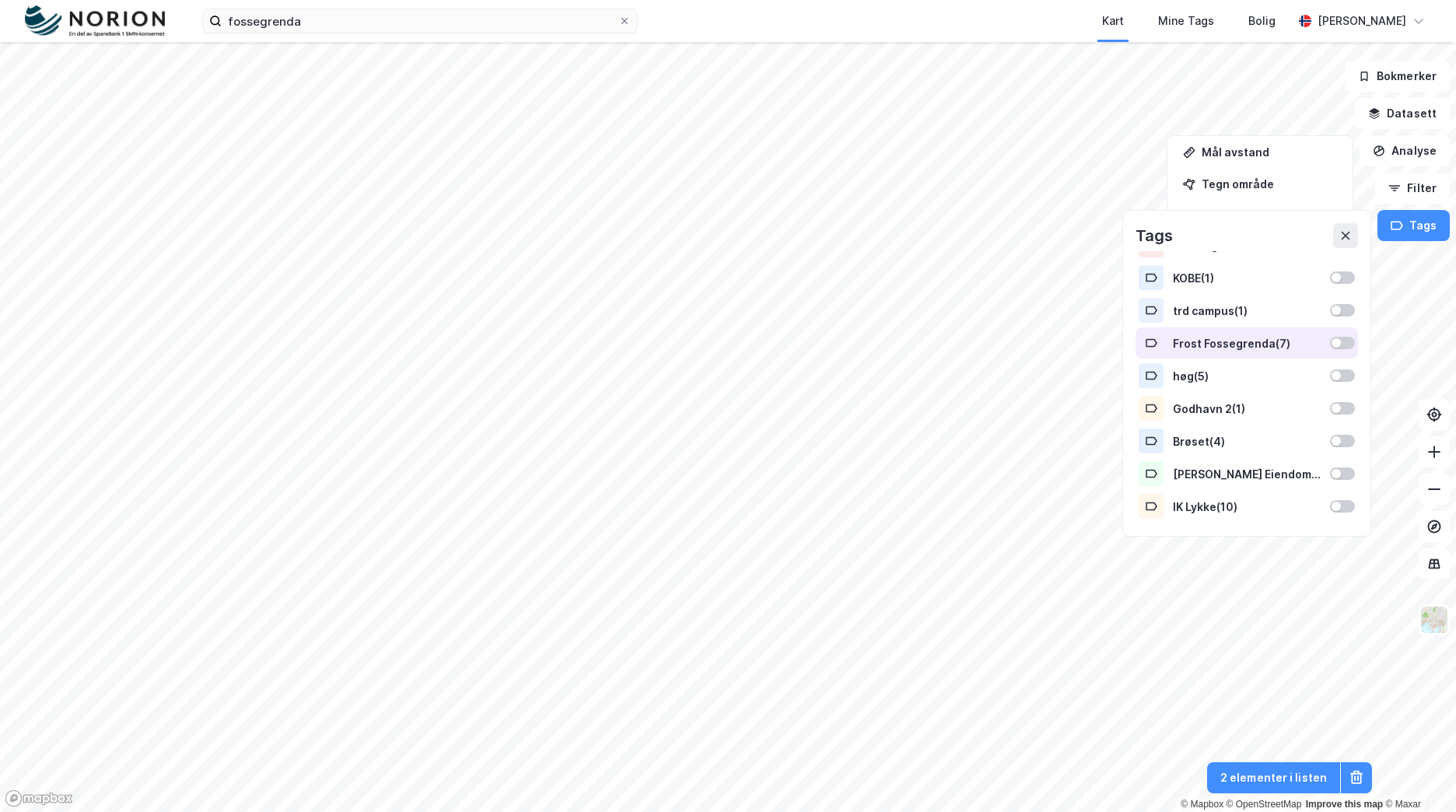
click at [1331, 339] on div at bounding box center [1336, 343] width 9 height 9
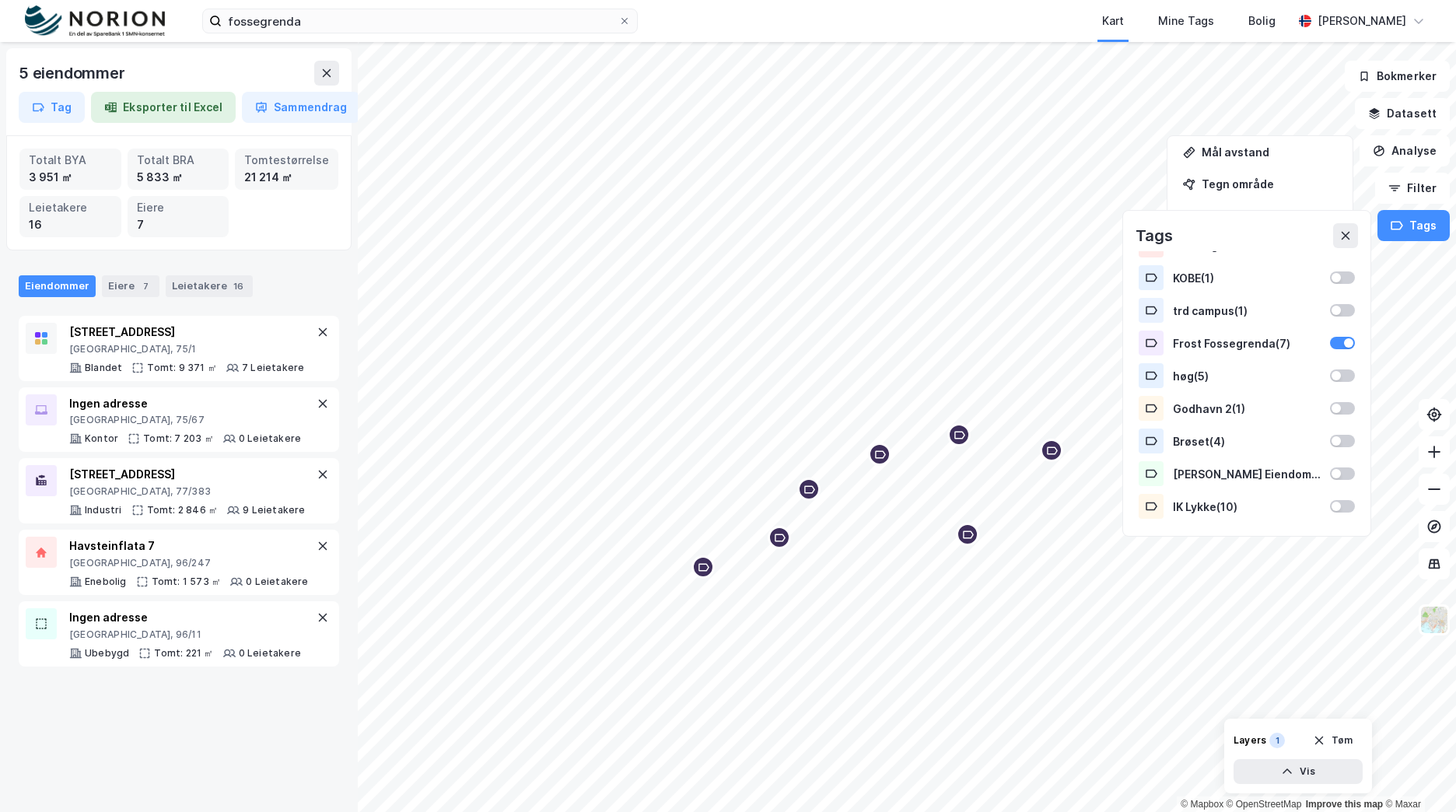
click at [801, 492] on div "Map marker" at bounding box center [809, 489] width 24 height 24
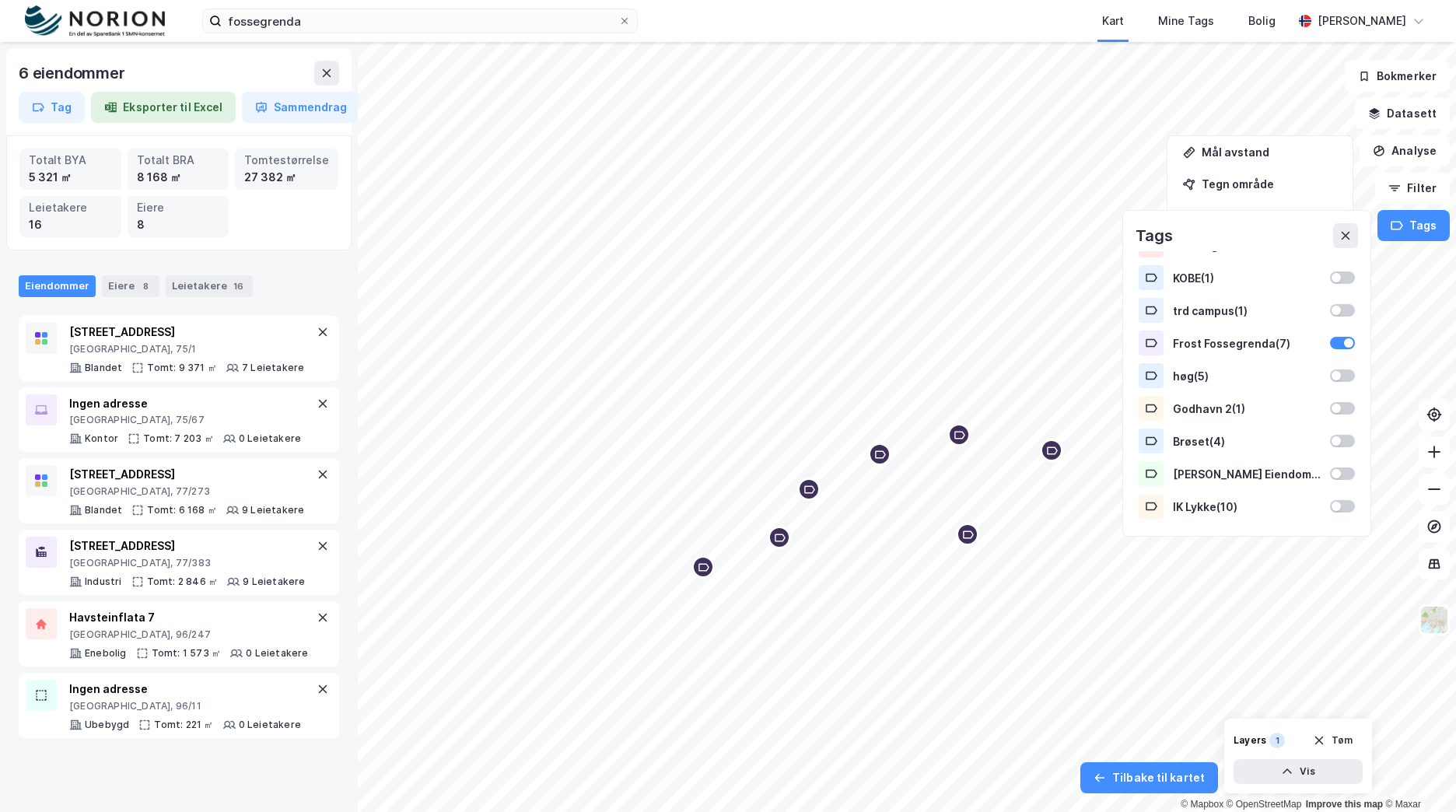
click at [881, 461] on div "Map marker" at bounding box center [879, 454] width 24 height 24
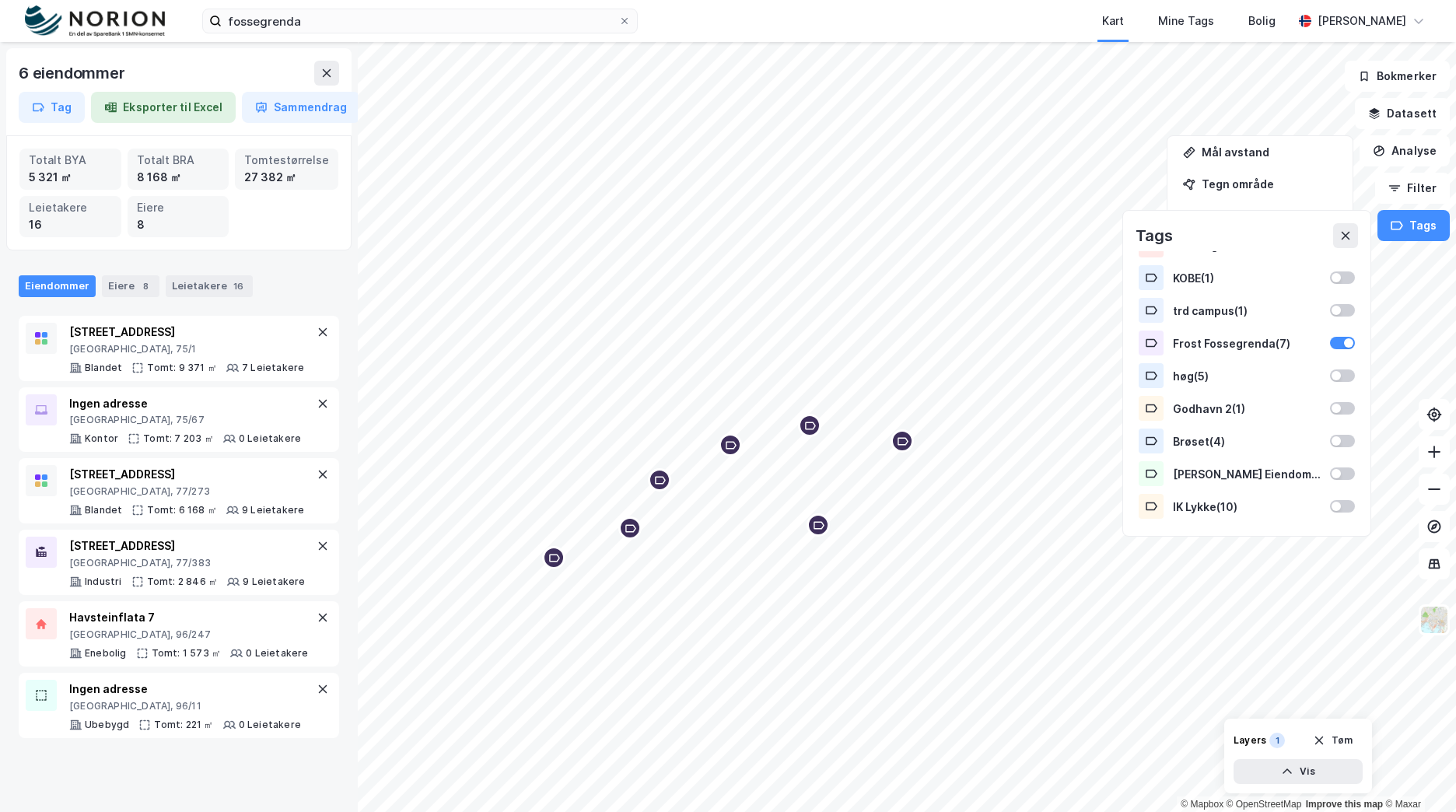
click at [904, 443] on icon "Map marker" at bounding box center [902, 441] width 11 height 11
click at [911, 444] on icon "Map marker" at bounding box center [910, 445] width 11 height 11
click at [849, 486] on div "Map marker" at bounding box center [838, 479] width 24 height 24
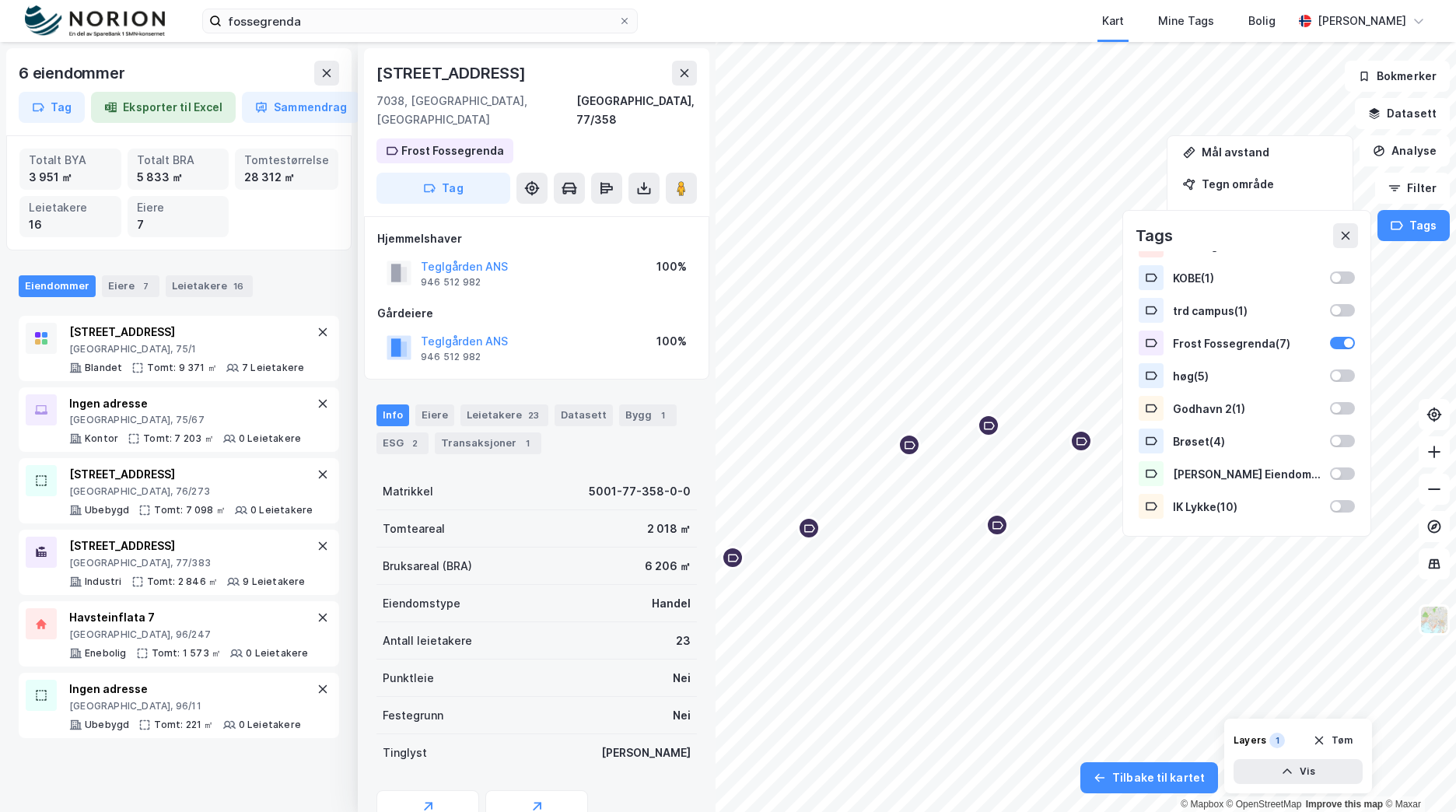
scroll to position [2, 0]
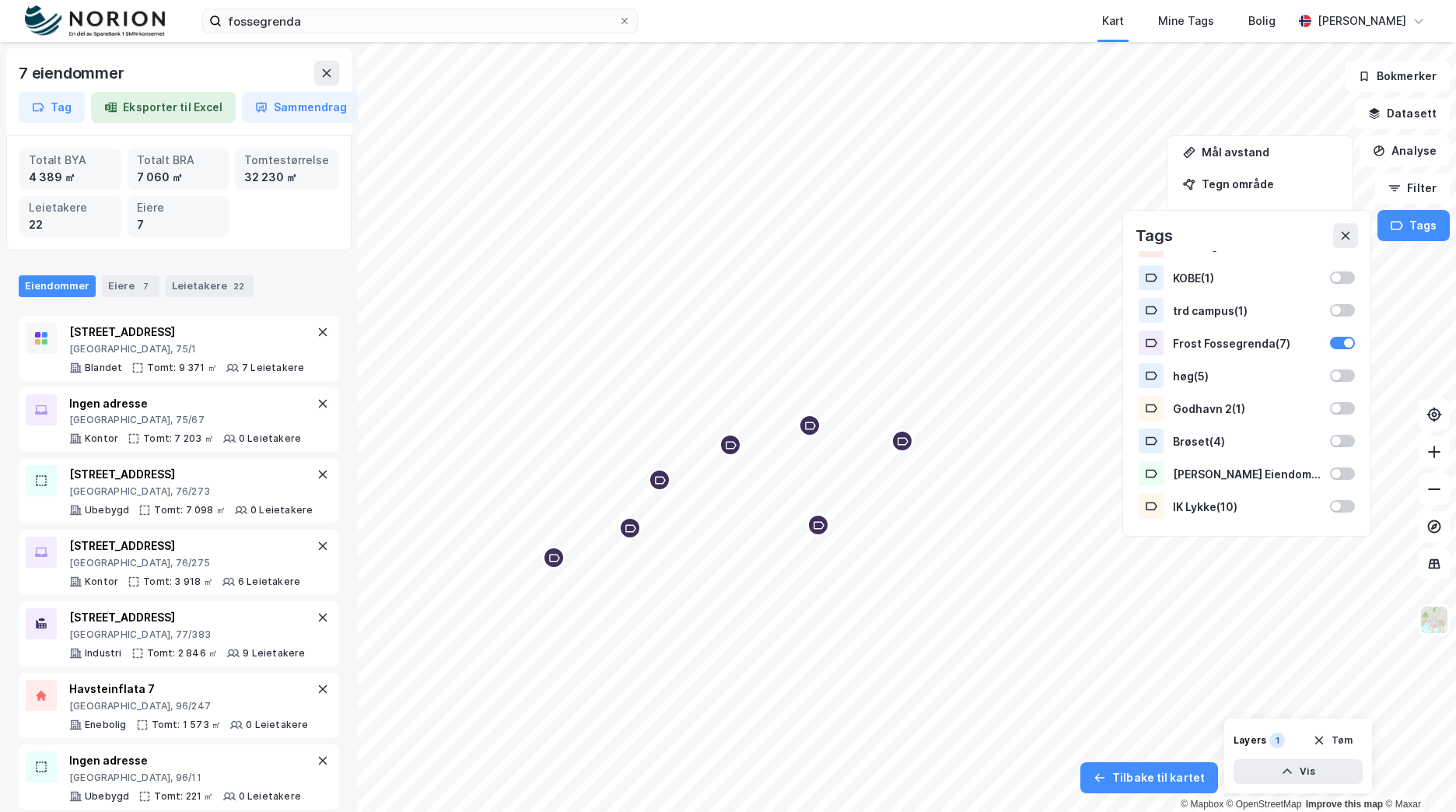
click at [737, 439] on div "Map marker" at bounding box center [730, 444] width 24 height 24
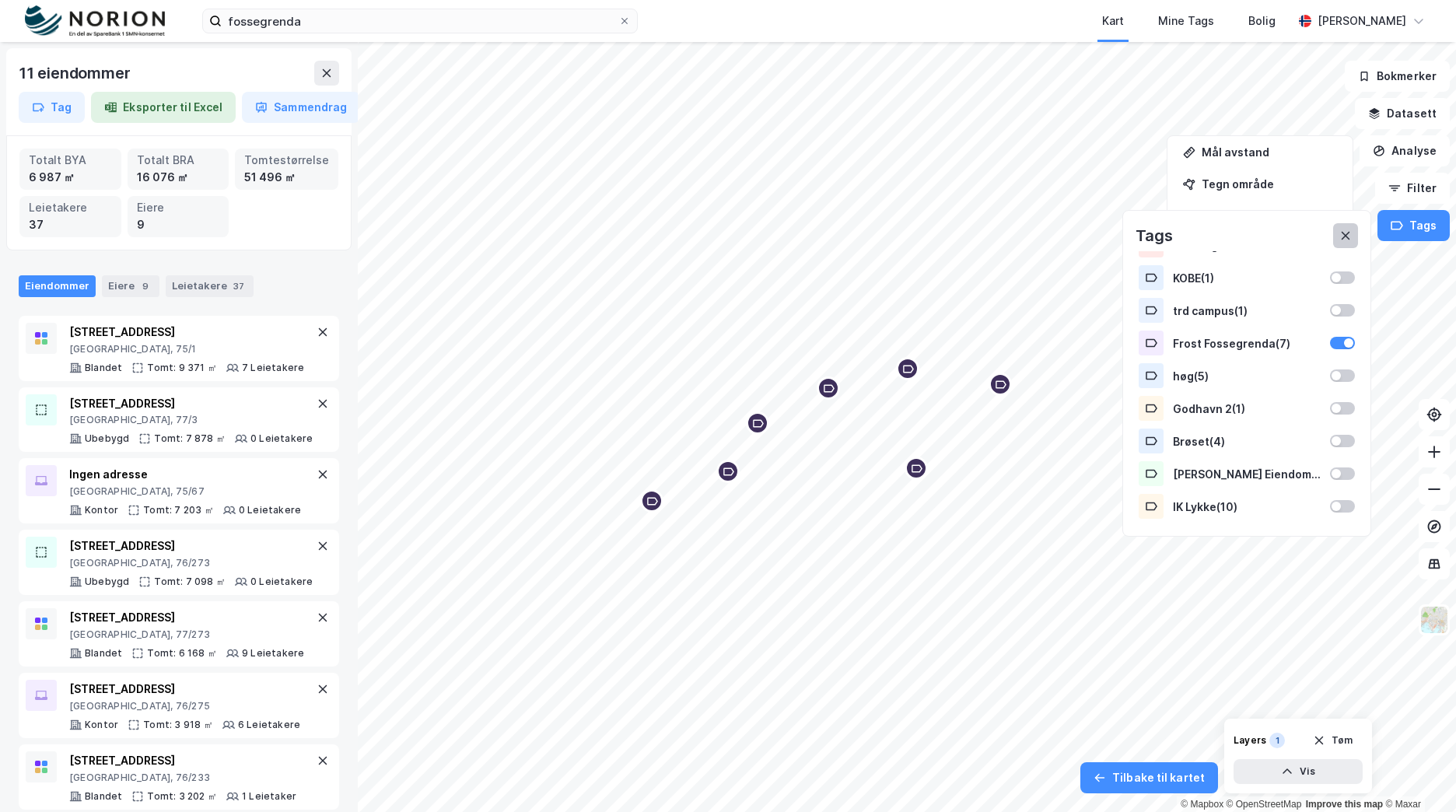
click at [1350, 224] on button at bounding box center [1346, 236] width 25 height 25
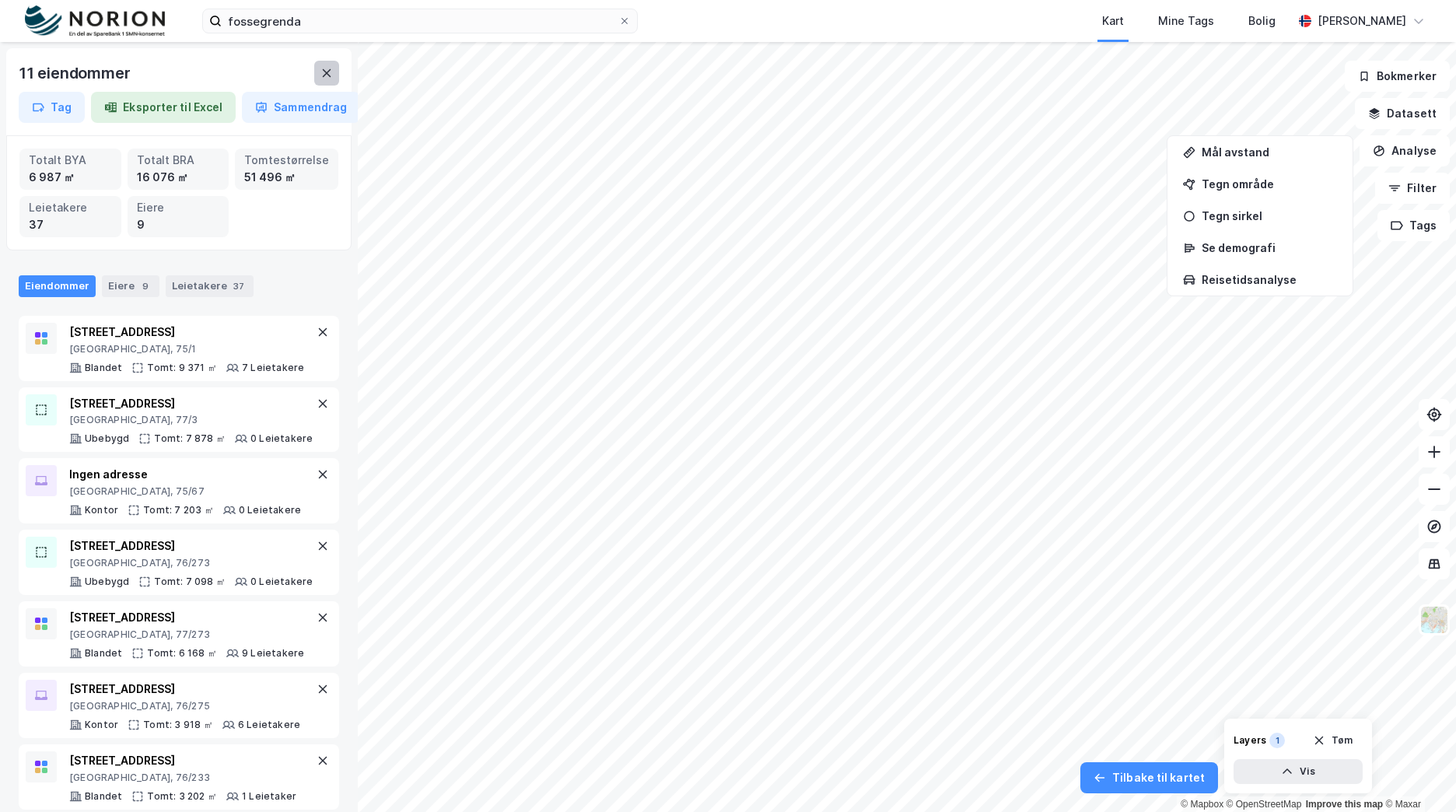
click at [331, 77] on icon at bounding box center [326, 73] width 12 height 12
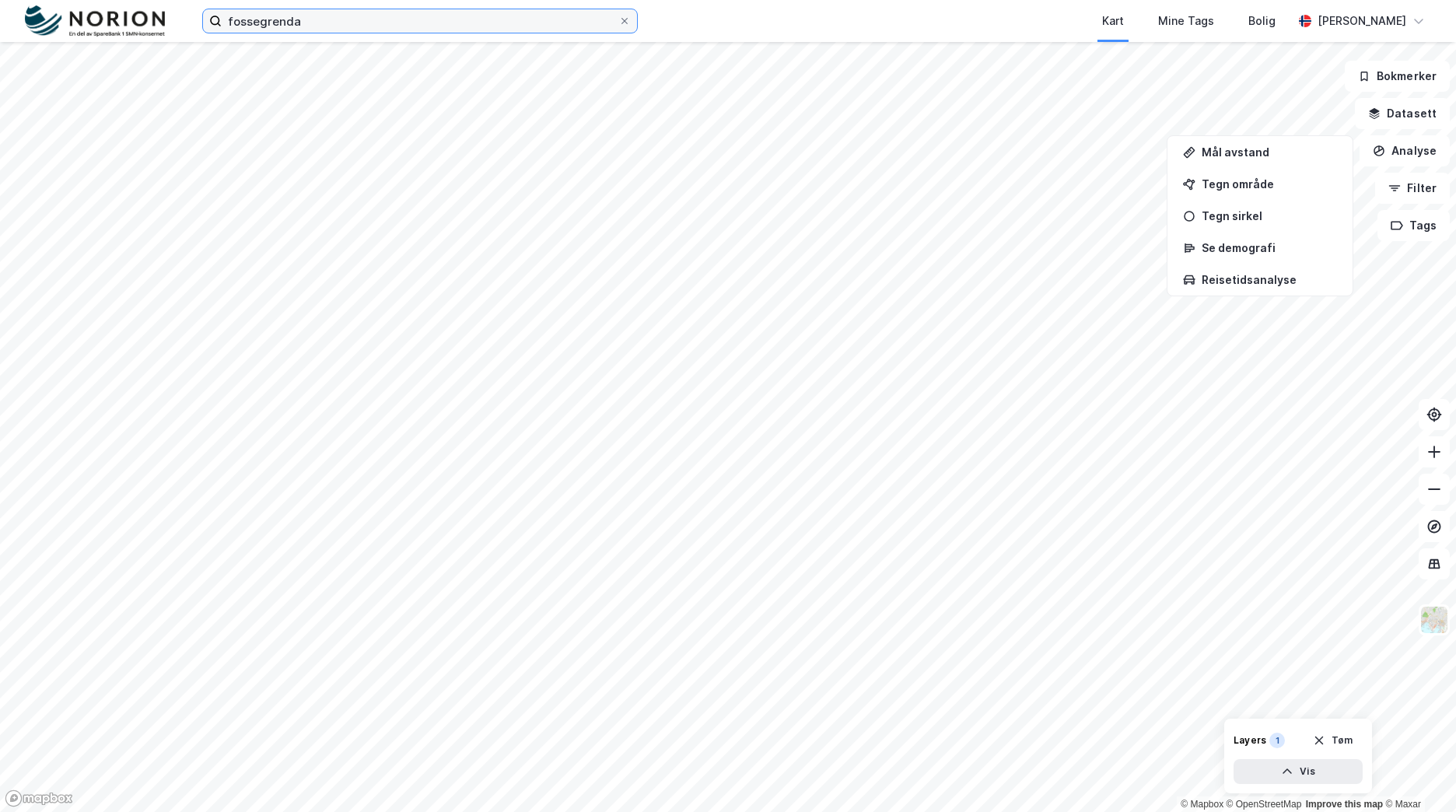
click at [288, 25] on input "fossegrenda" at bounding box center [420, 21] width 396 height 24
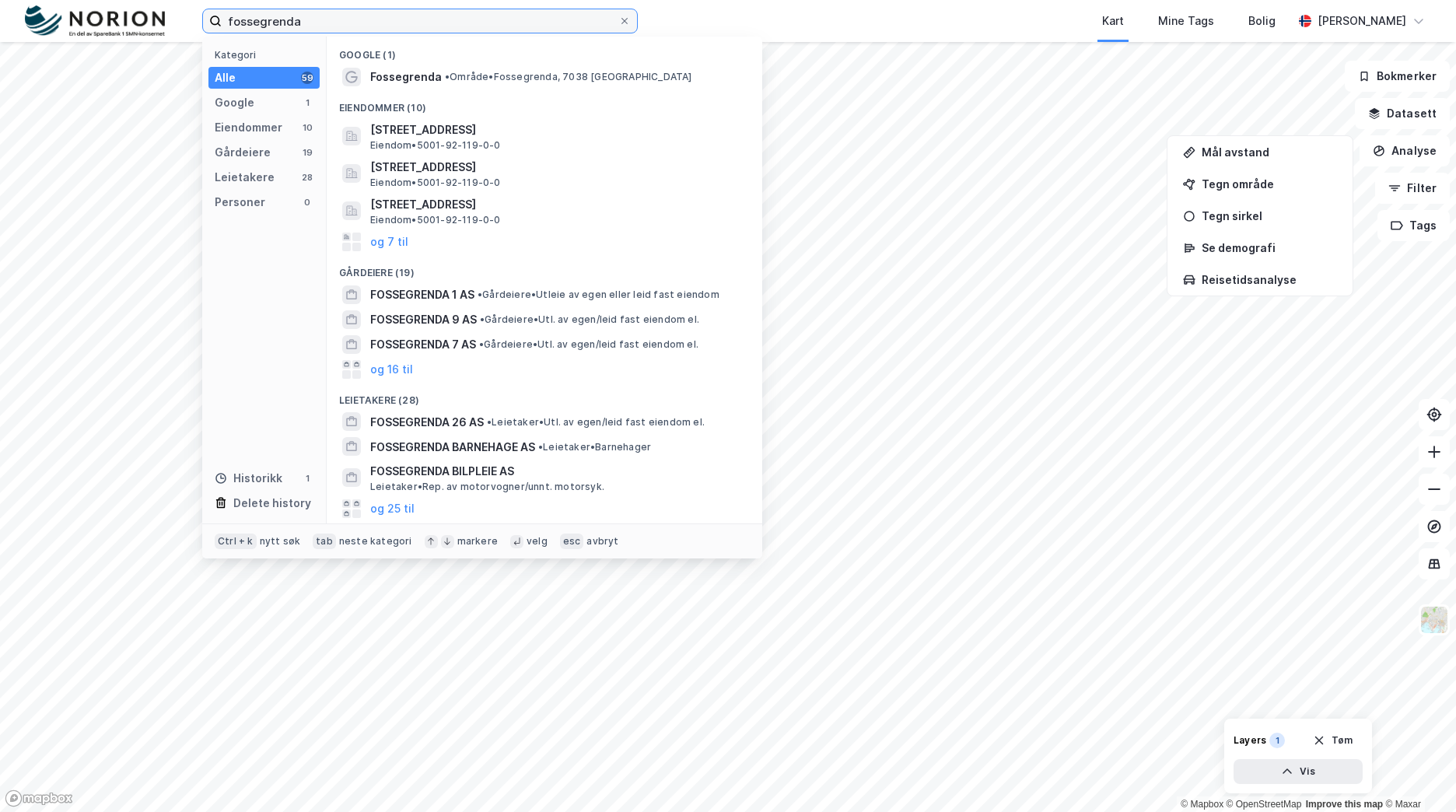
click at [288, 25] on input "fossegrenda" at bounding box center [420, 21] width 396 height 24
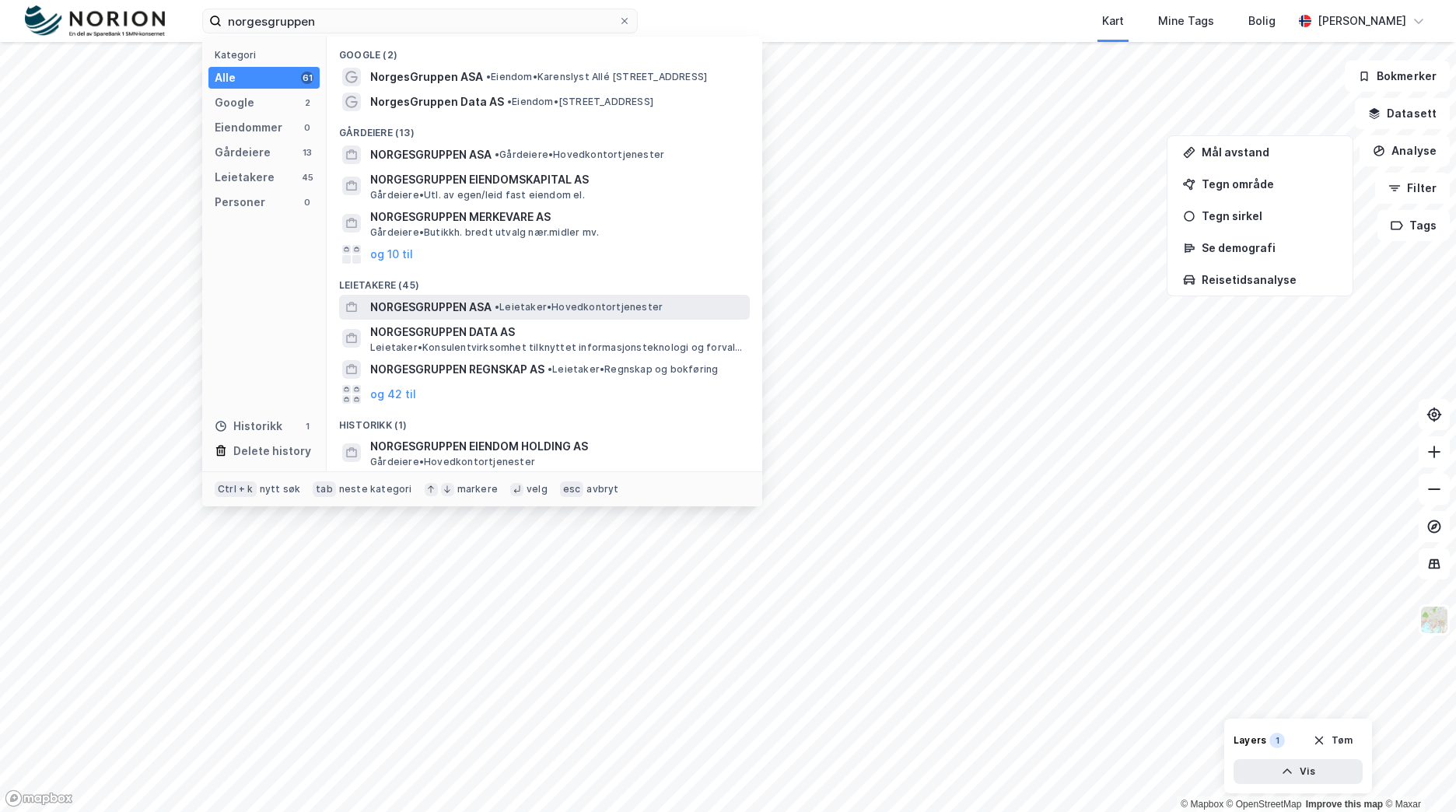
click at [585, 303] on span "• Leietaker • Hovedkontortjenester" at bounding box center [578, 307] width 168 height 12
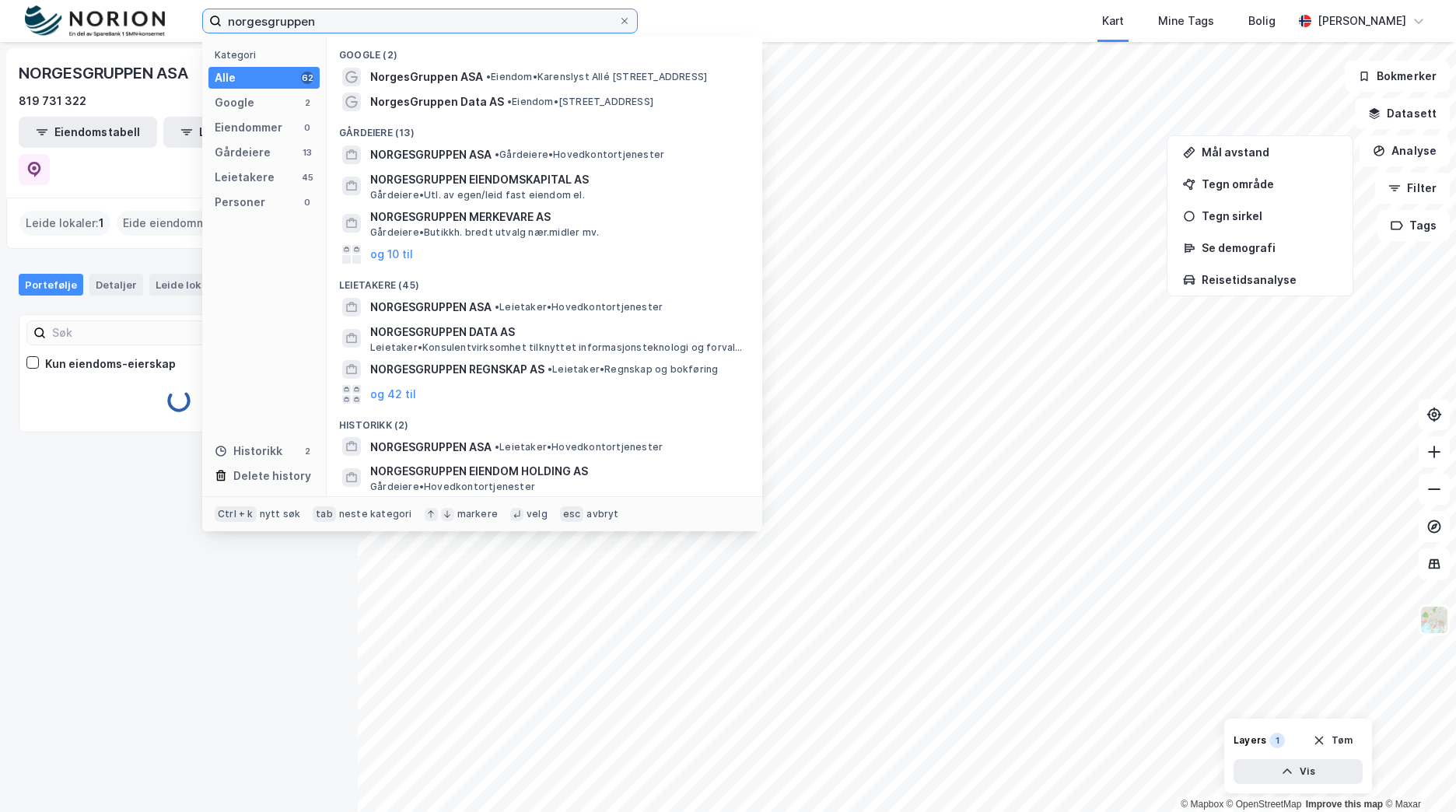
click at [332, 16] on input "norgesgruppen" at bounding box center [420, 21] width 396 height 24
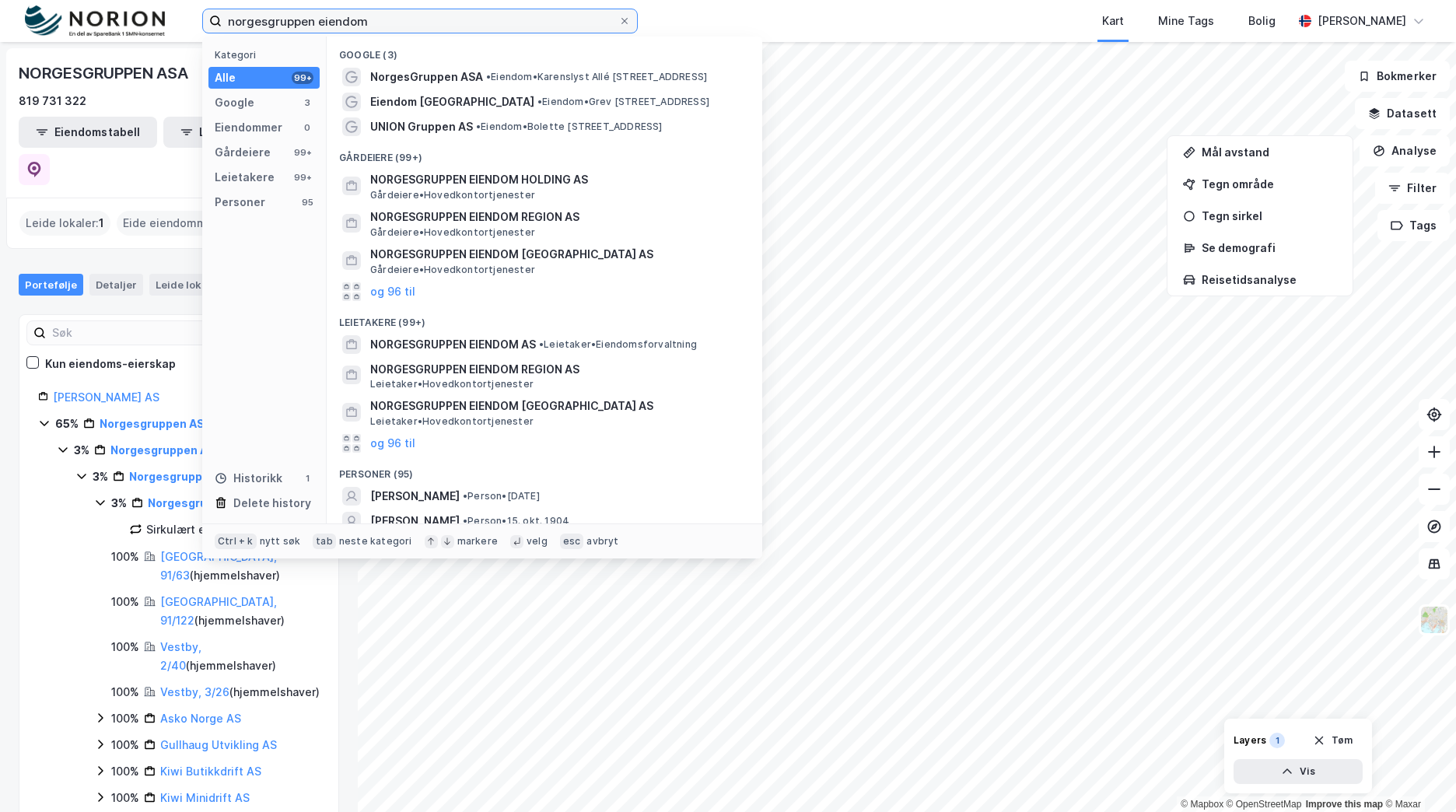
drag, startPoint x: 436, startPoint y: 12, endPoint x: 240, endPoint y: 6, distance: 196.1
click at [240, 6] on div "norgesgruppen eiendom Kategori Alle 99+ Google 3 Eiendommer 0 Gårdeiere 99+ Lei…" at bounding box center [728, 21] width 1456 height 42
type input "n"
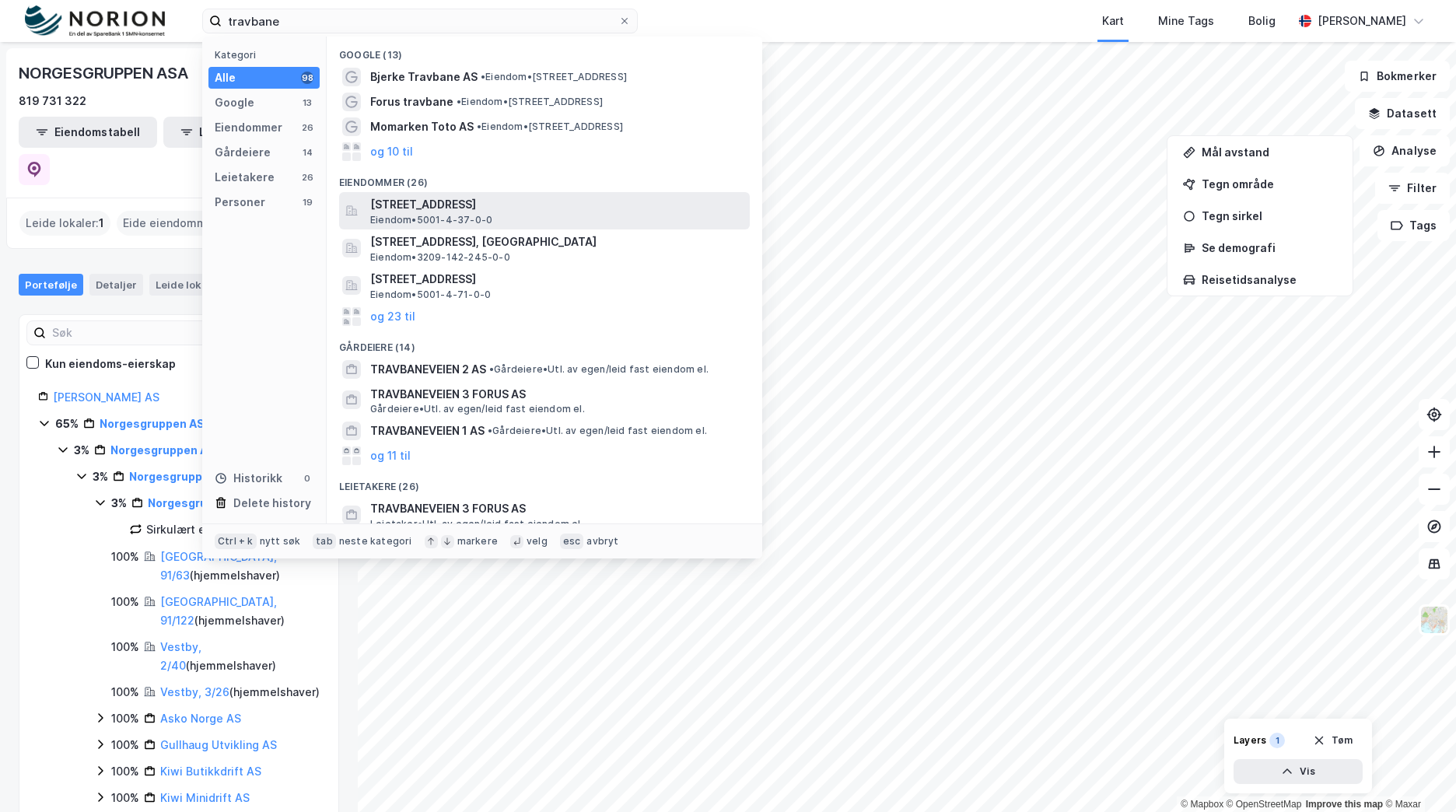
click at [449, 209] on span "Travbanevegen 1, 7061, TRONDHEIM, TRONDHEIM" at bounding box center [557, 205] width 374 height 19
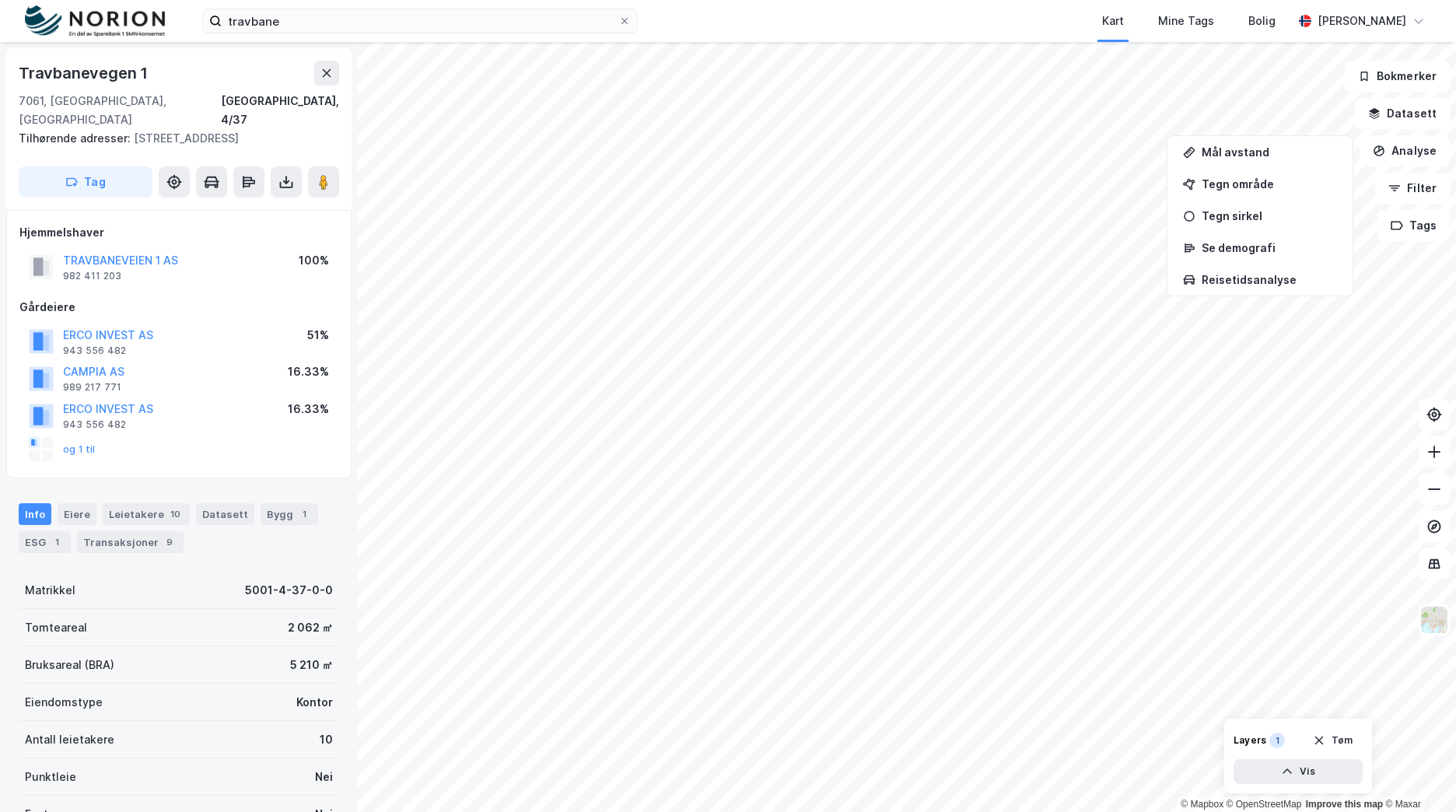
scroll to position [2, 0]
click at [1399, 162] on button "Analyse" at bounding box center [1405, 150] width 91 height 31
click at [1411, 150] on button "Analyse" at bounding box center [1405, 150] width 91 height 31
click at [1400, 108] on button "Datasett" at bounding box center [1402, 113] width 95 height 31
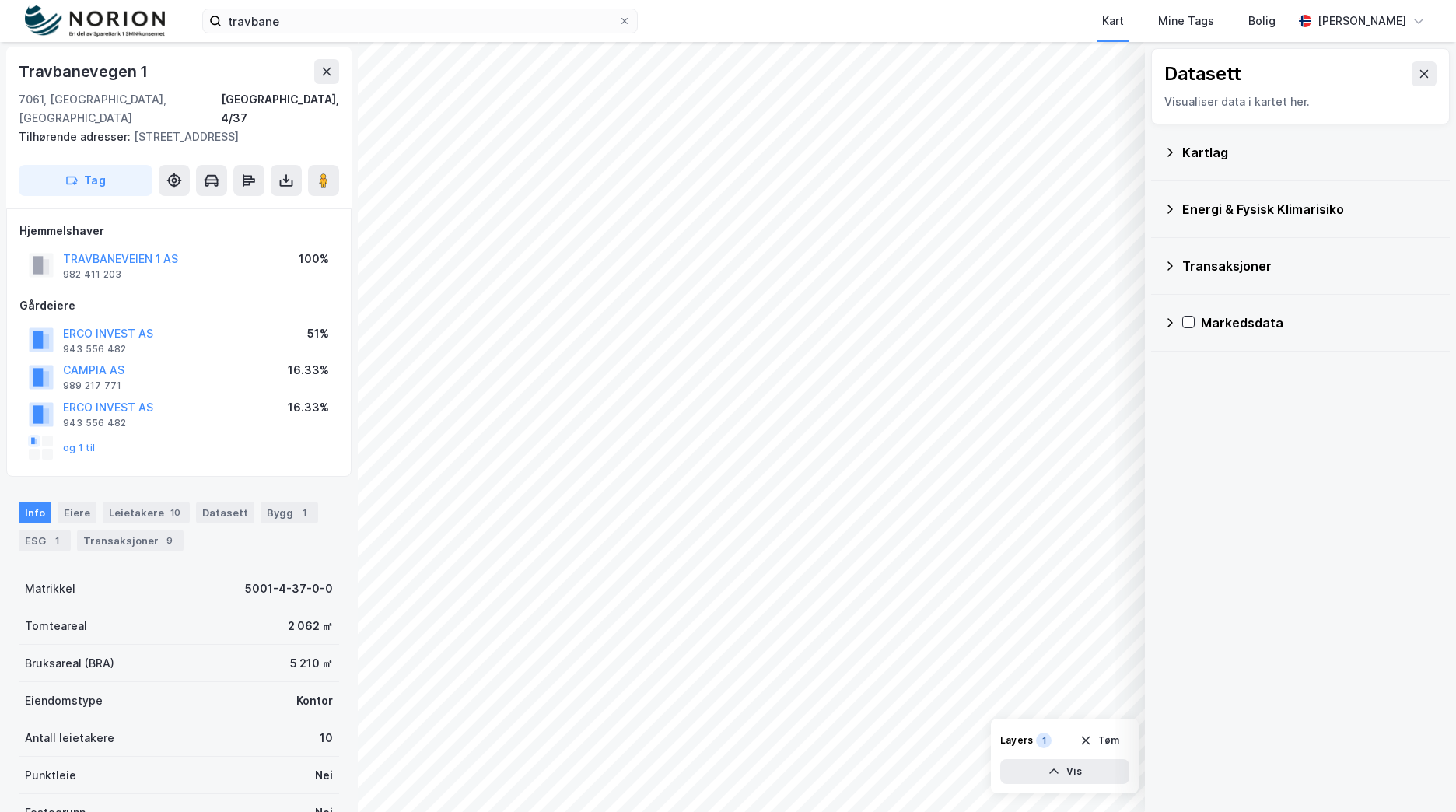
click at [1219, 152] on div "Kartlag" at bounding box center [1310, 153] width 255 height 19
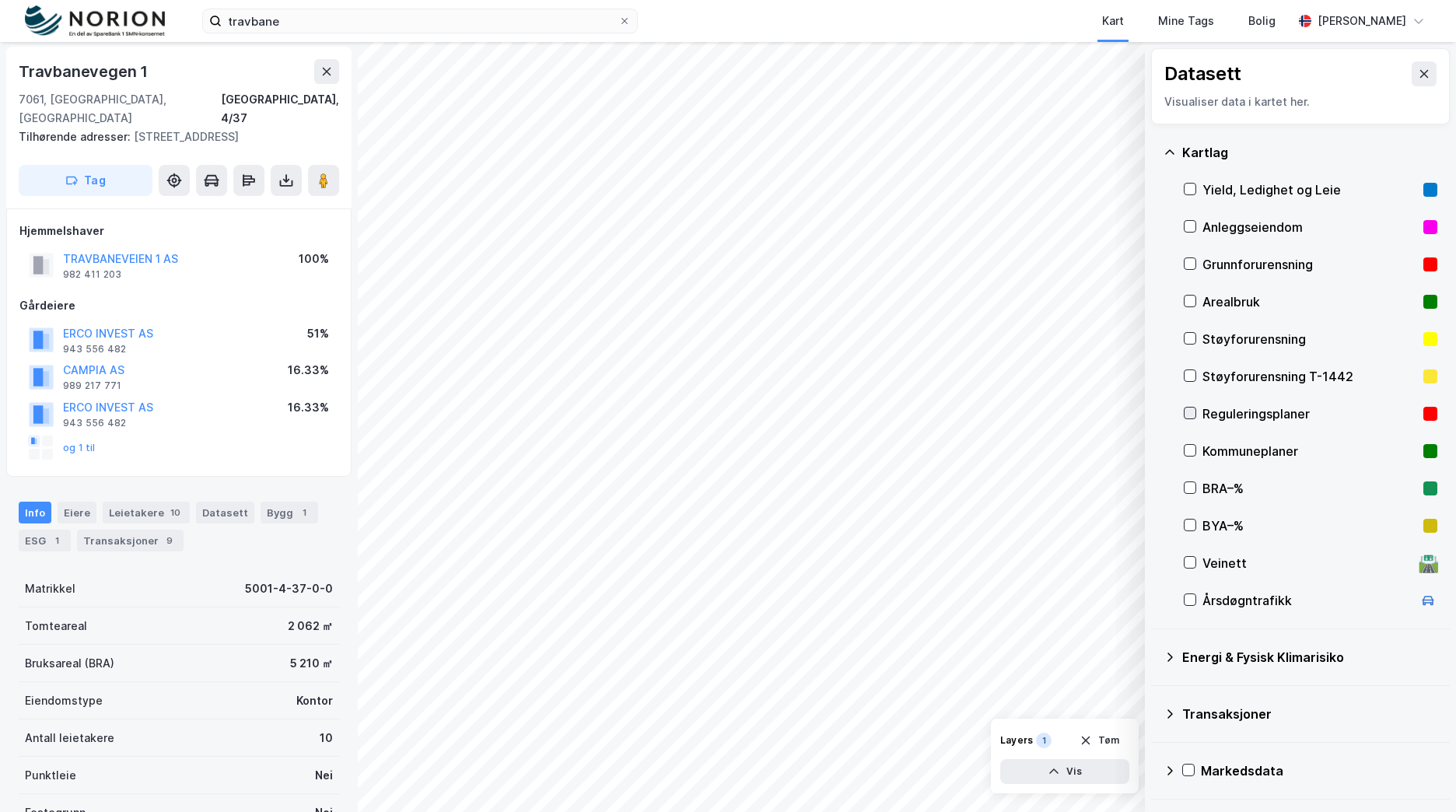
click at [1188, 413] on icon at bounding box center [1190, 413] width 11 height 11
click at [1420, 77] on icon at bounding box center [1424, 74] width 8 height 8
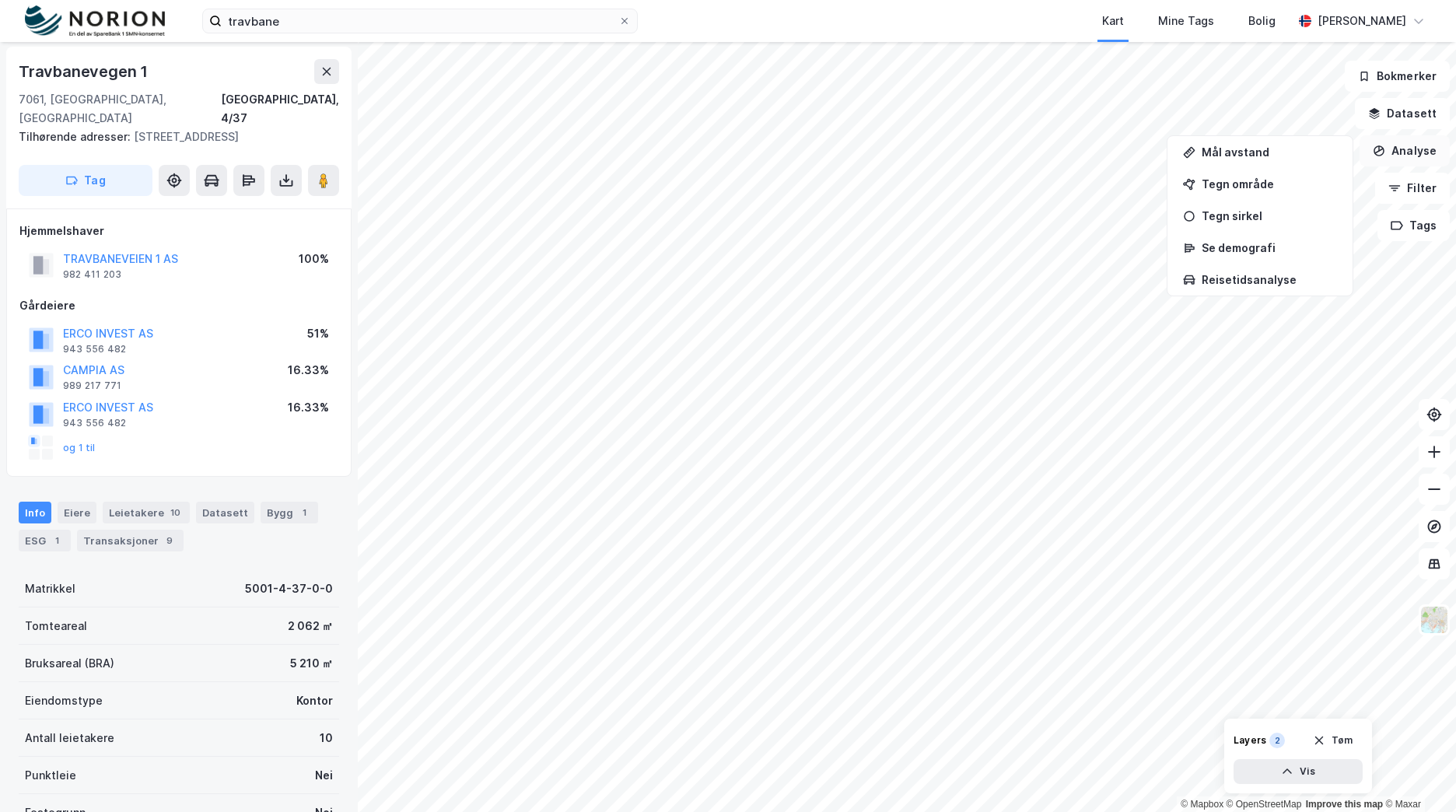
click at [1410, 153] on button "Analyse" at bounding box center [1405, 150] width 91 height 31
click at [1407, 149] on button "Analyse" at bounding box center [1405, 150] width 91 height 31
click at [1414, 109] on button "Datasett" at bounding box center [1402, 113] width 95 height 31
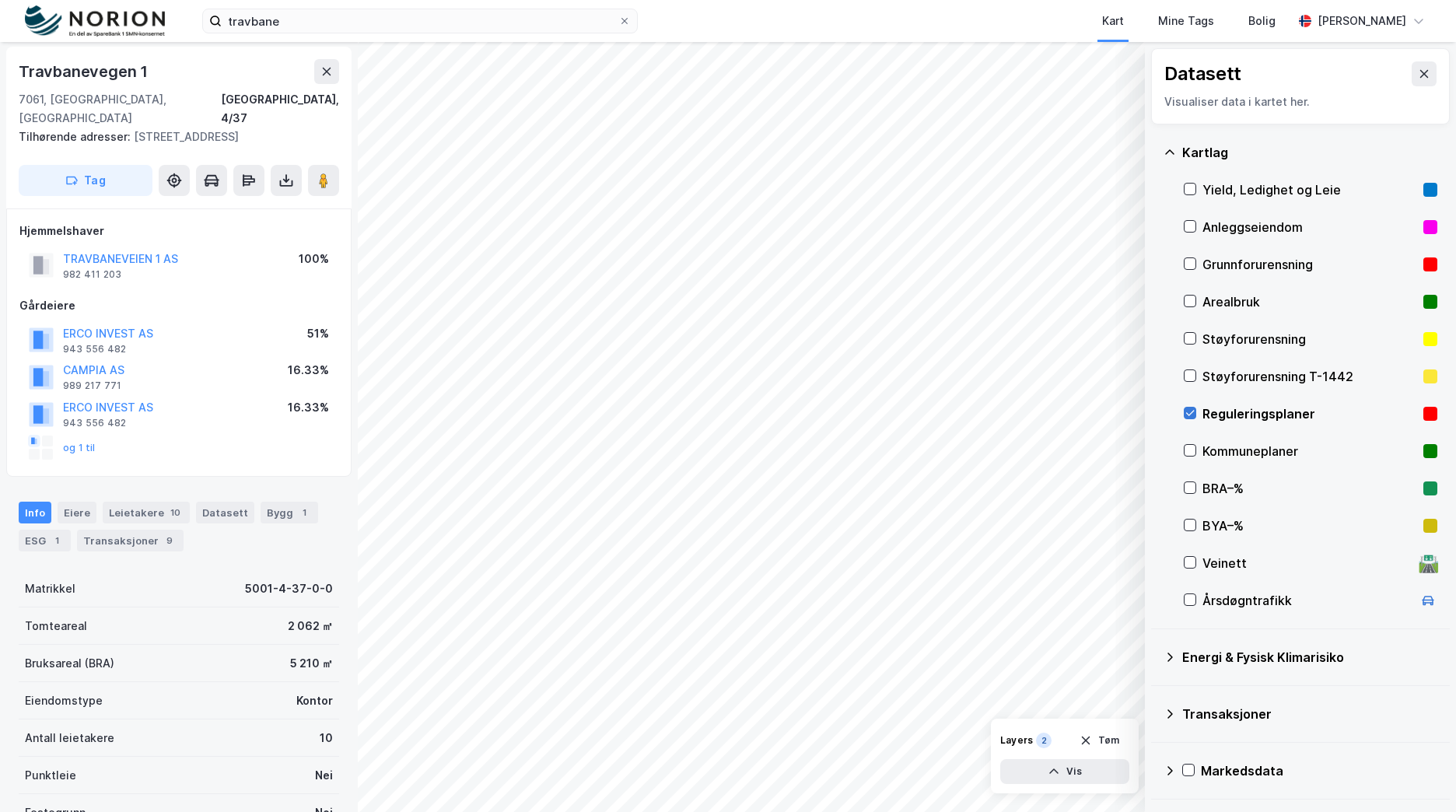
click at [1189, 415] on icon at bounding box center [1190, 413] width 8 height 6
click at [1189, 491] on icon at bounding box center [1190, 488] width 11 height 11
click at [1189, 413] on icon at bounding box center [1190, 413] width 11 height 11
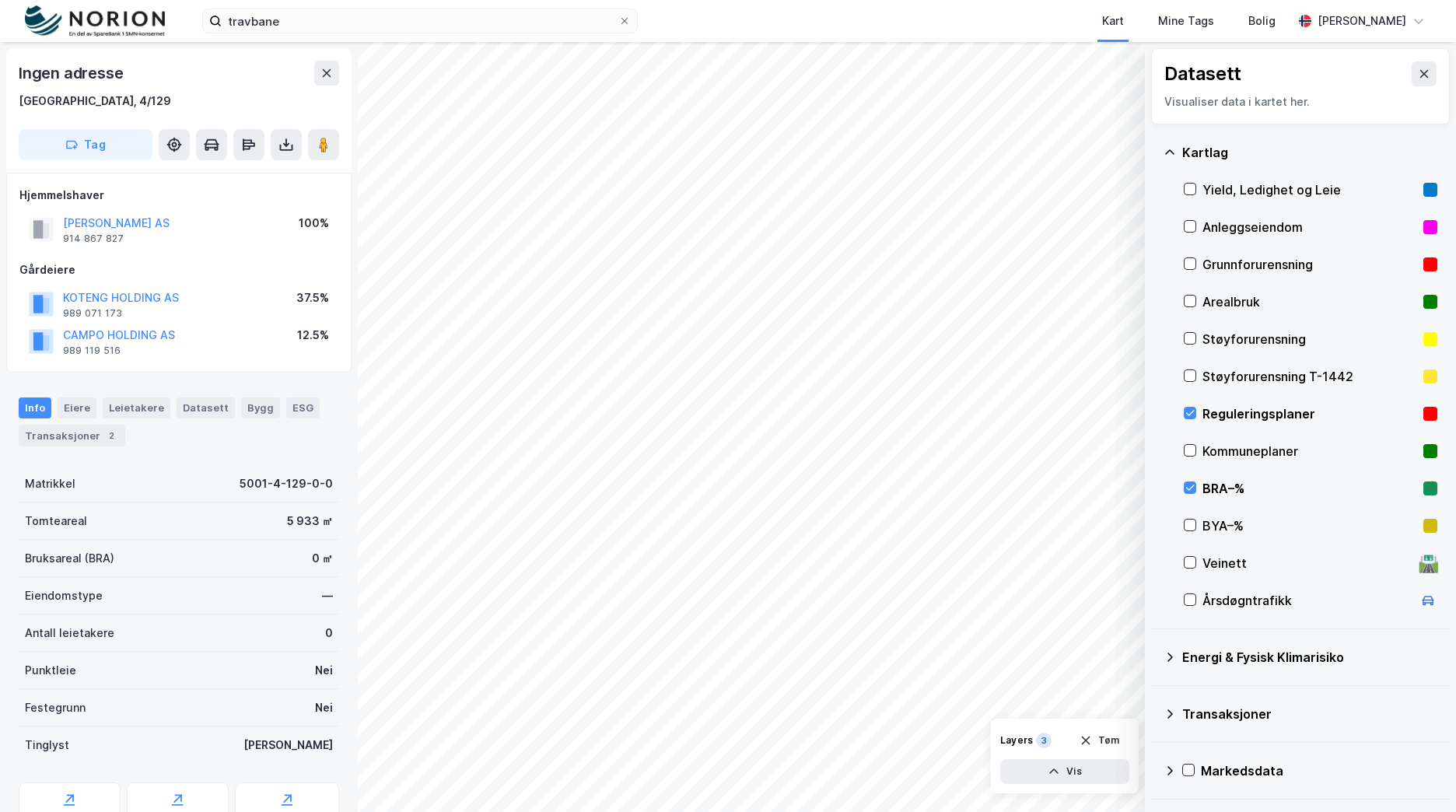
scroll to position [2, 0]
click at [261, 407] on div "Bygg" at bounding box center [260, 406] width 39 height 20
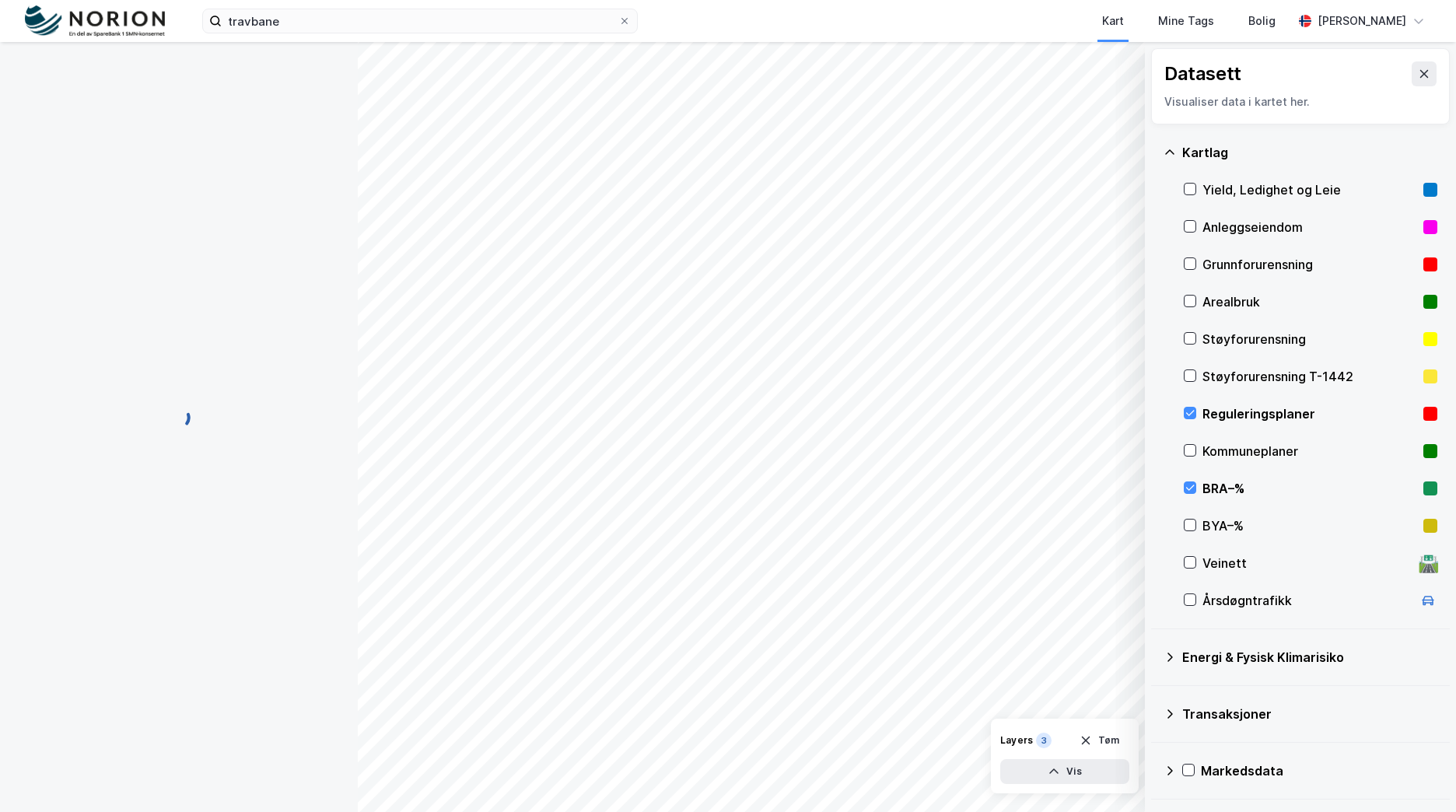
scroll to position [2, 0]
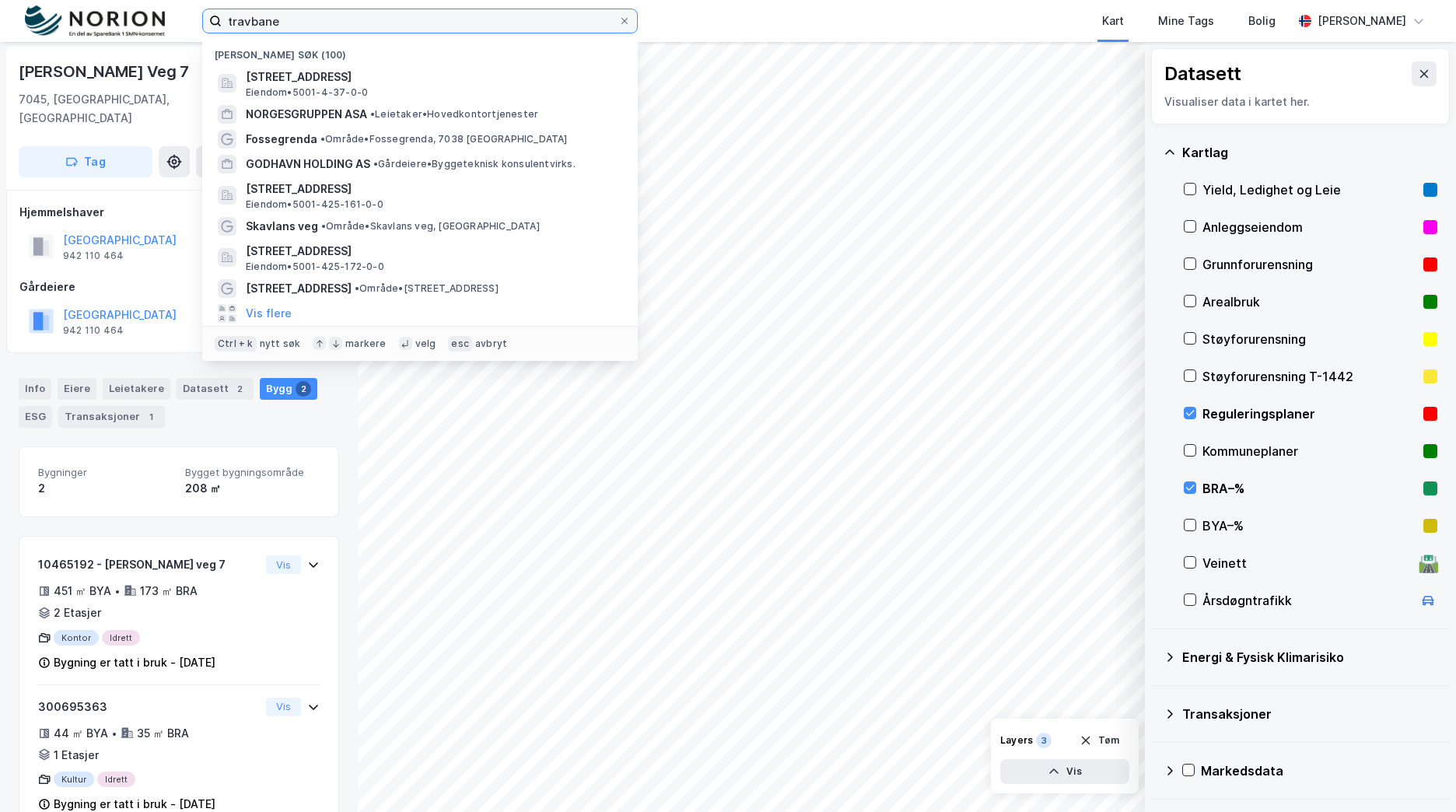
click at [264, 24] on input "travbane" at bounding box center [420, 21] width 396 height 24
type input "b"
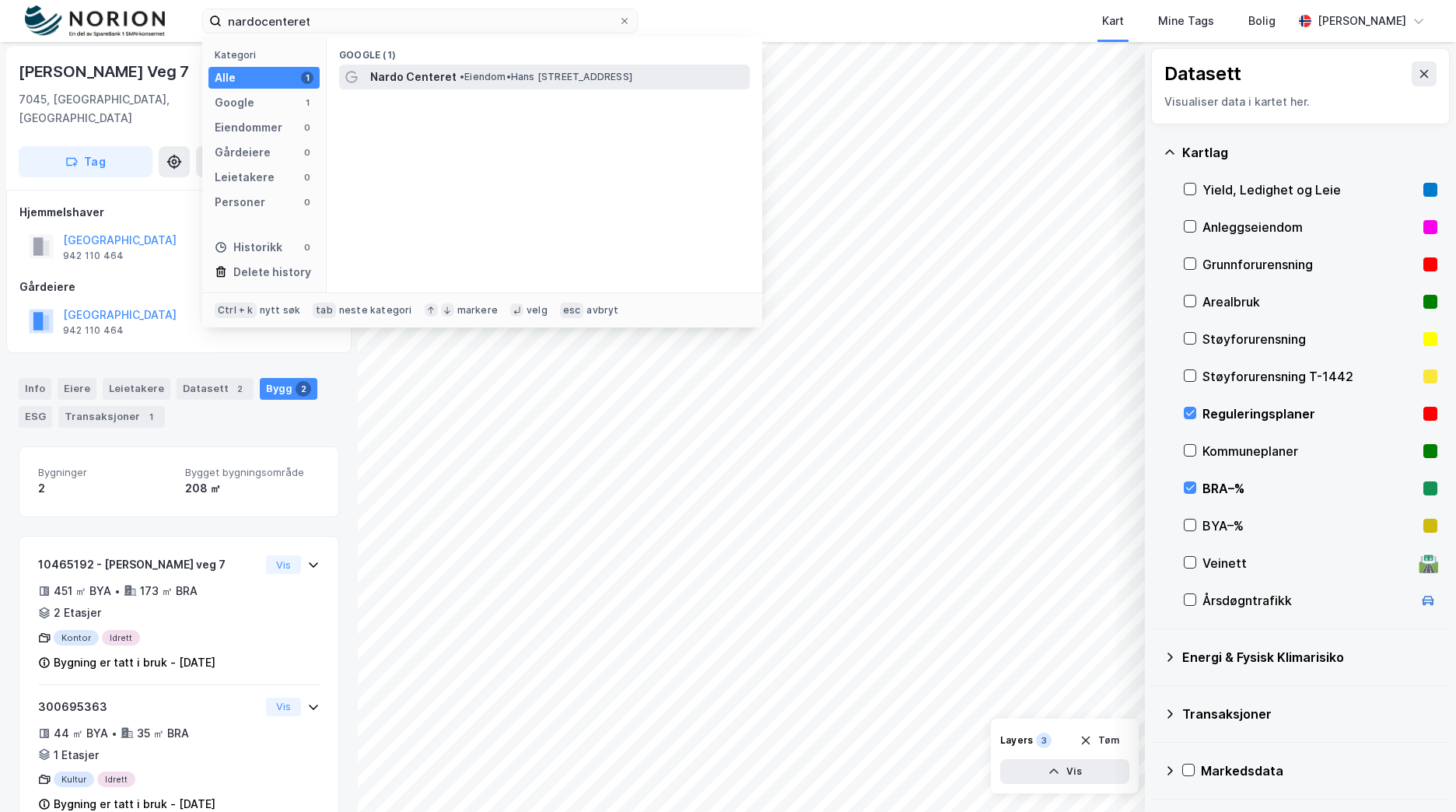
click at [421, 69] on span "Nardo Centeret" at bounding box center [412, 77] width 86 height 19
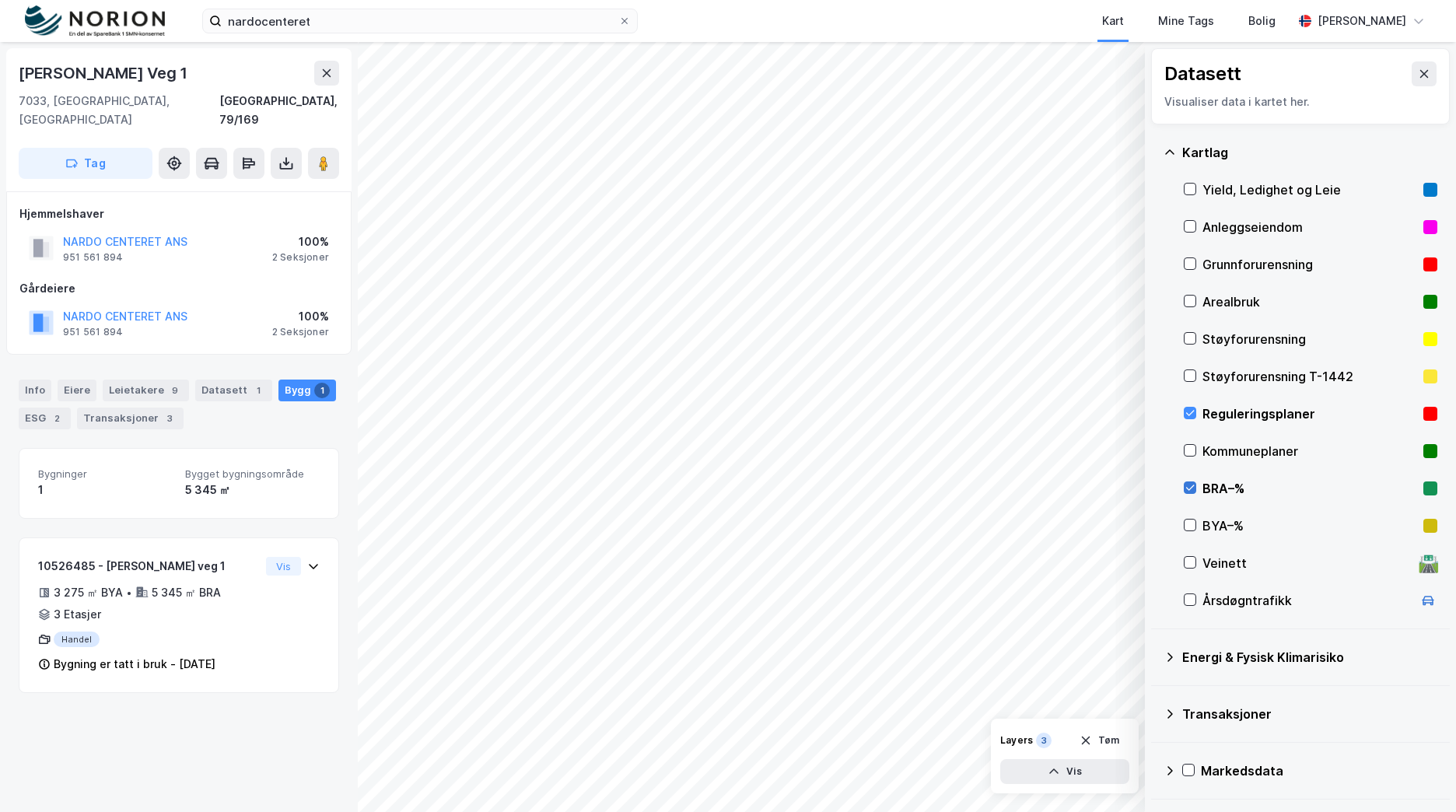
click at [1192, 483] on icon at bounding box center [1190, 488] width 11 height 11
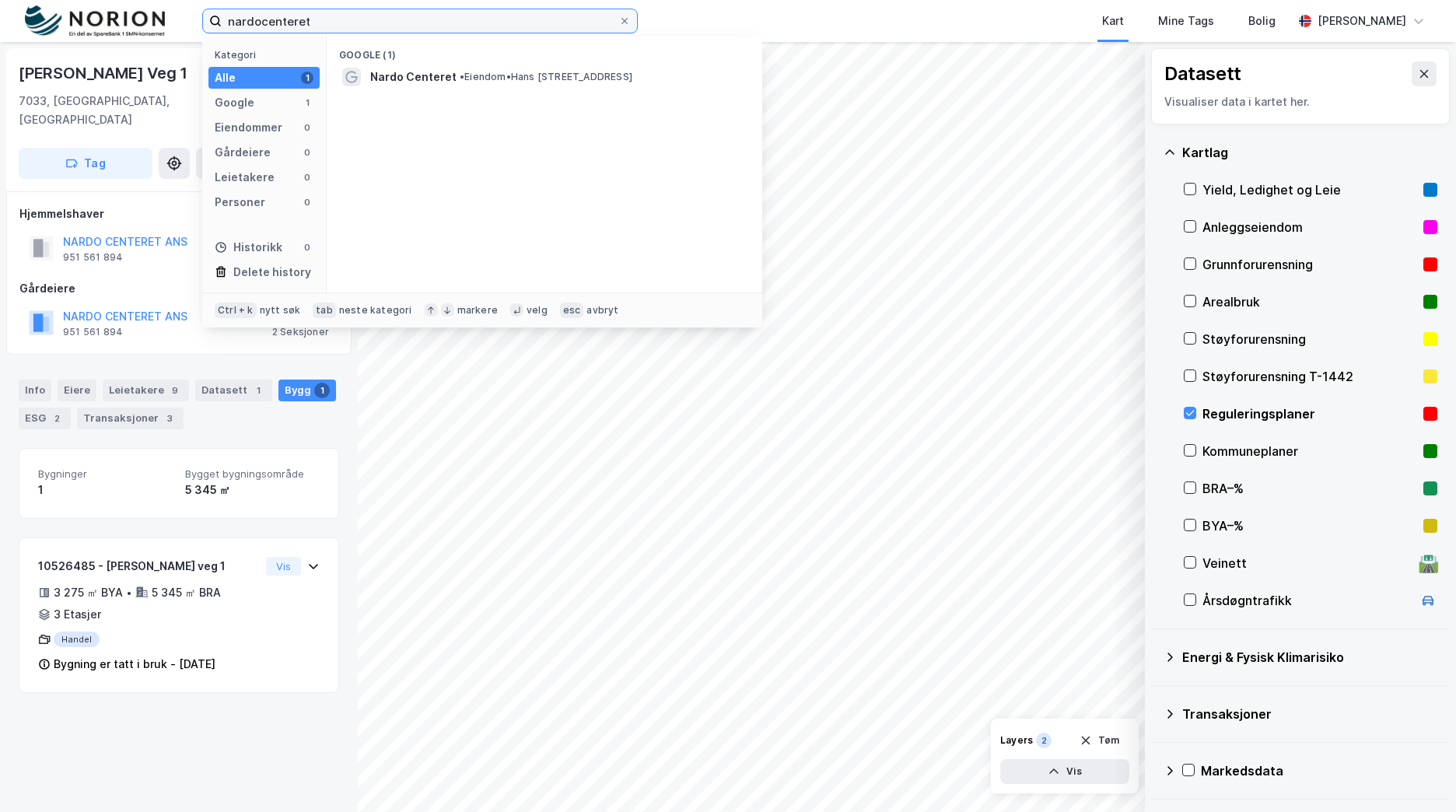
drag, startPoint x: 326, startPoint y: 24, endPoint x: 208, endPoint y: 32, distance: 118.3
click at [208, 32] on label "nardocenteret" at bounding box center [420, 21] width 436 height 25
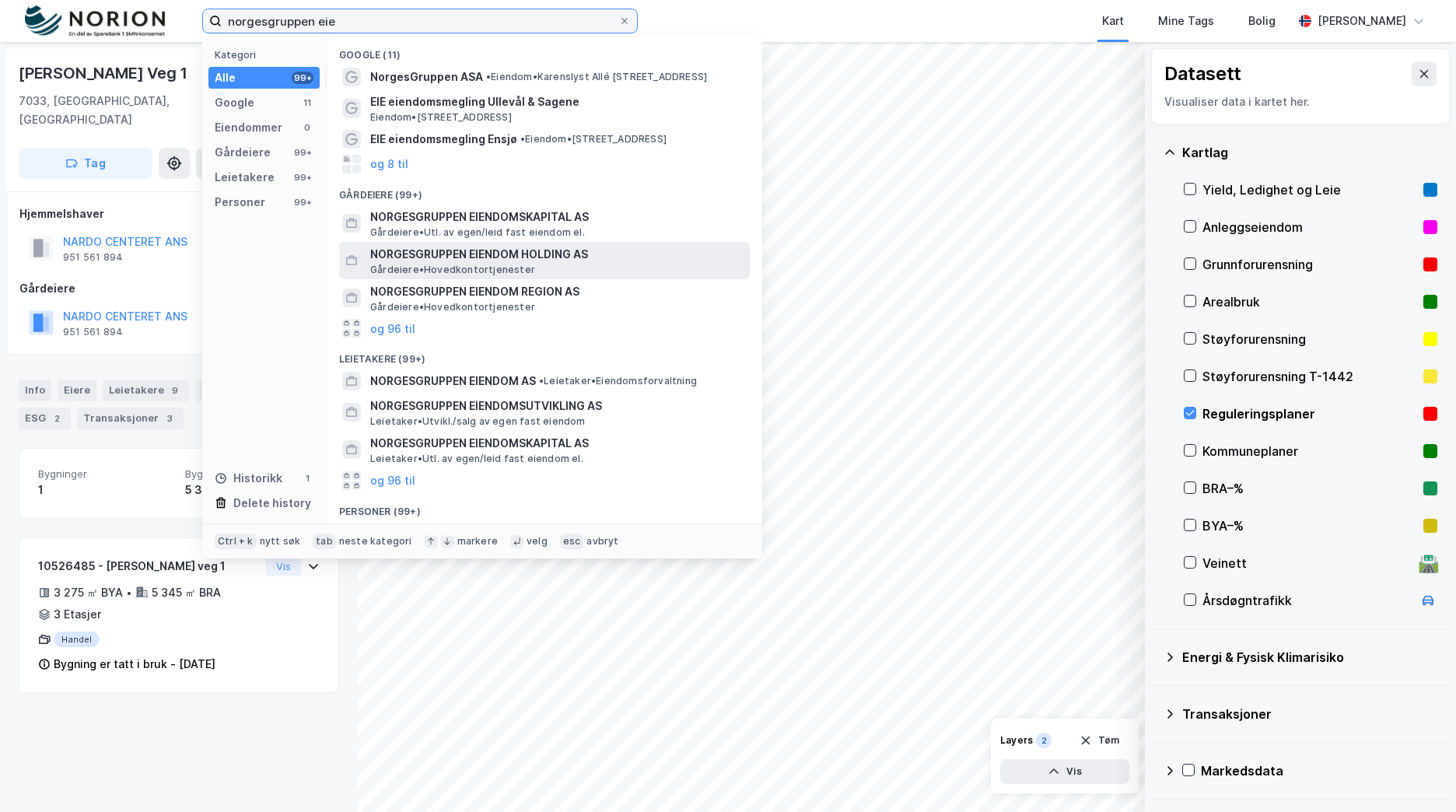
type input "norgesgruppen eie"
click at [424, 246] on span "NORGESGRUPPEN EIENDOM HOLDING AS" at bounding box center [557, 255] width 374 height 19
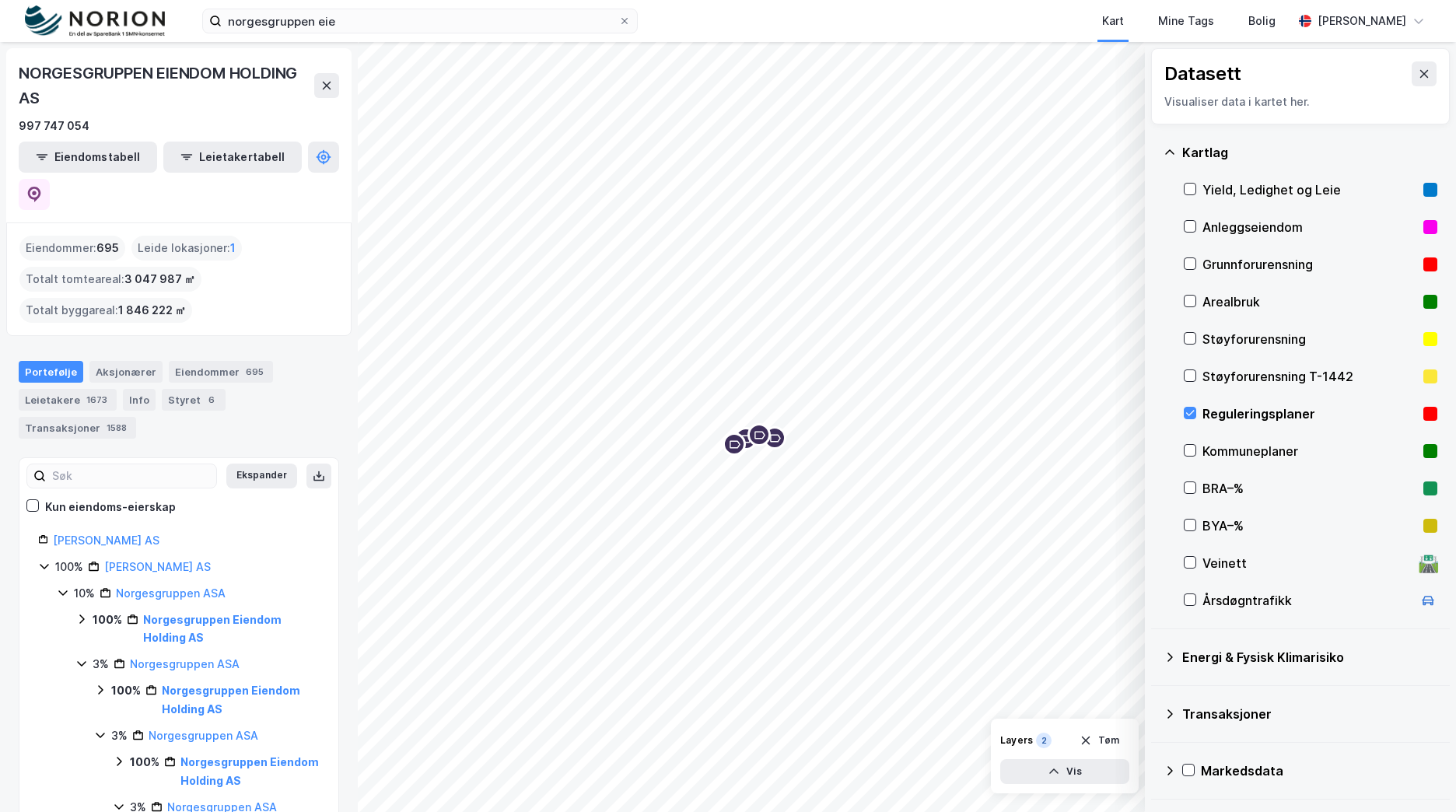
click at [1412, 67] on button at bounding box center [1424, 74] width 25 height 25
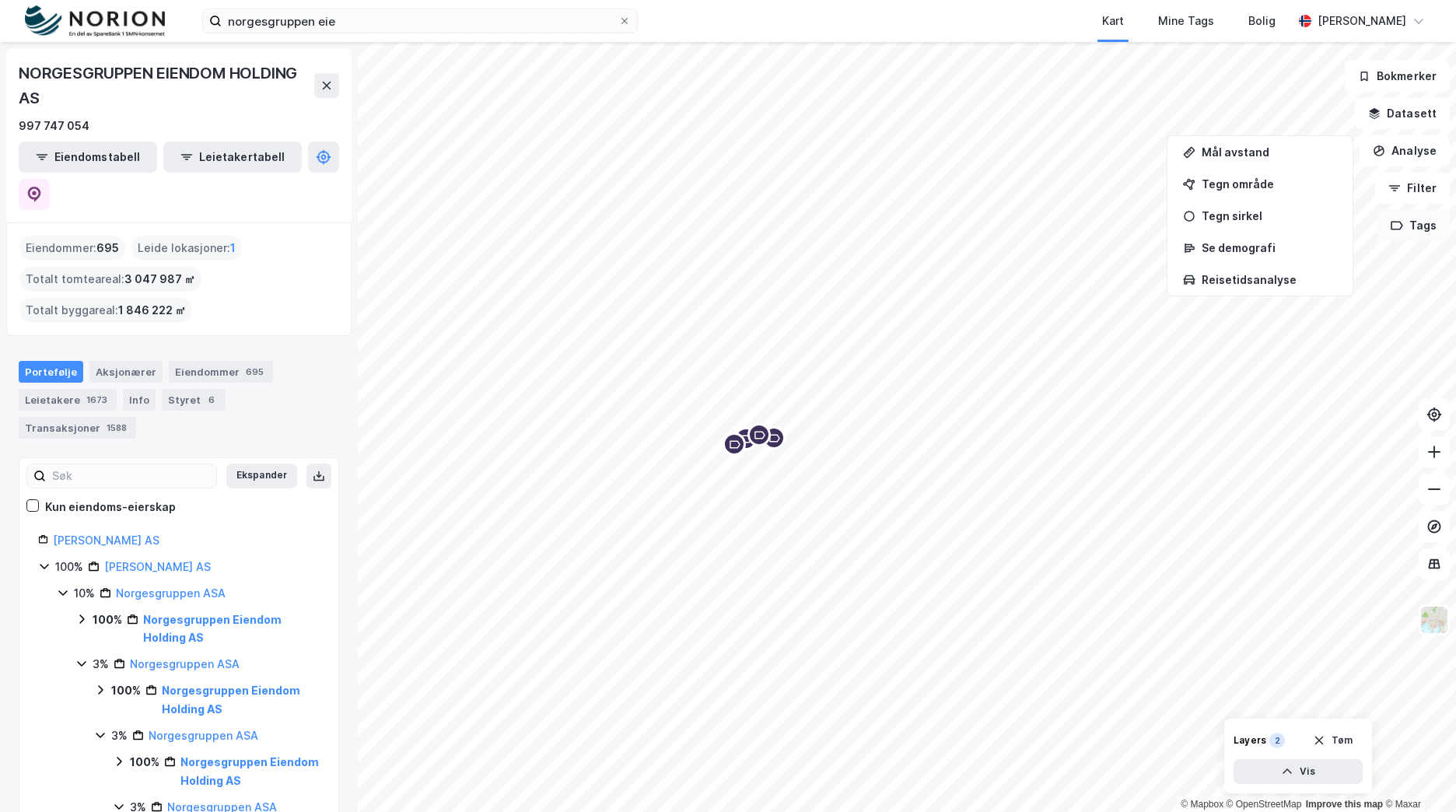
click at [1413, 221] on button "Tags" at bounding box center [1414, 225] width 73 height 31
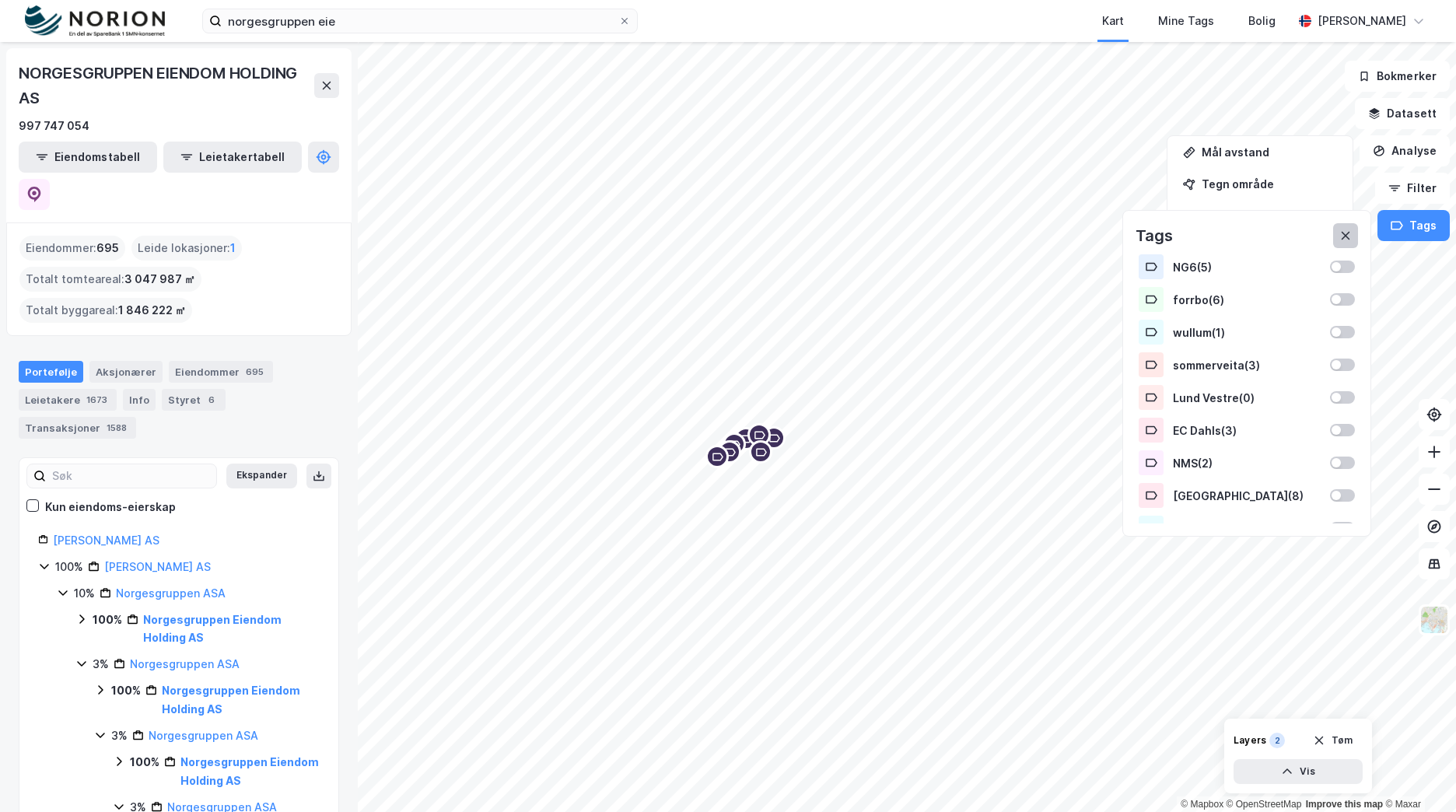
click at [1343, 237] on icon at bounding box center [1345, 235] width 12 height 12
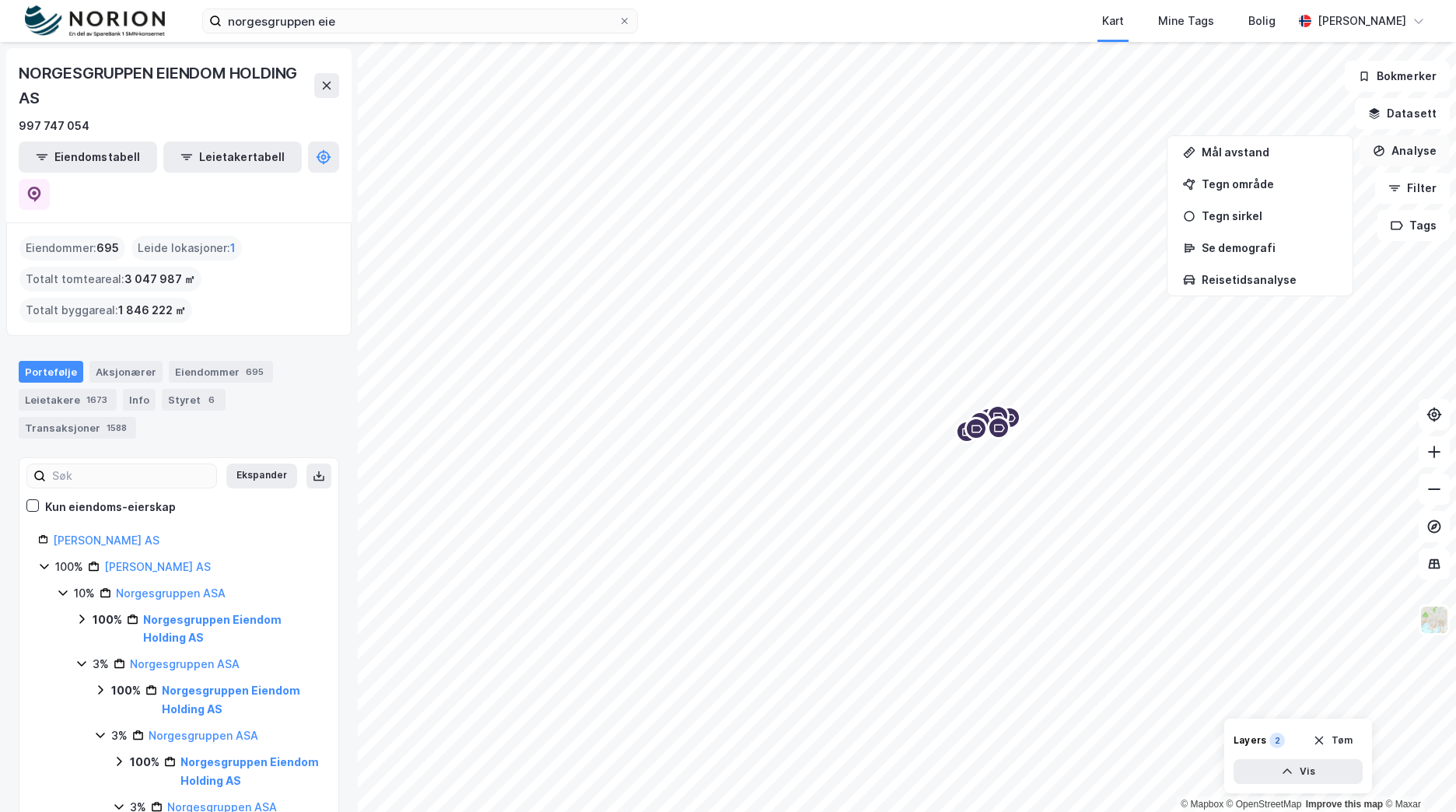
click at [1410, 152] on button "Analyse" at bounding box center [1405, 150] width 91 height 31
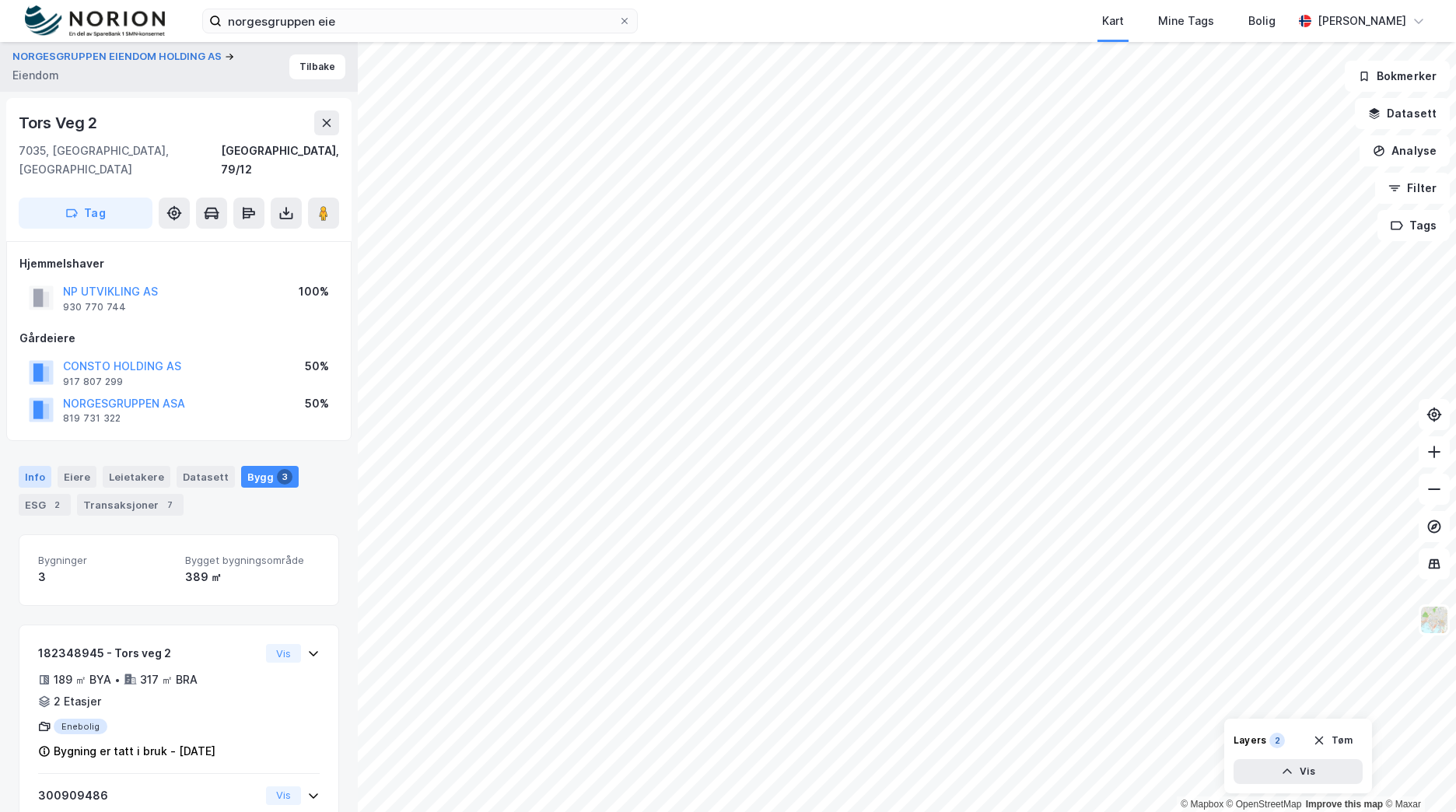
click at [42, 466] on div "Info" at bounding box center [35, 476] width 33 height 22
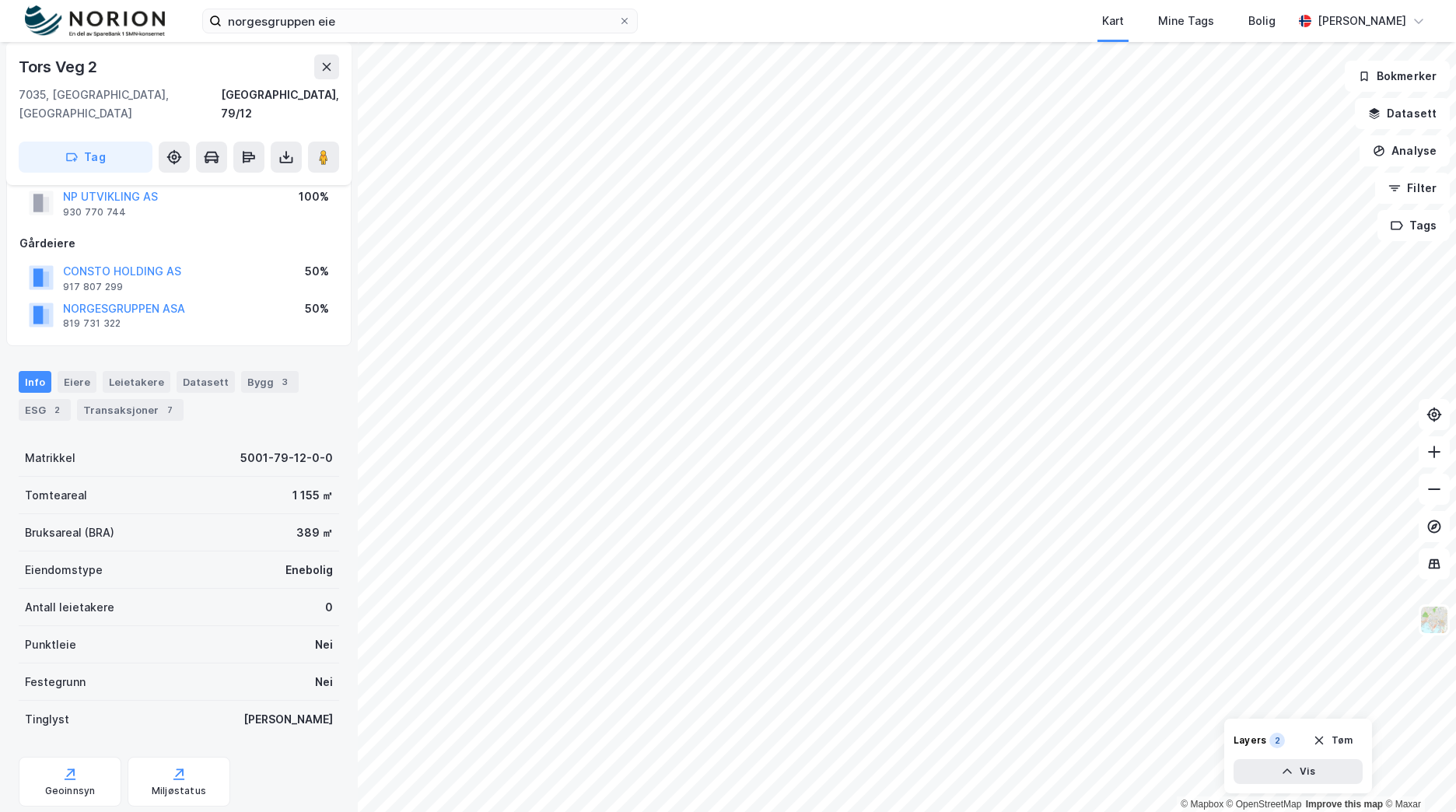
scroll to position [122, 0]
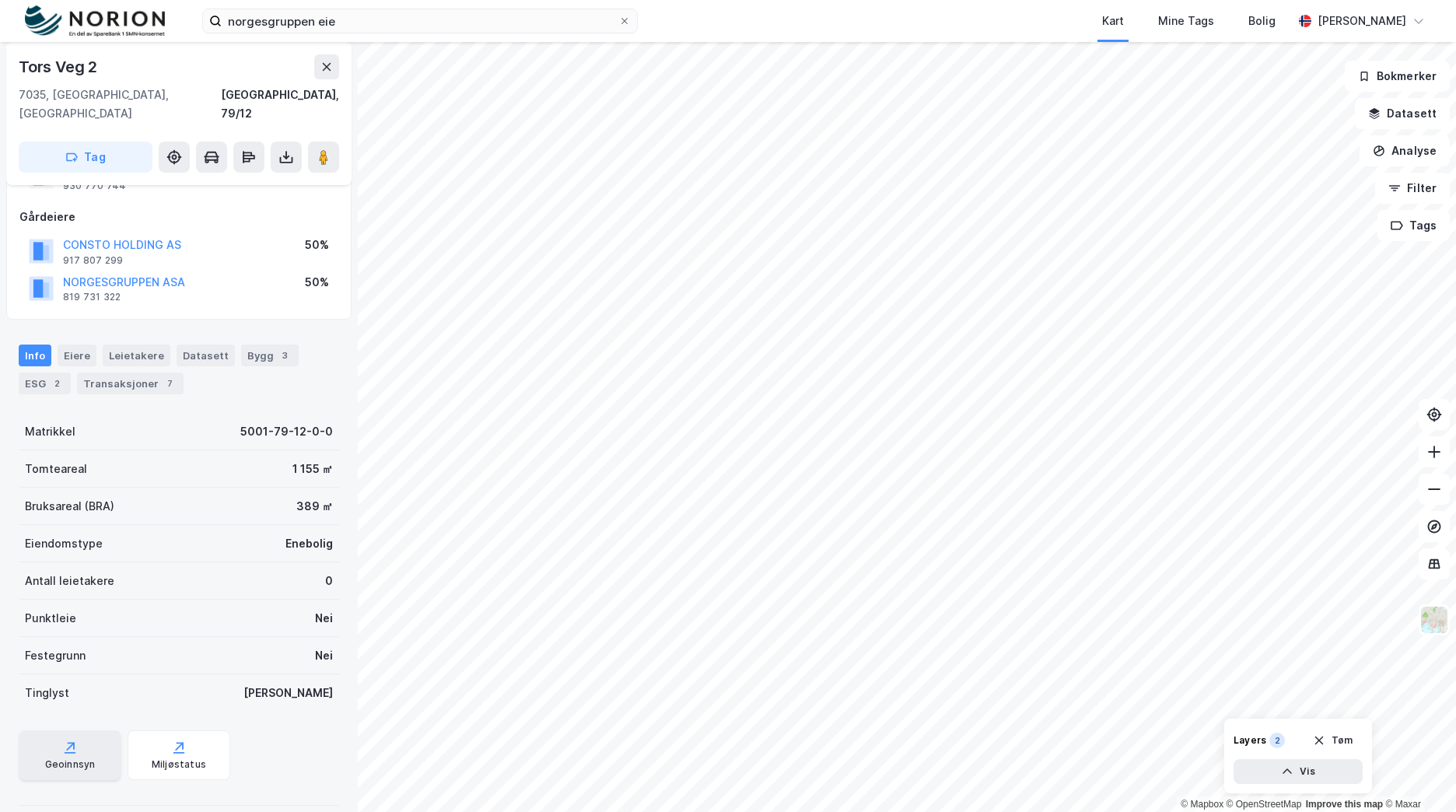
click at [83, 731] on div "Geoinnsyn" at bounding box center [70, 754] width 103 height 50
